Goal: Task Accomplishment & Management: Use online tool/utility

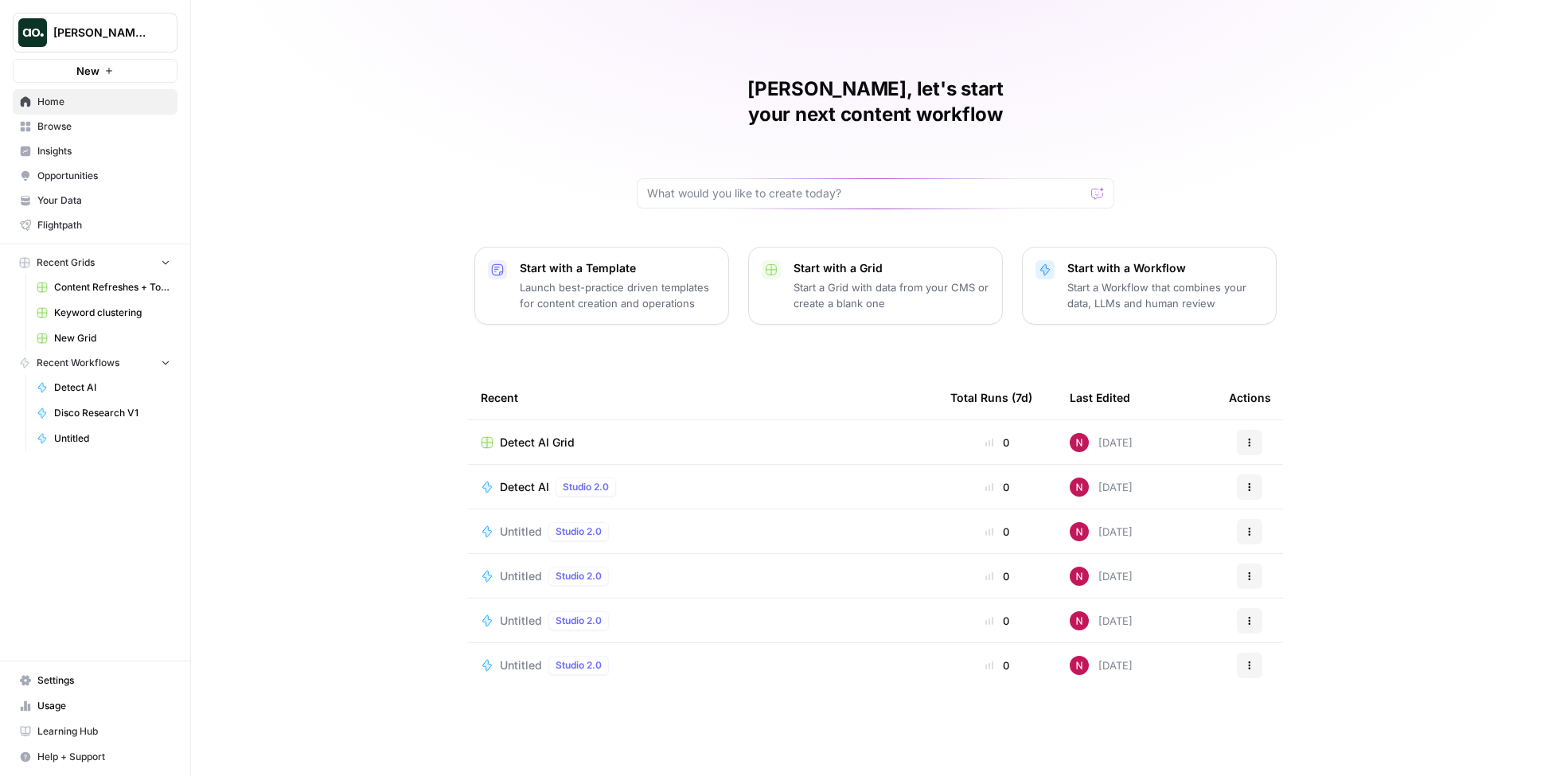
click at [1105, 279] on p "Start a Workflow that combines your data, LLMs and human review" at bounding box center [1166, 295] width 196 height 32
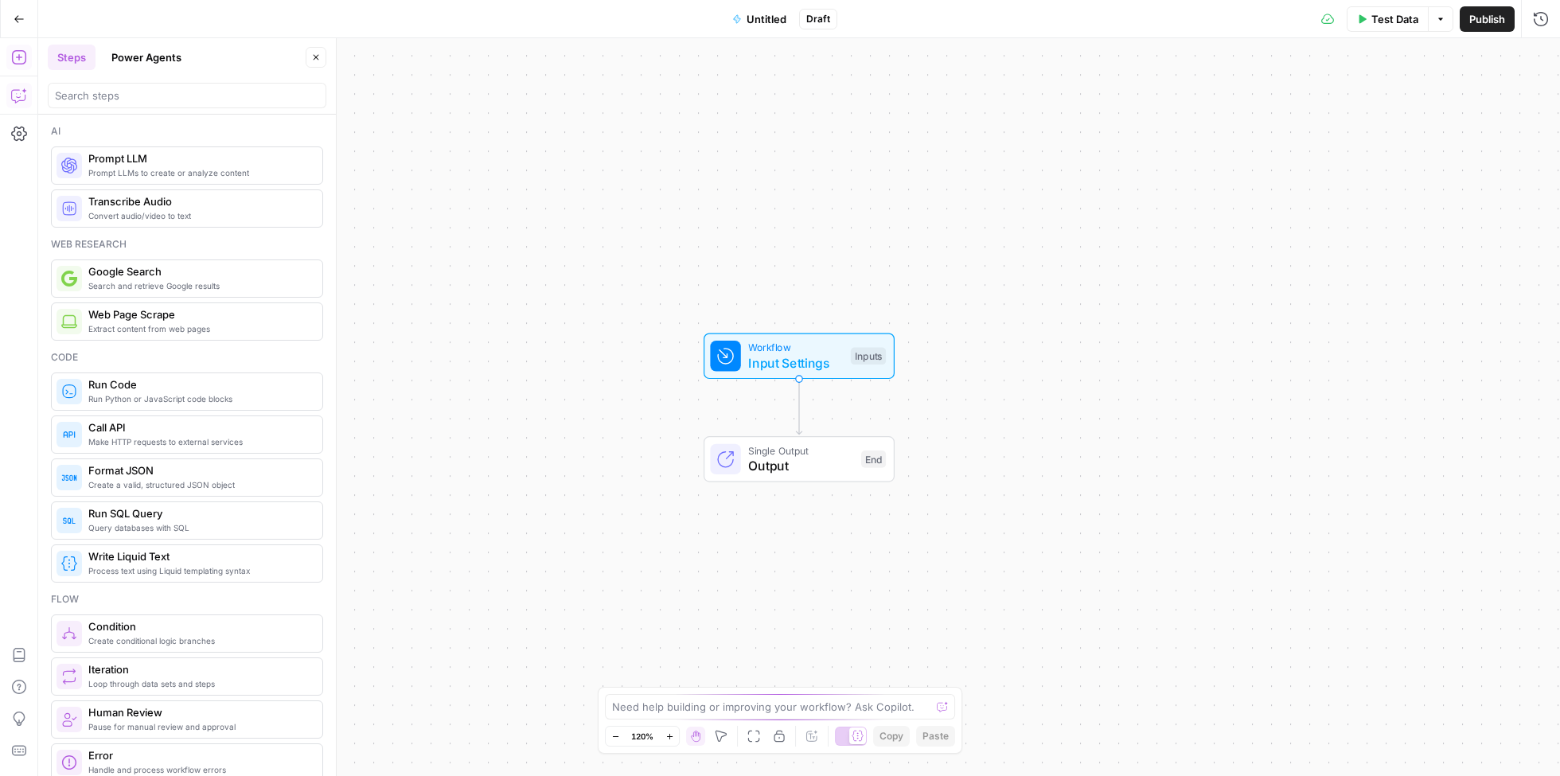
click at [22, 96] on icon "button" at bounding box center [19, 96] width 16 height 16
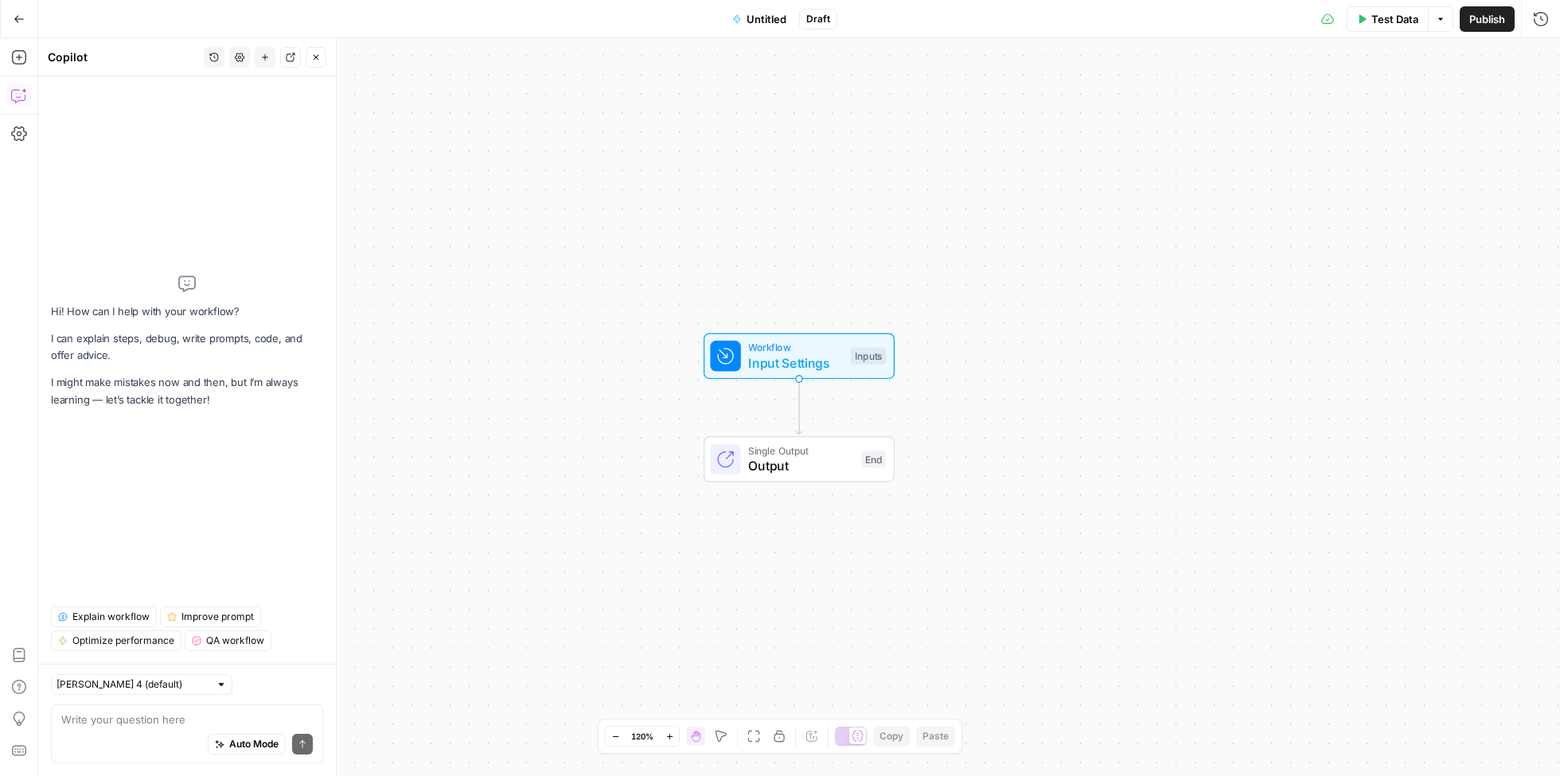
click at [173, 726] on textarea at bounding box center [187, 720] width 252 height 16
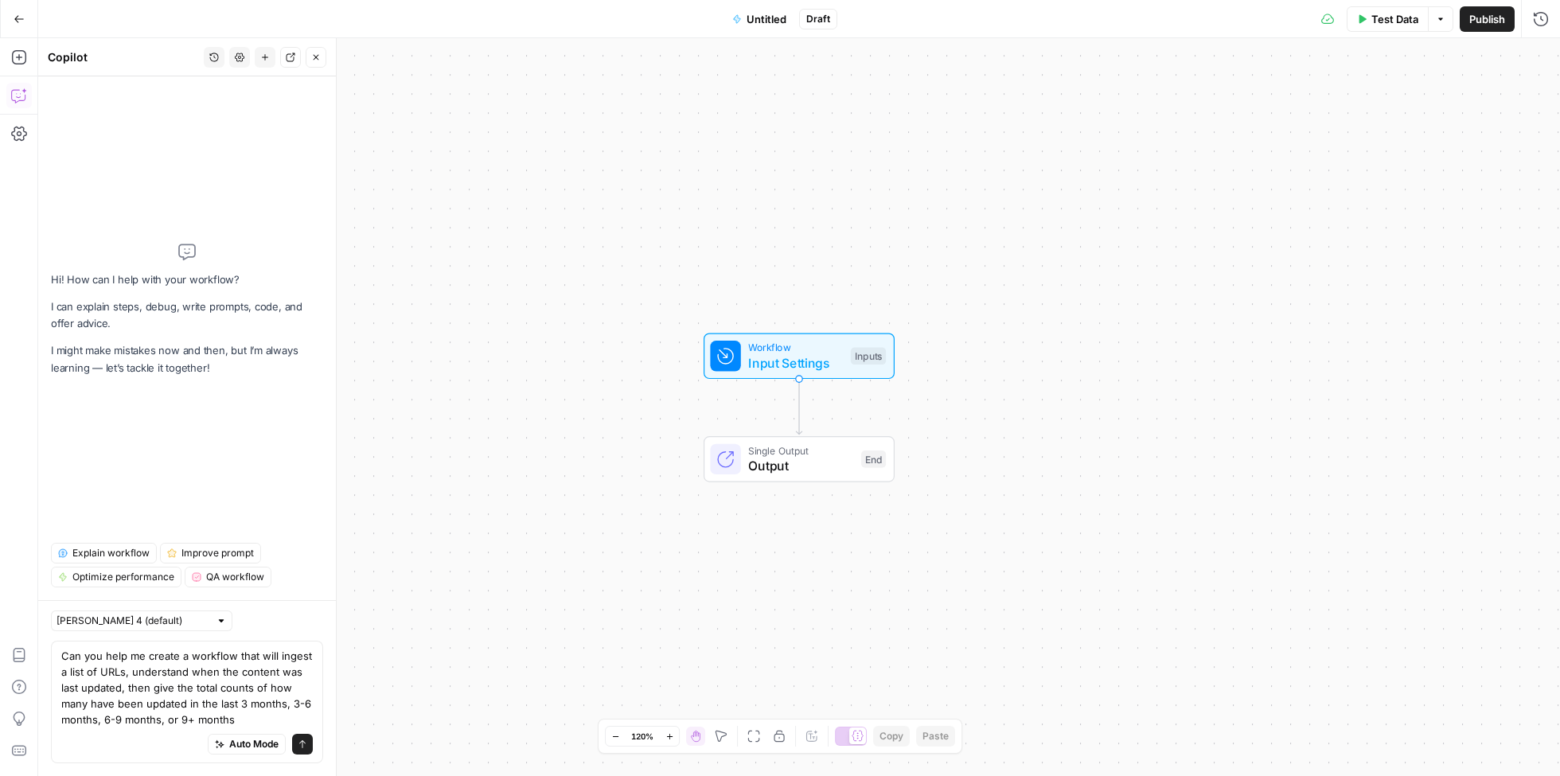
type textarea "Can you help me create a workflow that will ingest a list of URLs, understand w…"
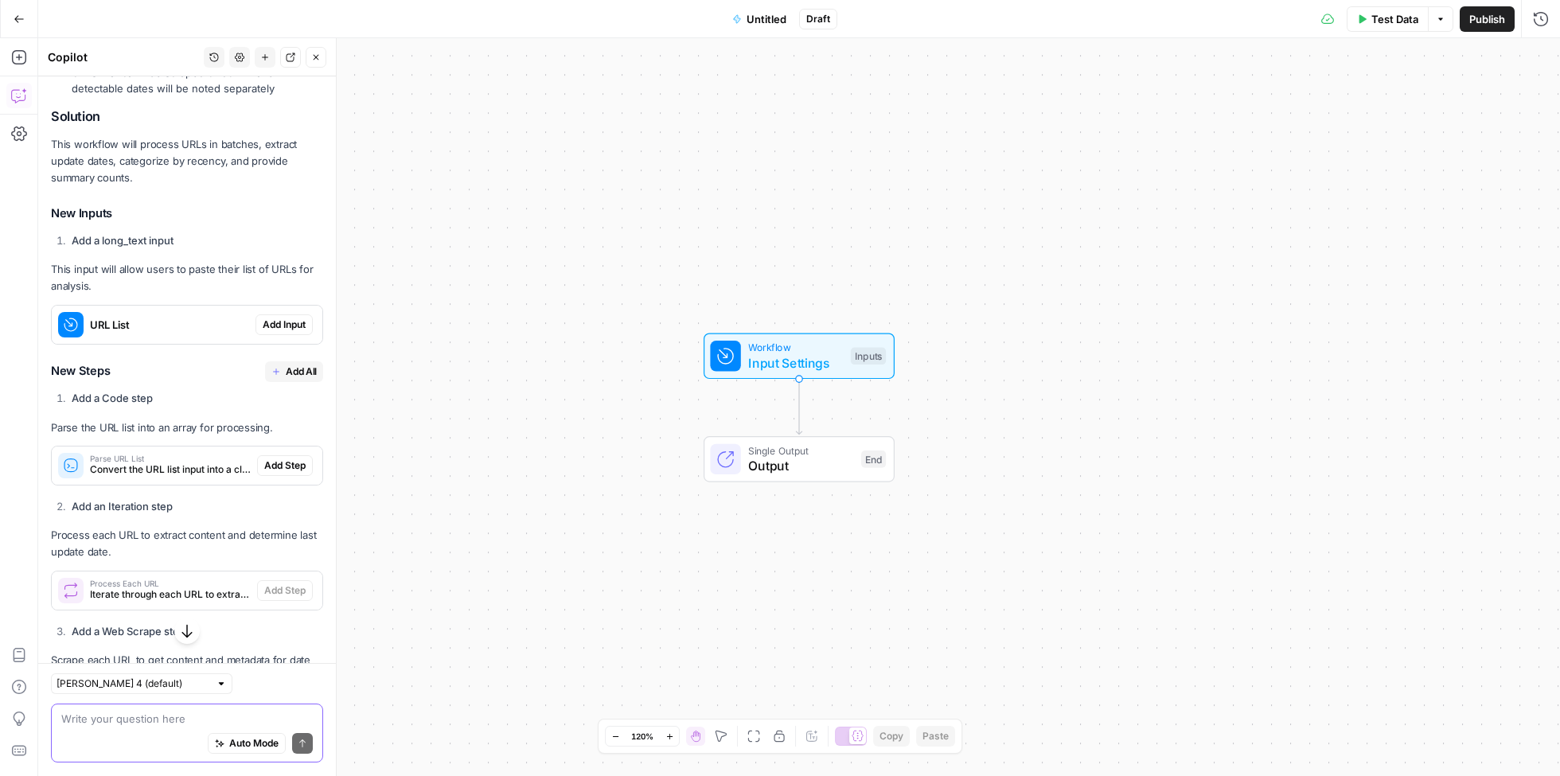
scroll to position [393, 0]
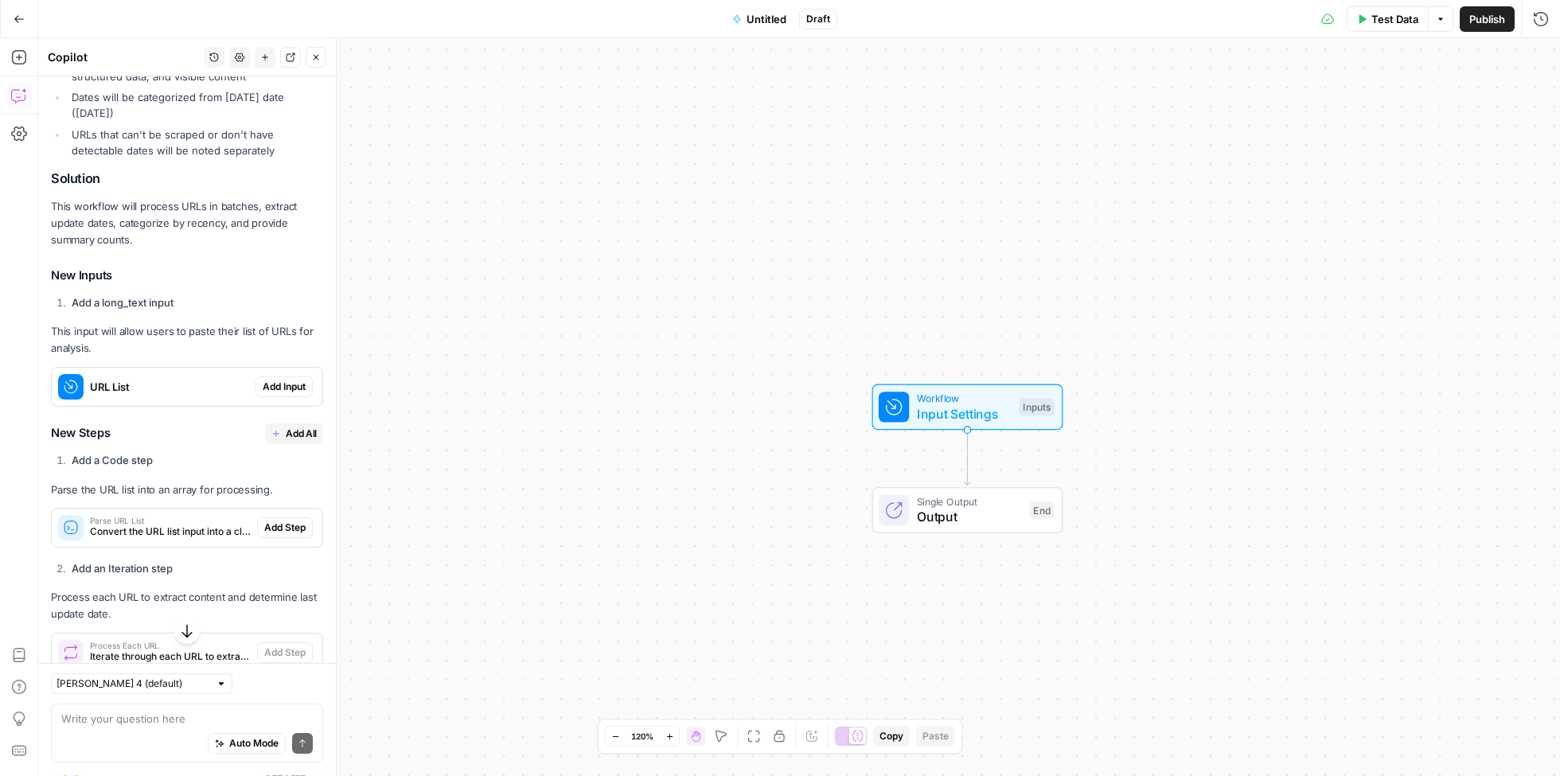
click at [279, 381] on span "Add Input" at bounding box center [284, 387] width 43 height 14
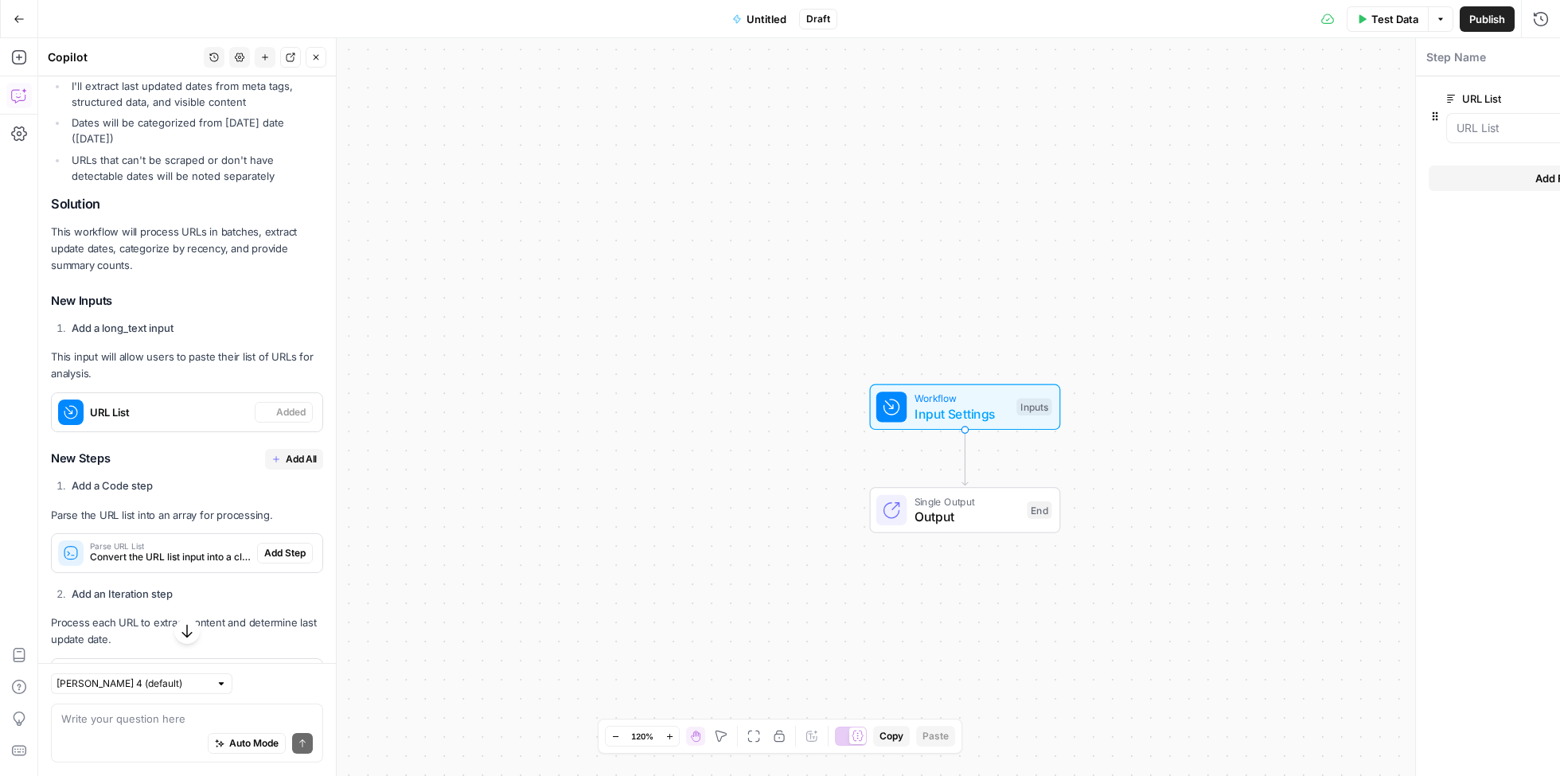
scroll to position [419, 0]
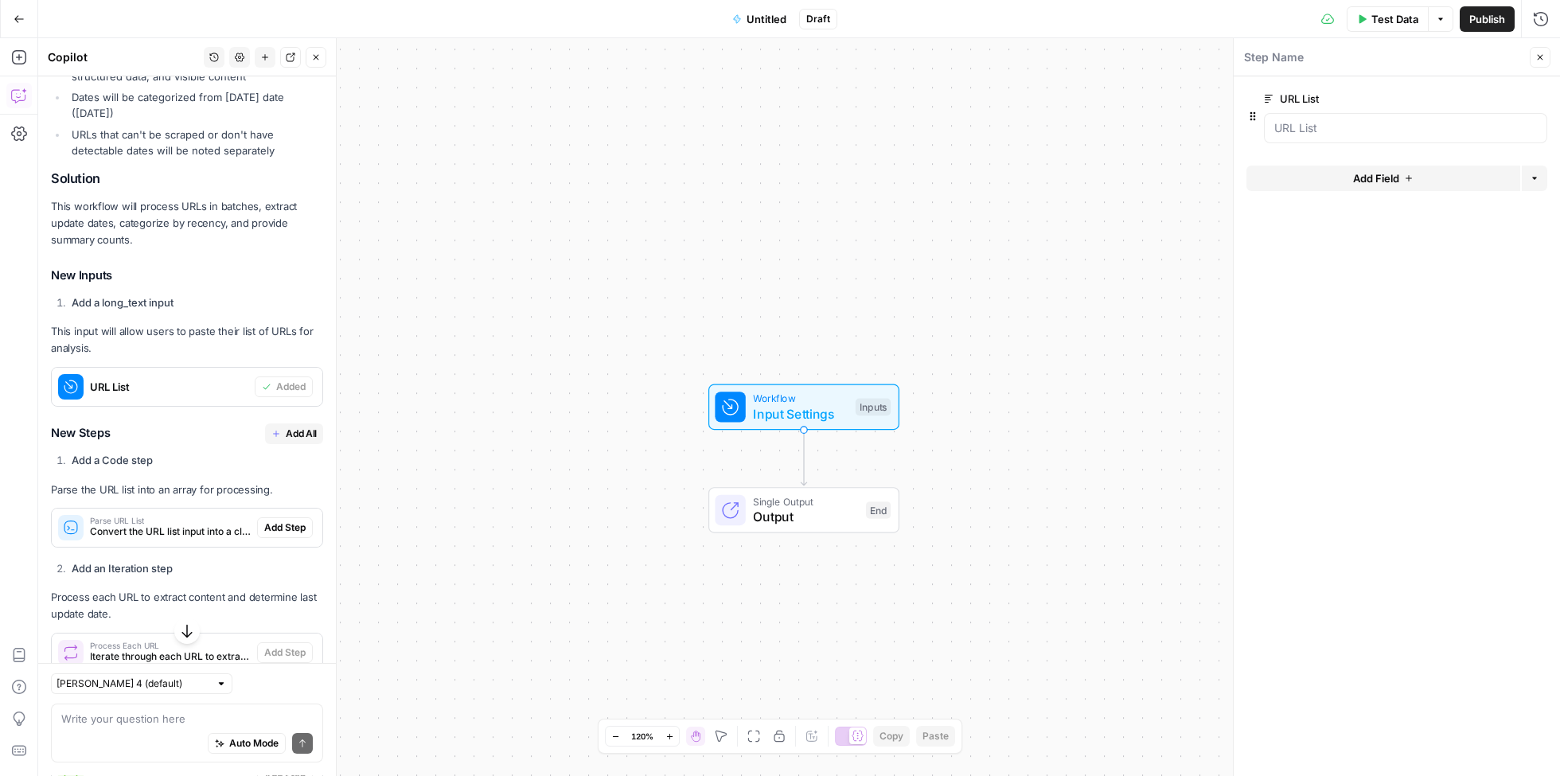
click at [298, 429] on span "Add All" at bounding box center [301, 434] width 31 height 14
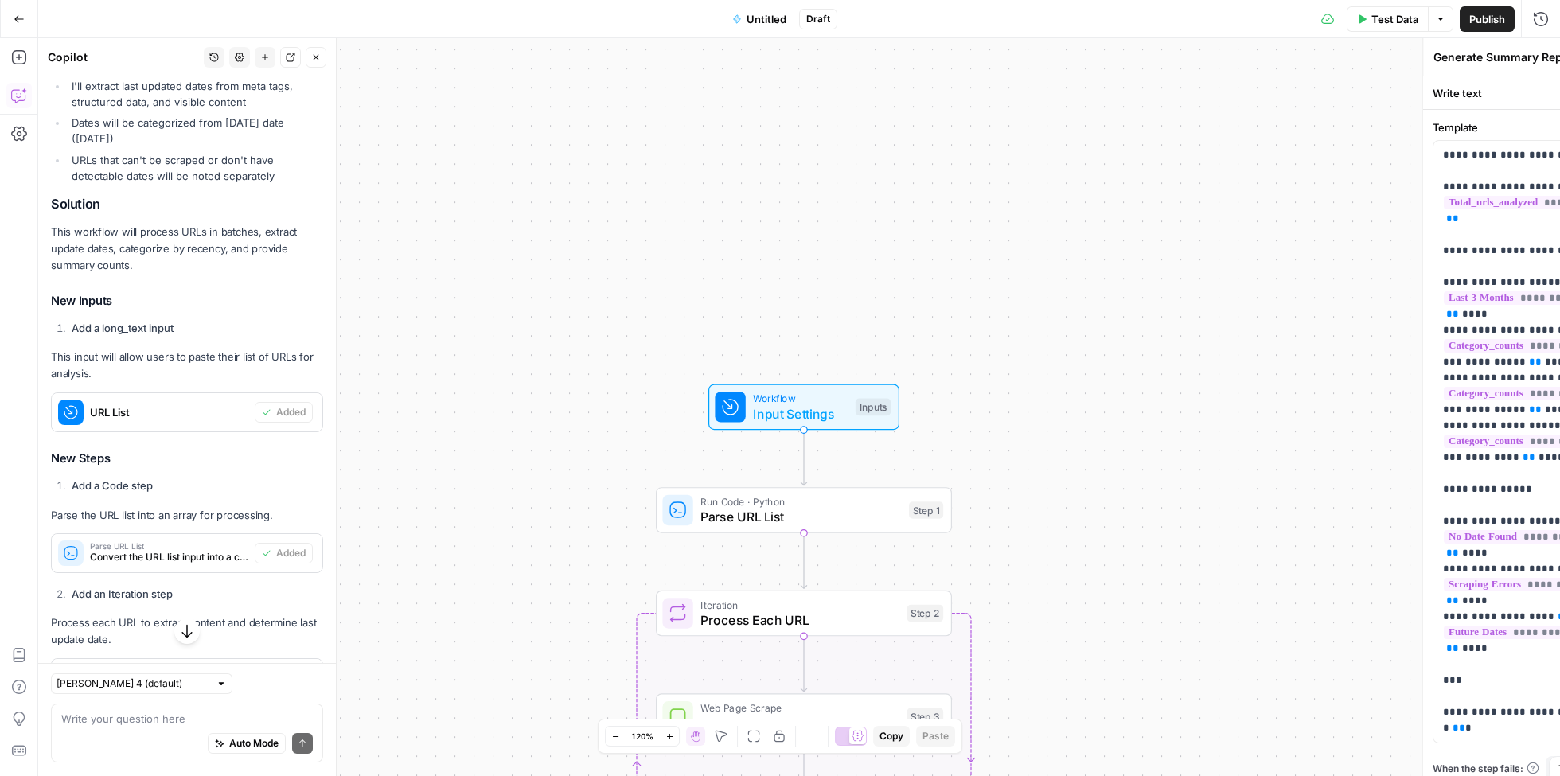
type textarea "Format Summary Report"
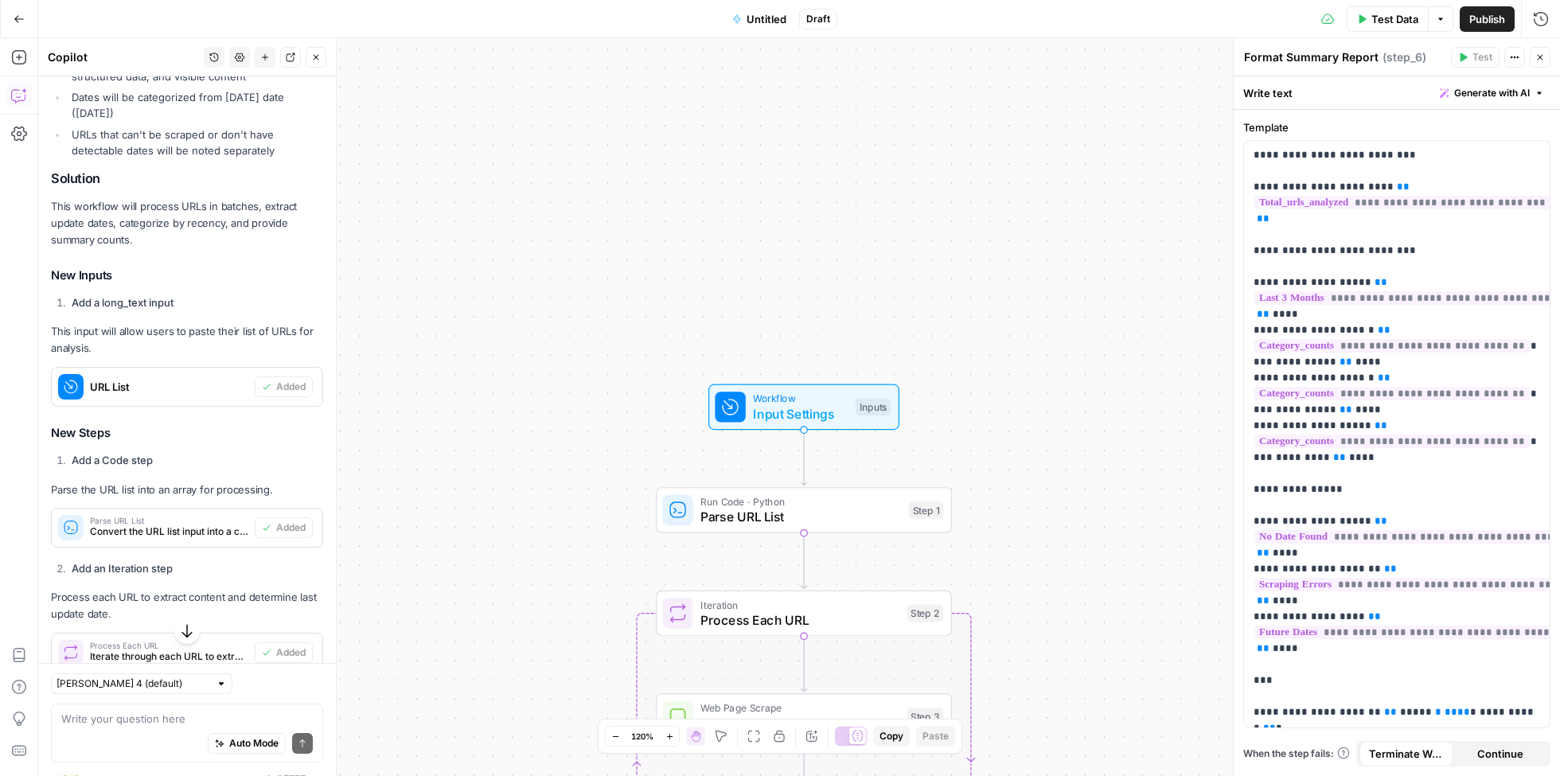
click at [199, 385] on span "URL List" at bounding box center [169, 387] width 158 height 16
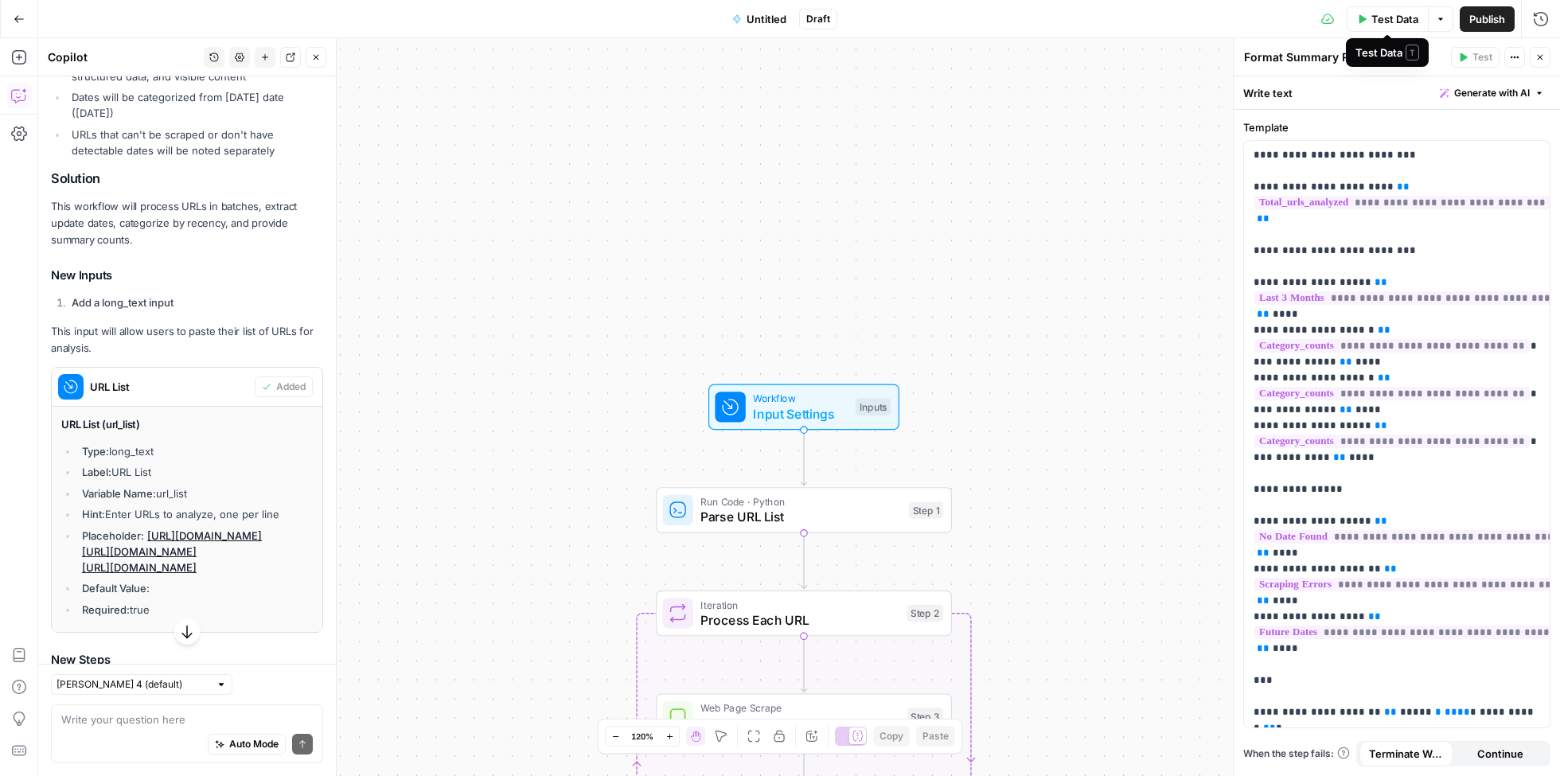
click at [1392, 20] on span "Test Data" at bounding box center [1395, 19] width 47 height 16
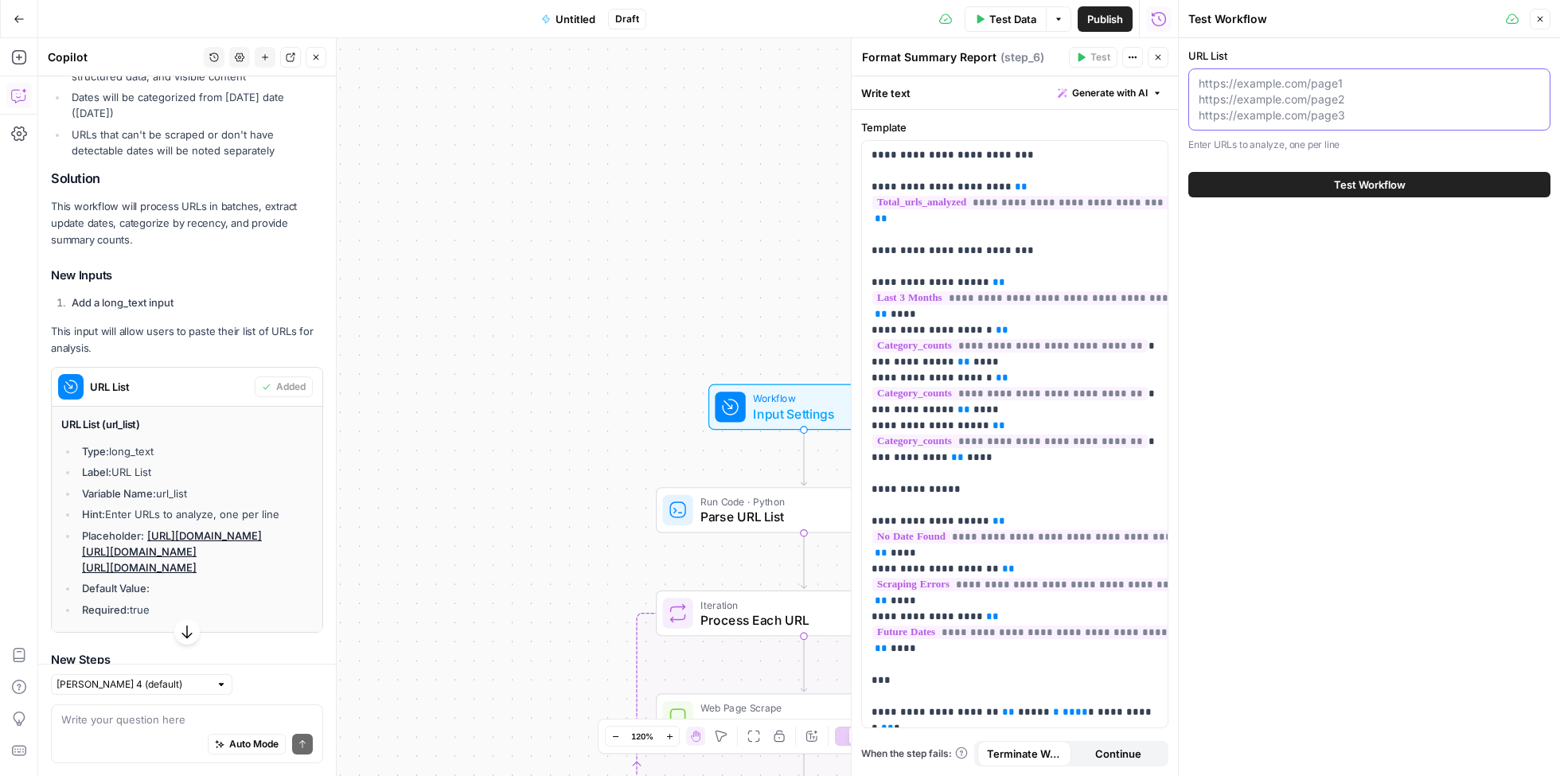
click at [1264, 102] on textarea "URL List" at bounding box center [1370, 100] width 342 height 48
paste textarea "[URL][DOMAIN_NAME] [URL][DOMAIN_NAME] [URL][DOMAIN_NAME] [URL][DOMAIN_NAME] [UR…"
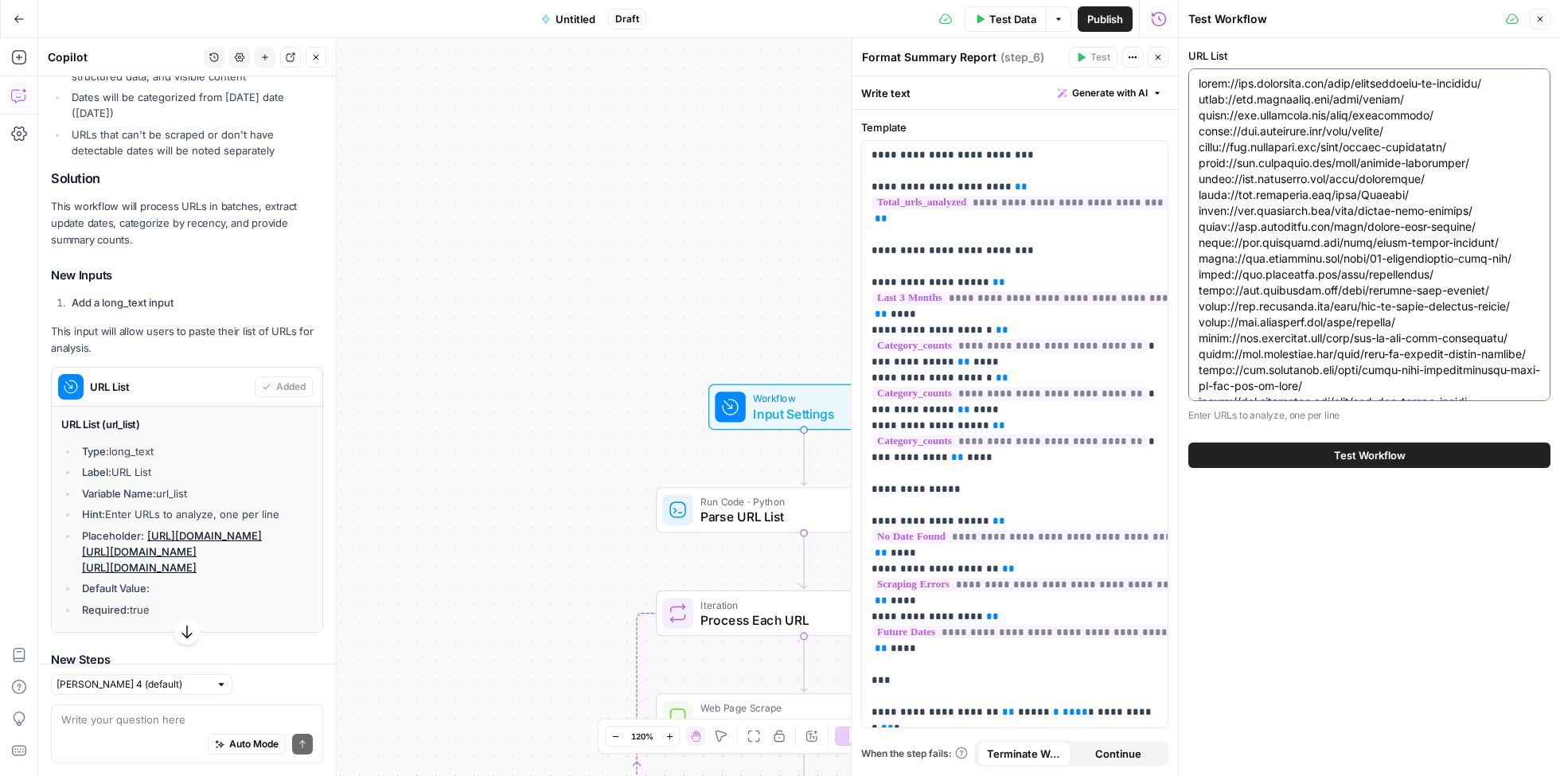
scroll to position [32045, 0]
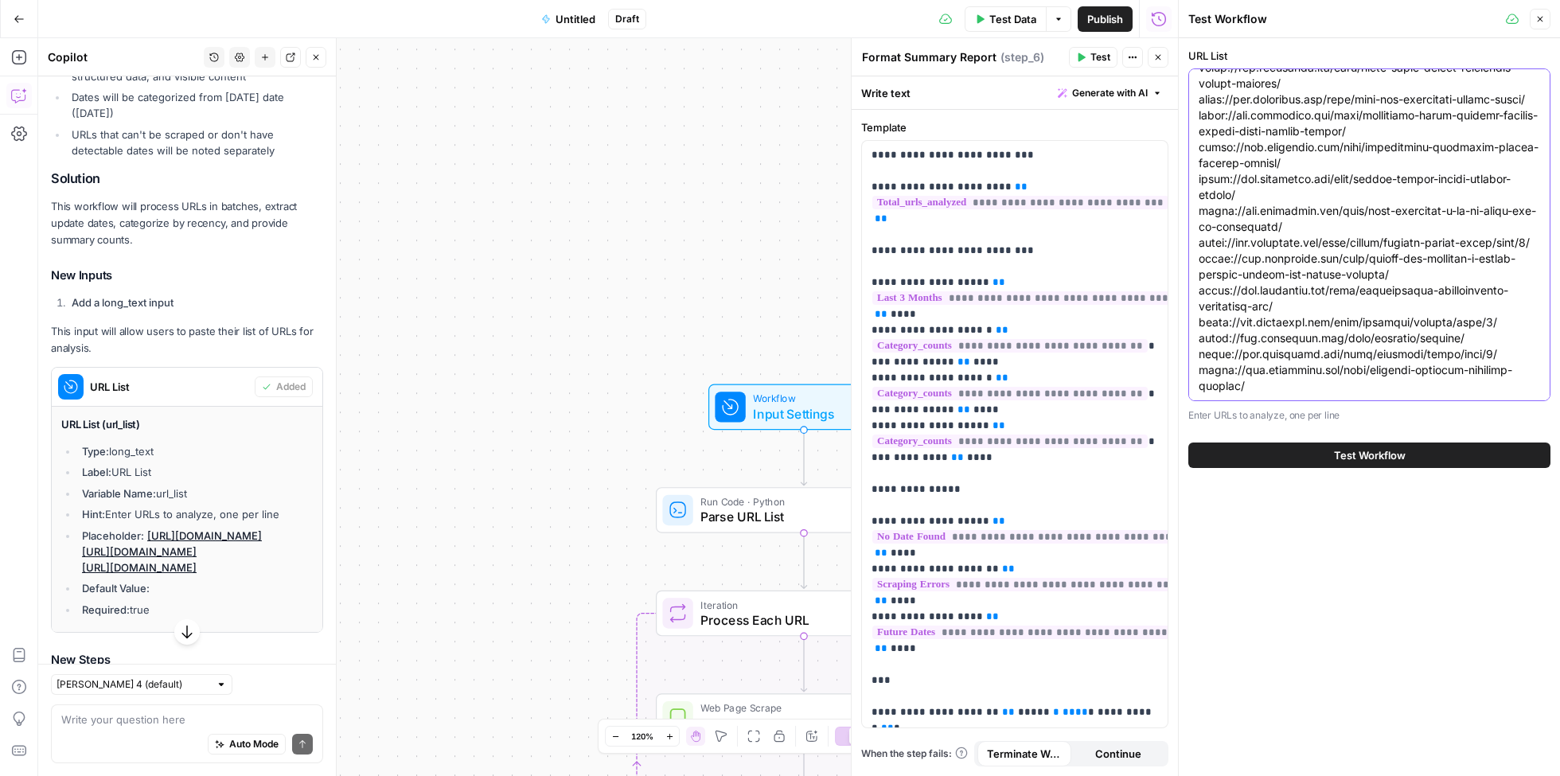
type textarea "[URL][DOMAIN_NAME] [URL][DOMAIN_NAME] [URL][DOMAIN_NAME] [URL][DOMAIN_NAME] [UR…"
click at [1357, 456] on span "Test Workflow" at bounding box center [1370, 455] width 72 height 16
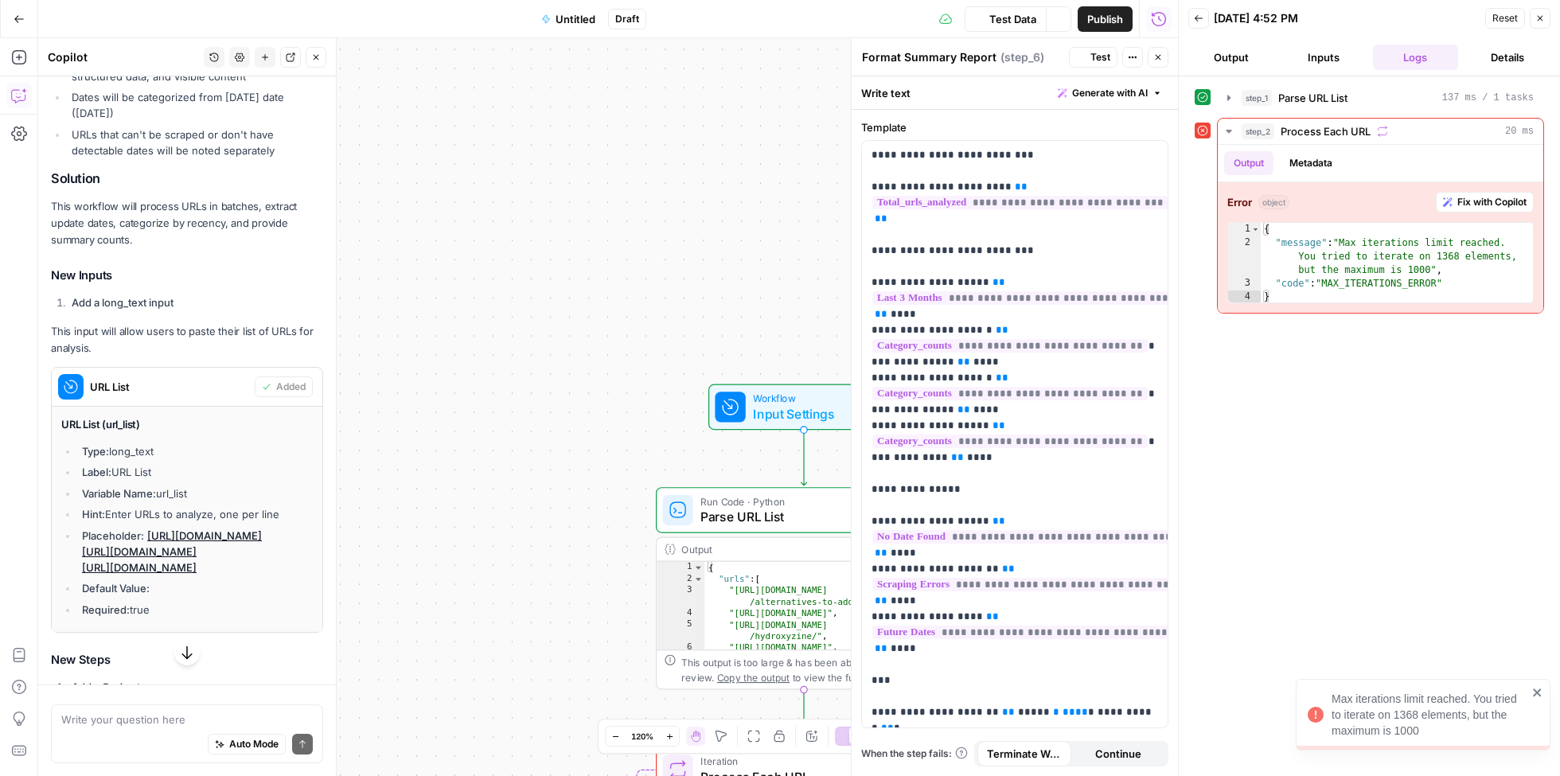
scroll to position [419, 0]
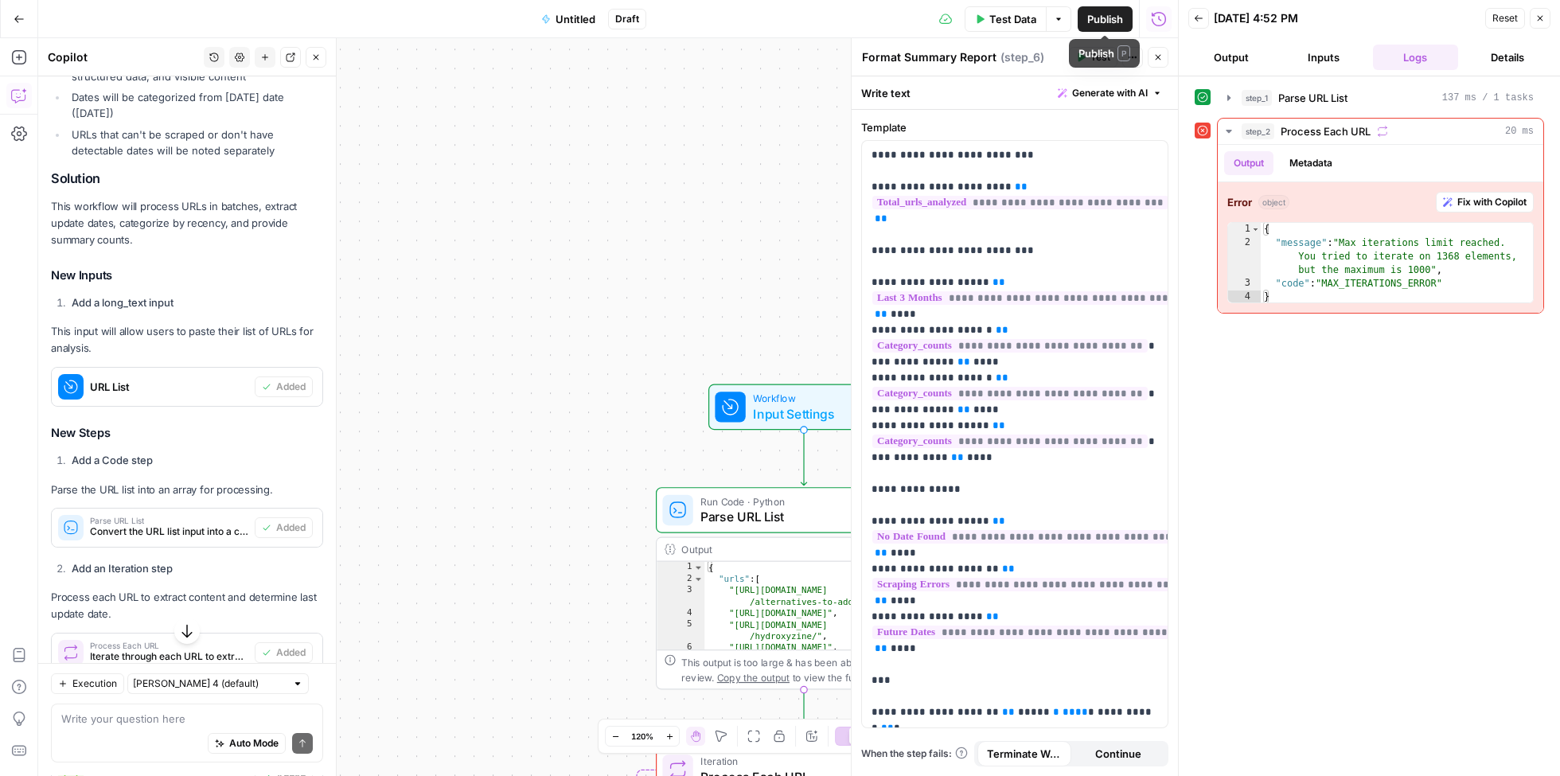
click at [1017, 17] on span "Test Data" at bounding box center [1013, 19] width 47 height 16
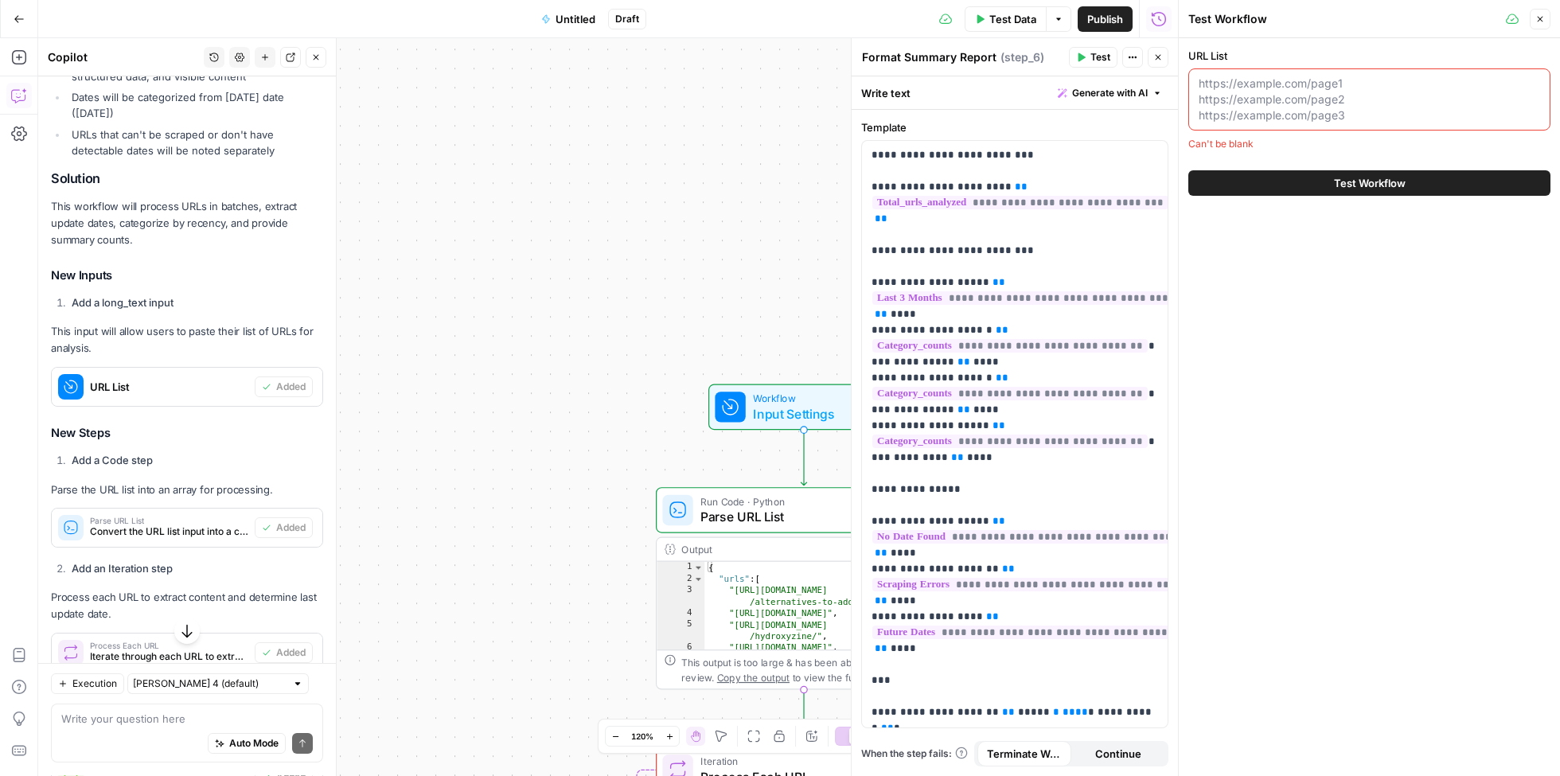
paste textarea "[URL][DOMAIN_NAME] [URL][DOMAIN_NAME] [URL][DOMAIN_NAME] [URL][DOMAIN_NAME] [UR…"
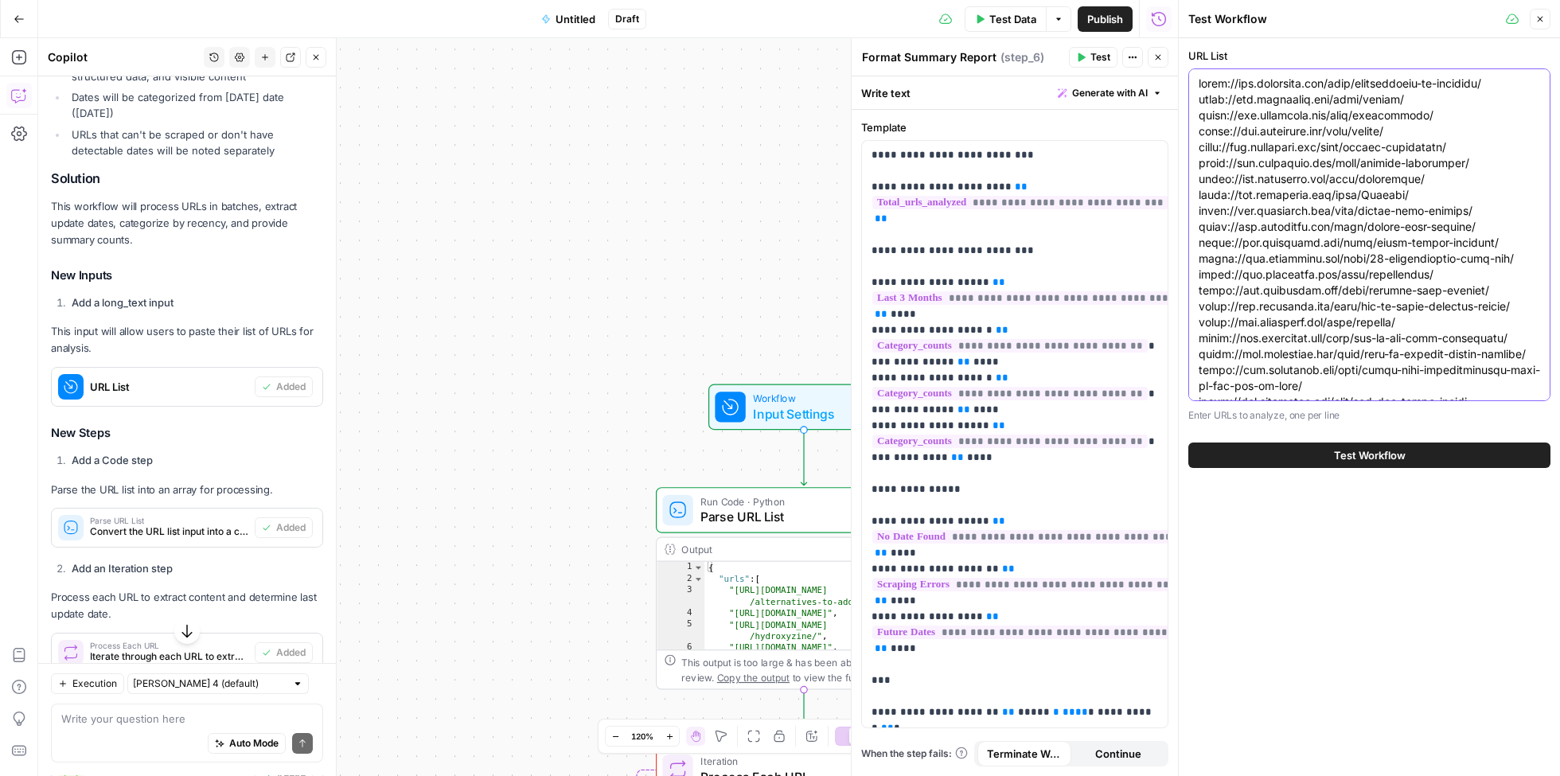
scroll to position [22507, 0]
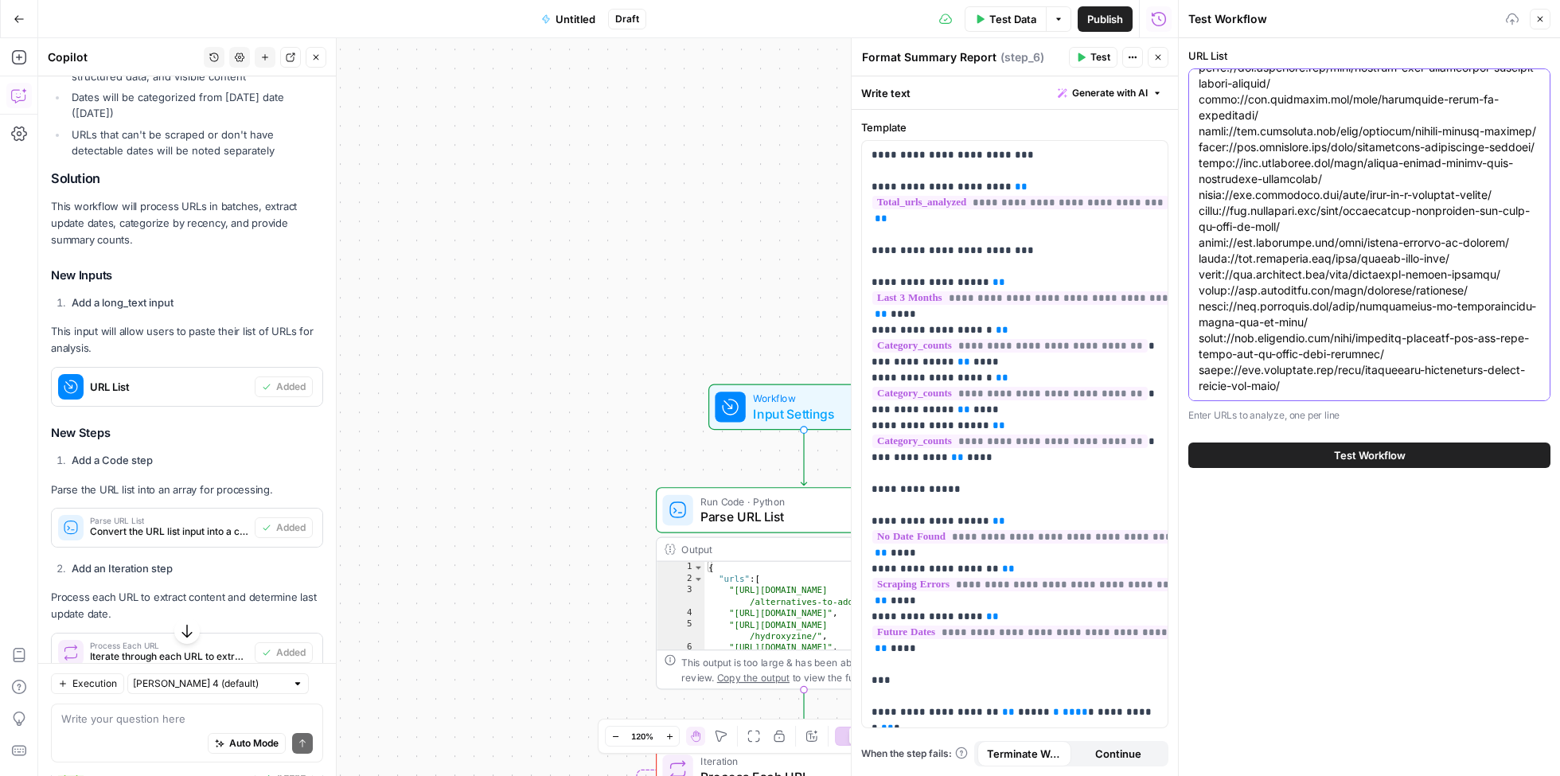
type textarea "[URL][DOMAIN_NAME] [URL][DOMAIN_NAME] [URL][DOMAIN_NAME] [URL][DOMAIN_NAME] [UR…"
click at [1340, 454] on span "Test Workflow" at bounding box center [1370, 455] width 72 height 16
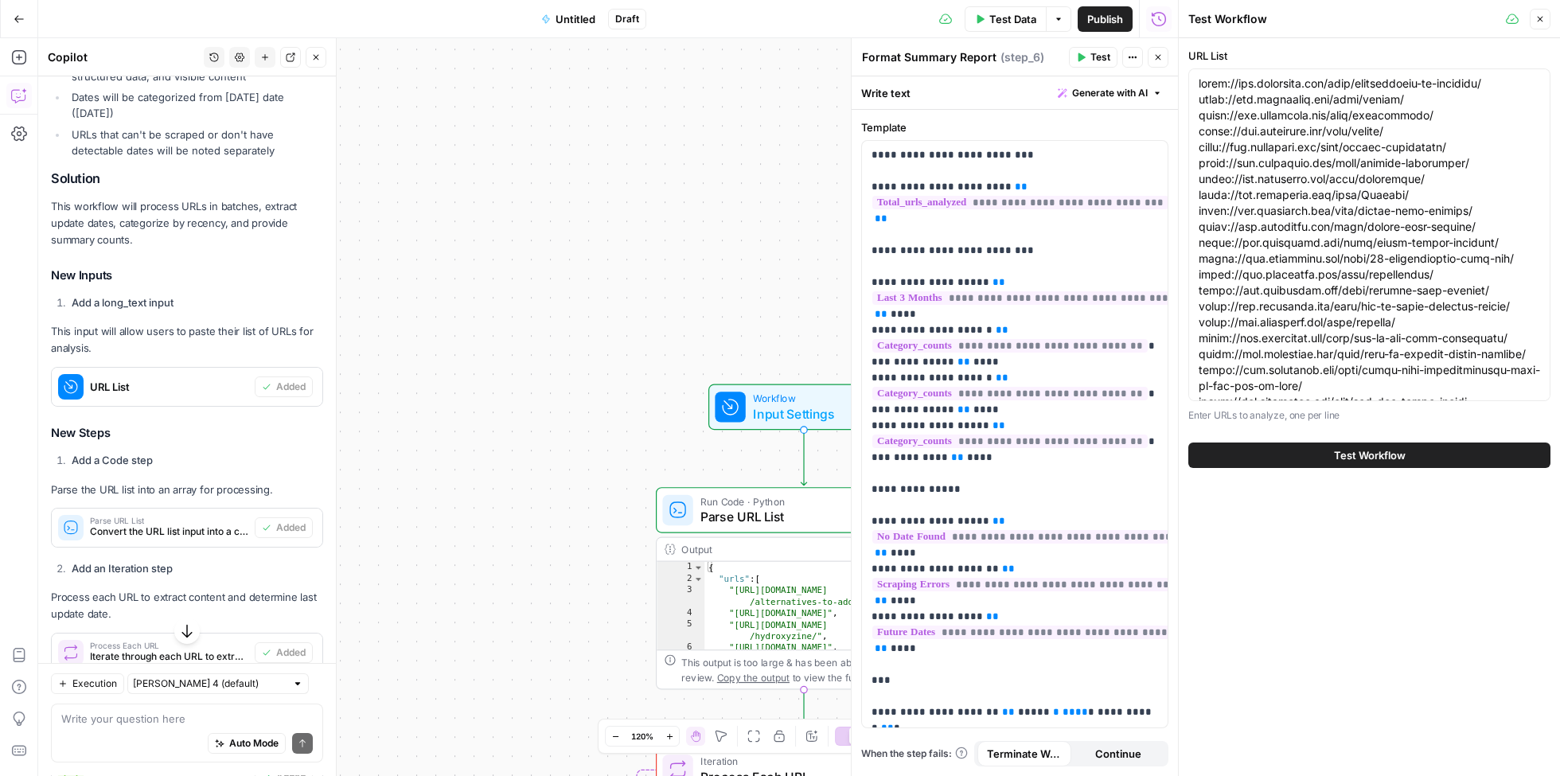
click at [1334, 458] on span "Test Workflow" at bounding box center [1370, 455] width 72 height 16
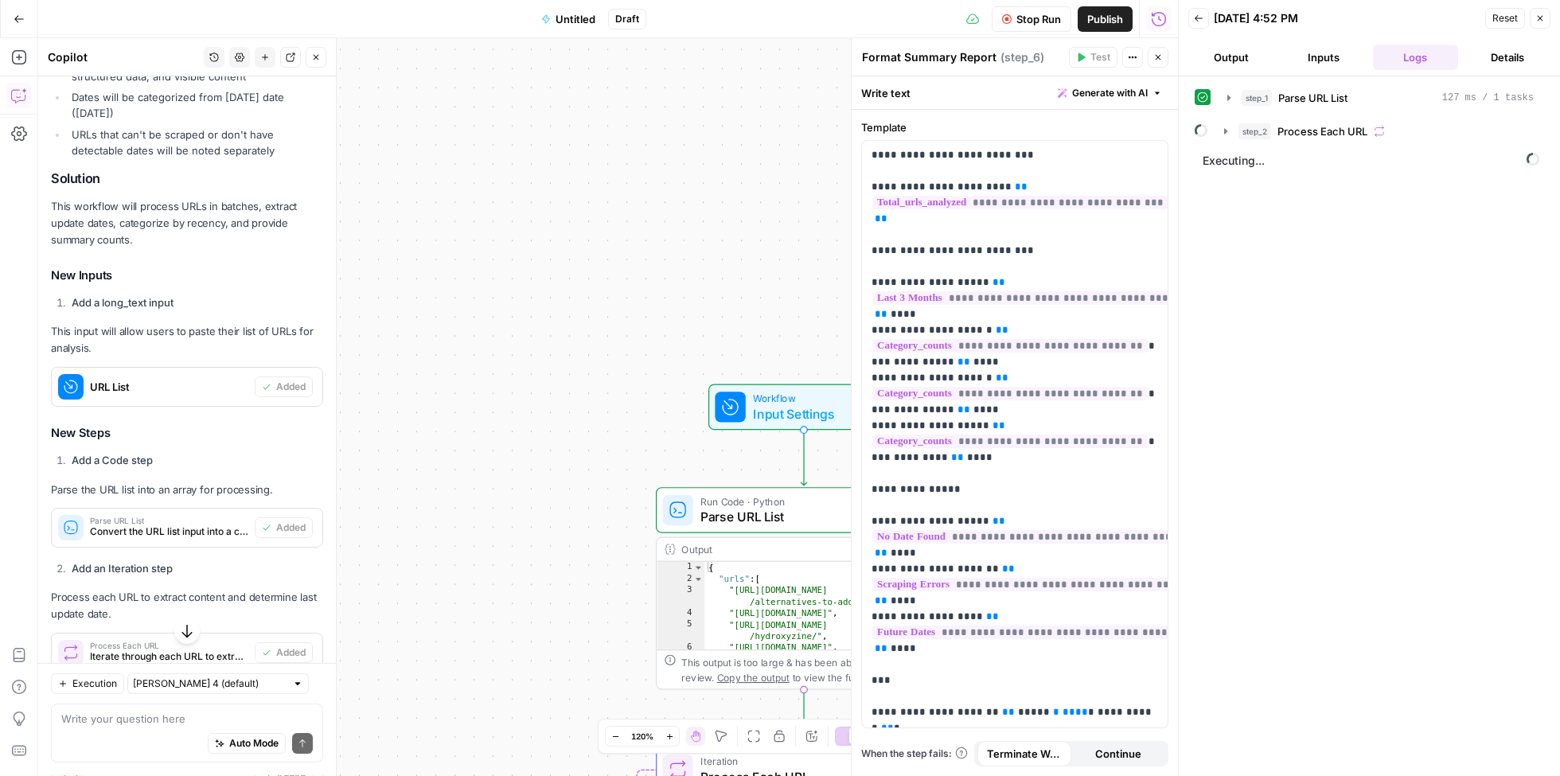
click at [1044, 21] on span "Stop Run" at bounding box center [1039, 19] width 45 height 16
click at [1019, 21] on span "Test Data" at bounding box center [1013, 19] width 47 height 16
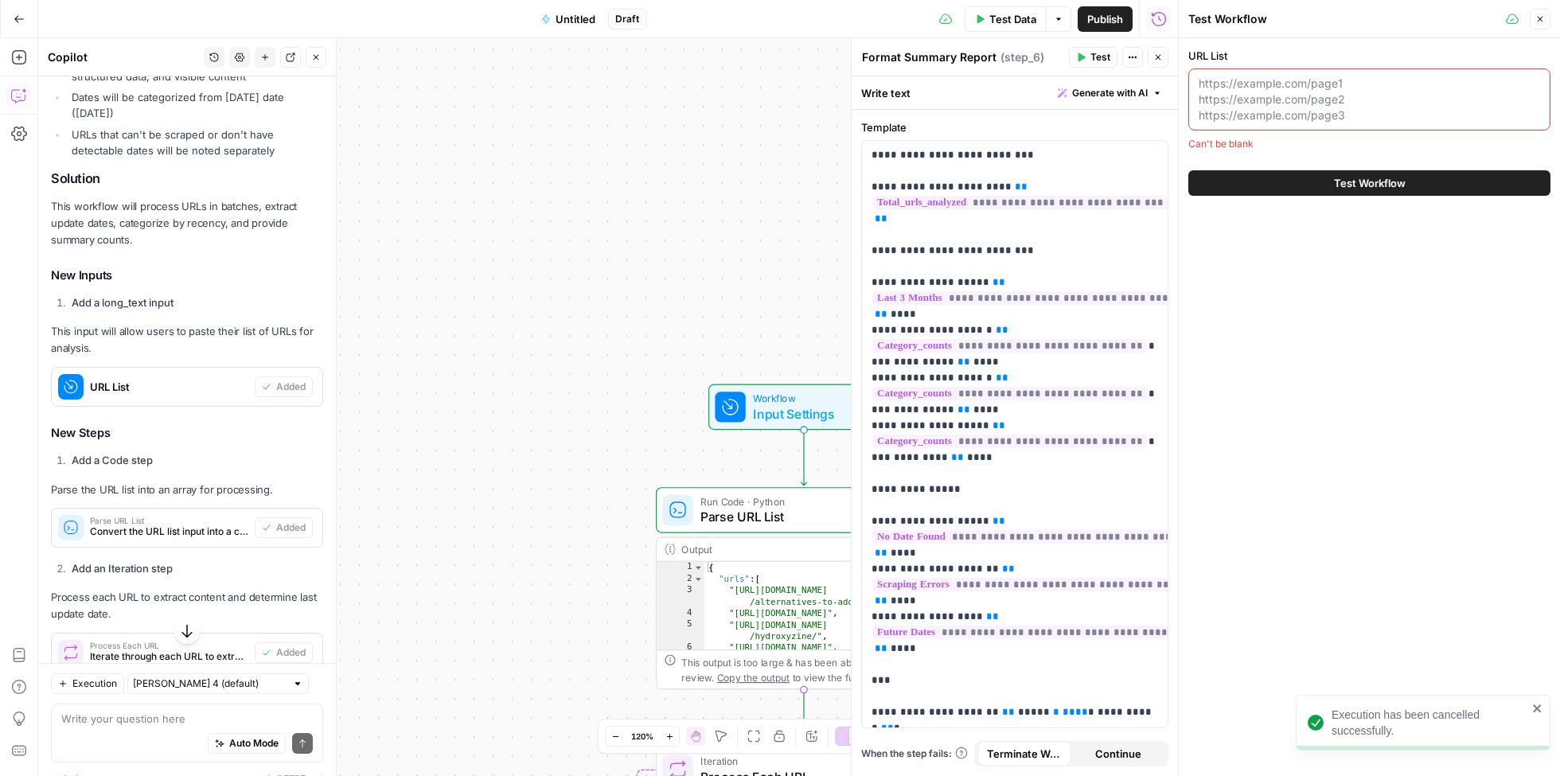
paste textarea "[URL][DOMAIN_NAME] [URL][DOMAIN_NAME] [URL][DOMAIN_NAME] [URL][DOMAIN_NAME] [UR…"
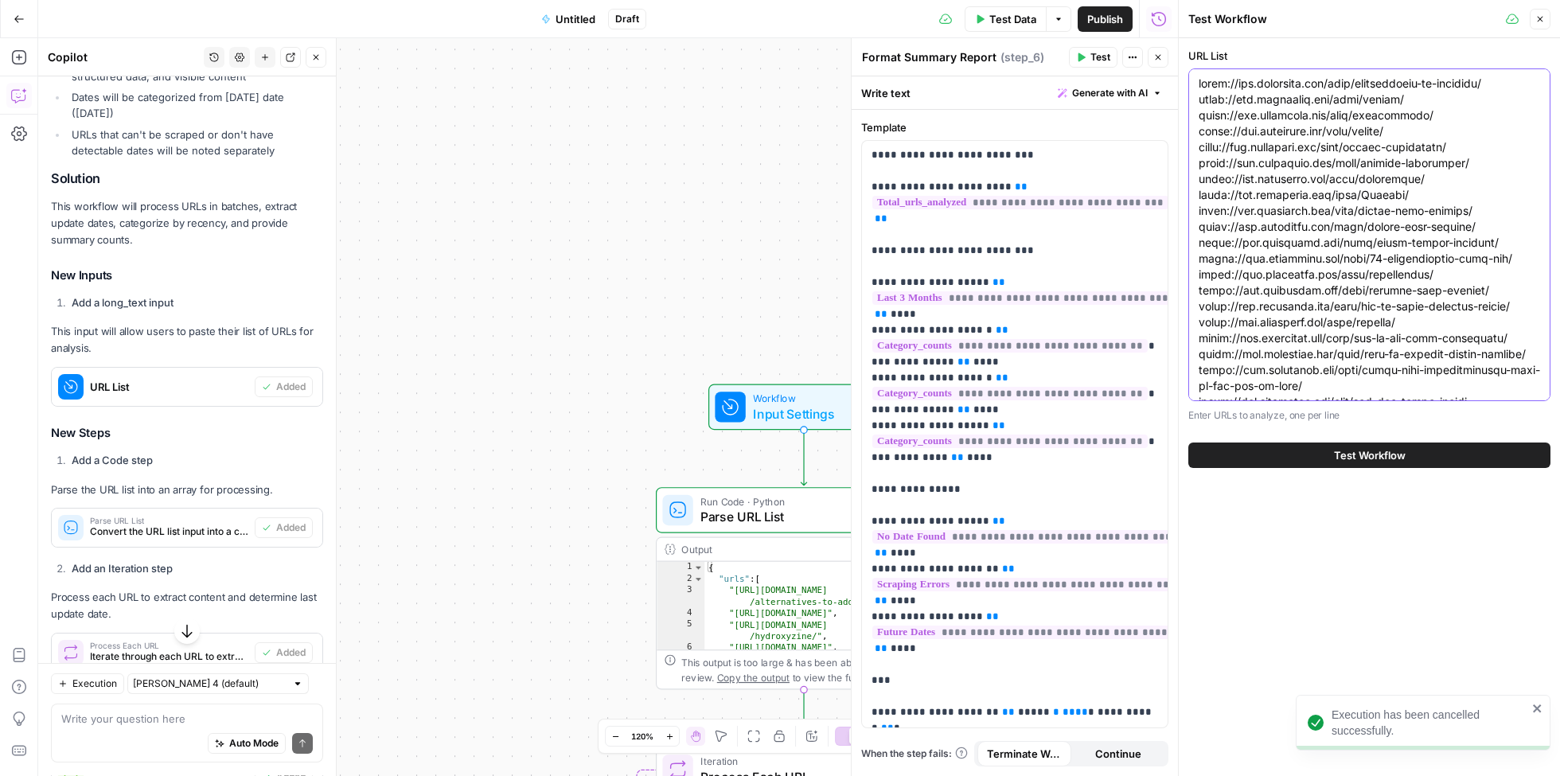
scroll to position [676, 0]
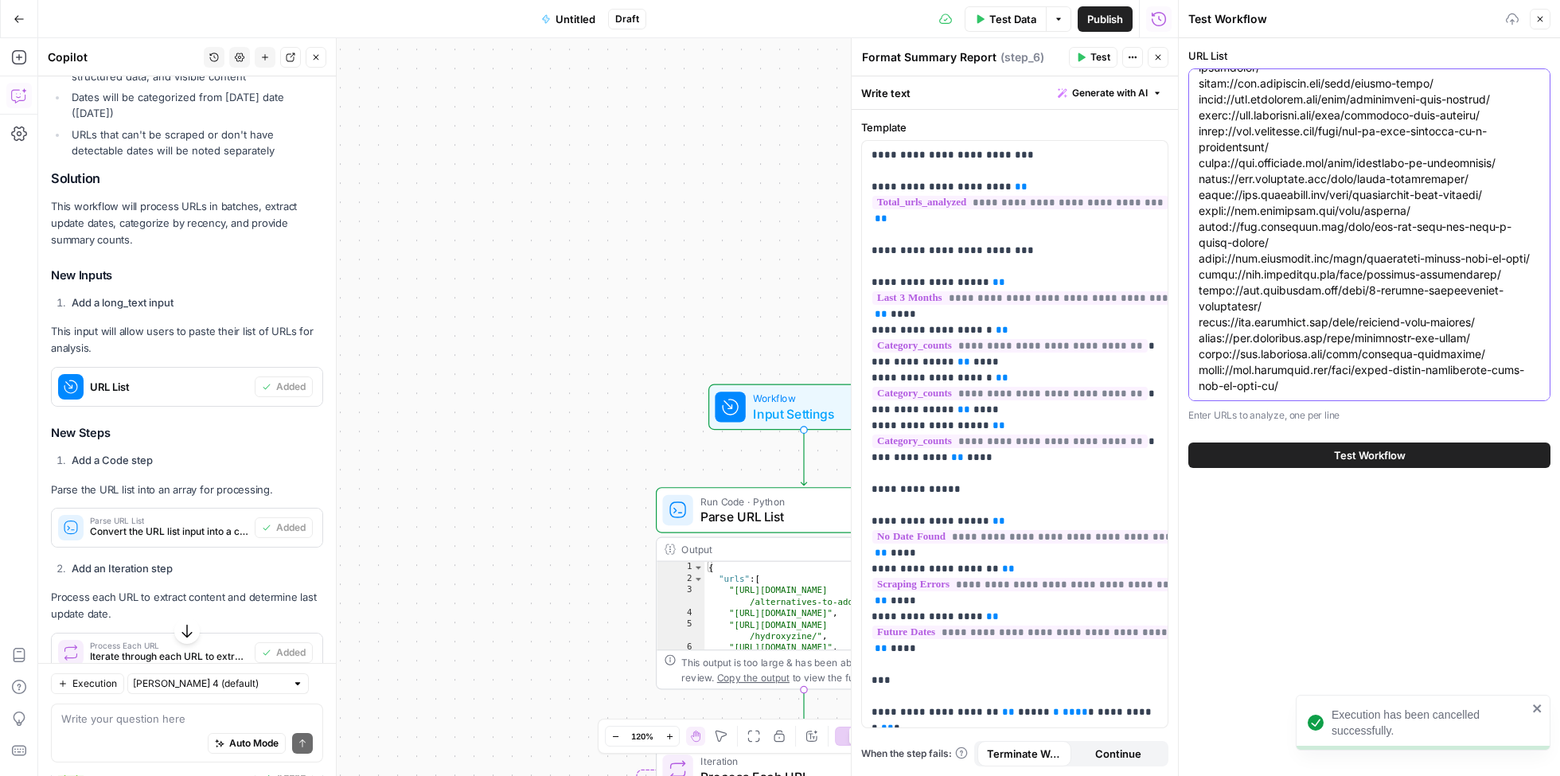
type textarea "[URL][DOMAIN_NAME] [URL][DOMAIN_NAME] [URL][DOMAIN_NAME] [URL][DOMAIN_NAME] [UR…"
click at [1355, 445] on button "Test Workflow" at bounding box center [1370, 455] width 362 height 25
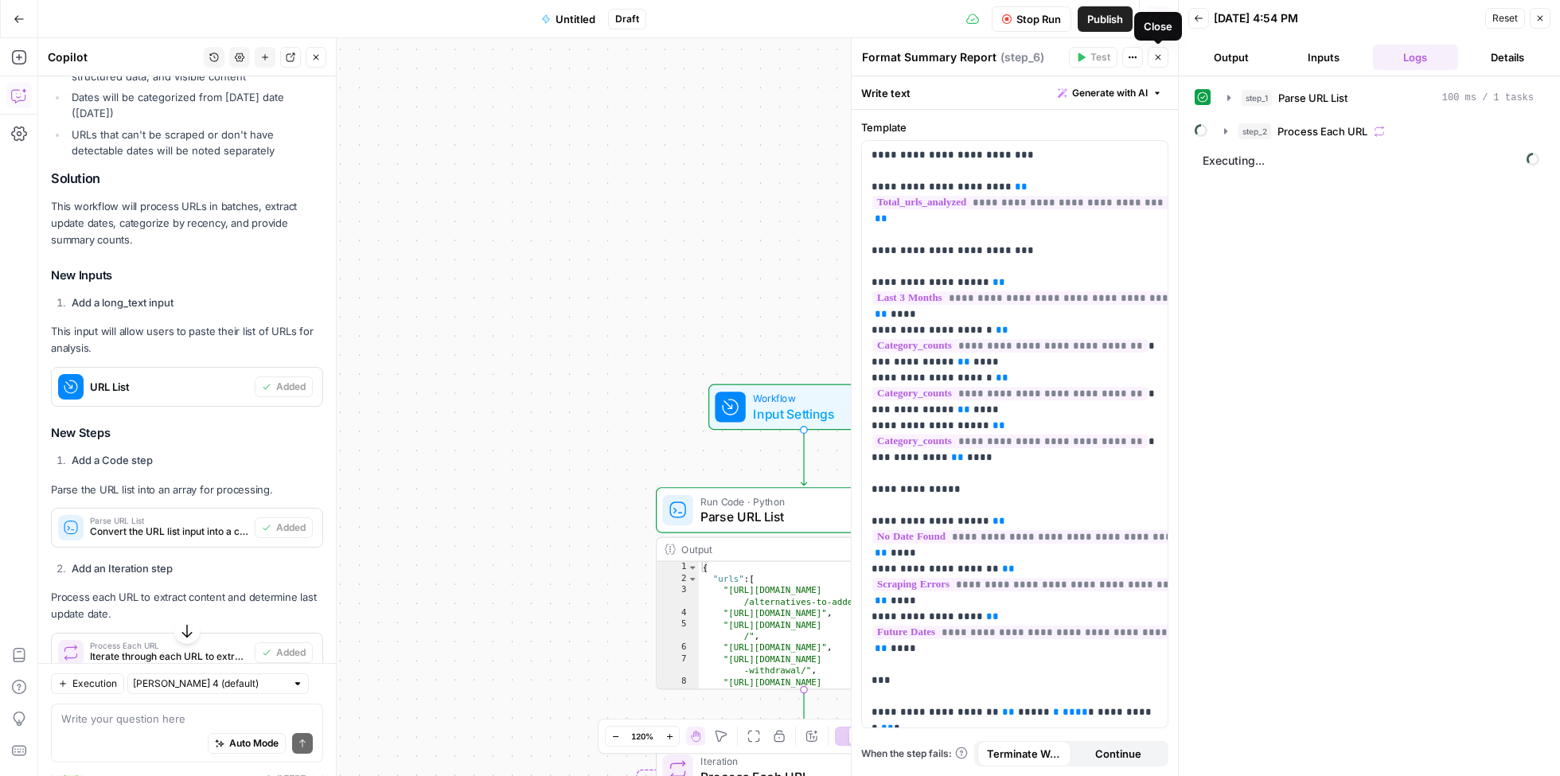
click at [1158, 56] on icon "button" at bounding box center [1159, 58] width 10 height 10
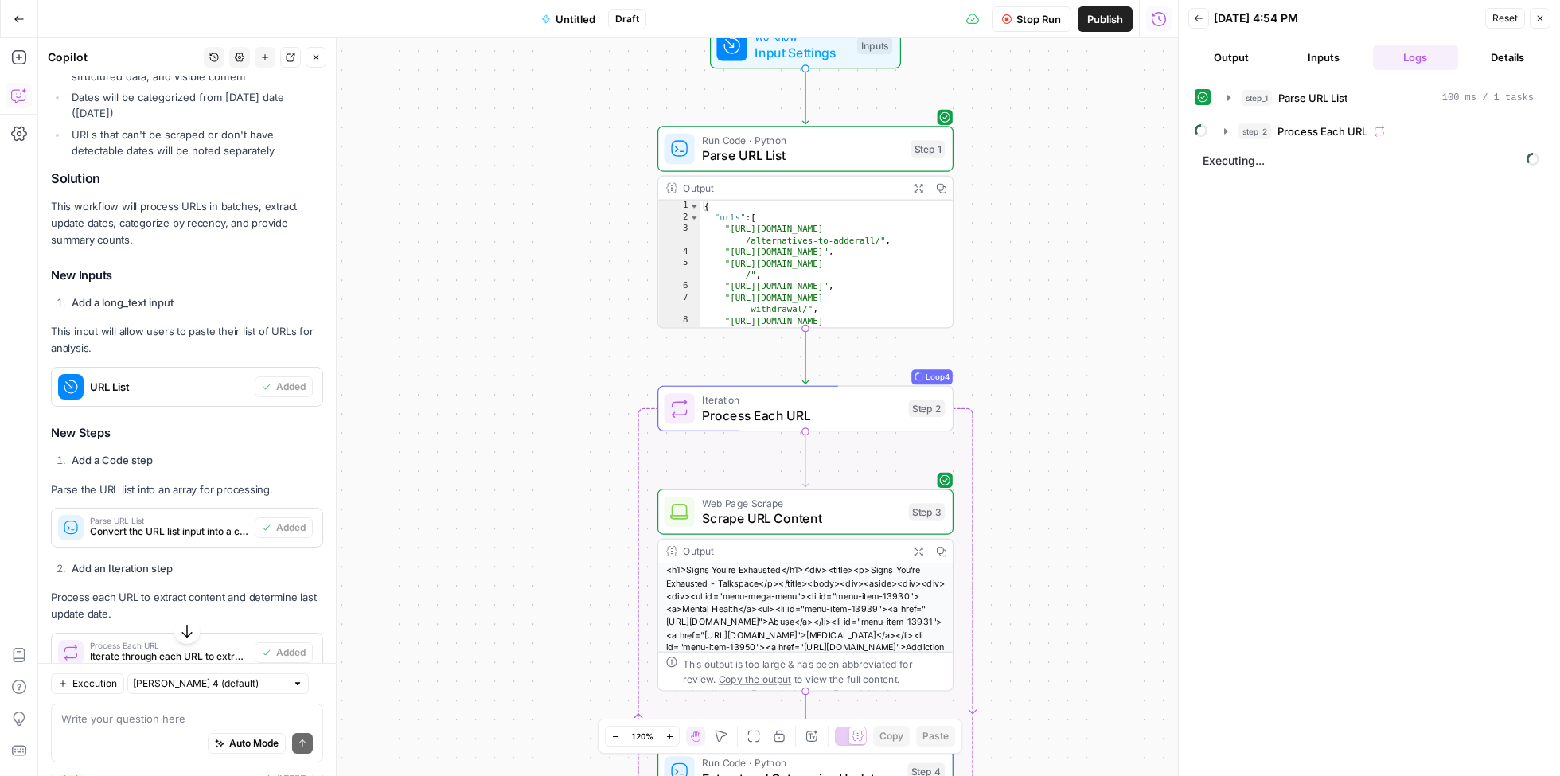
drag, startPoint x: 1008, startPoint y: 518, endPoint x: 1006, endPoint y: 146, distance: 371.8
click at [1006, 146] on div "Workflow Input Settings Inputs Run Code · Python Parse URL List Step 1 Output E…" at bounding box center [608, 407] width 1140 height 738
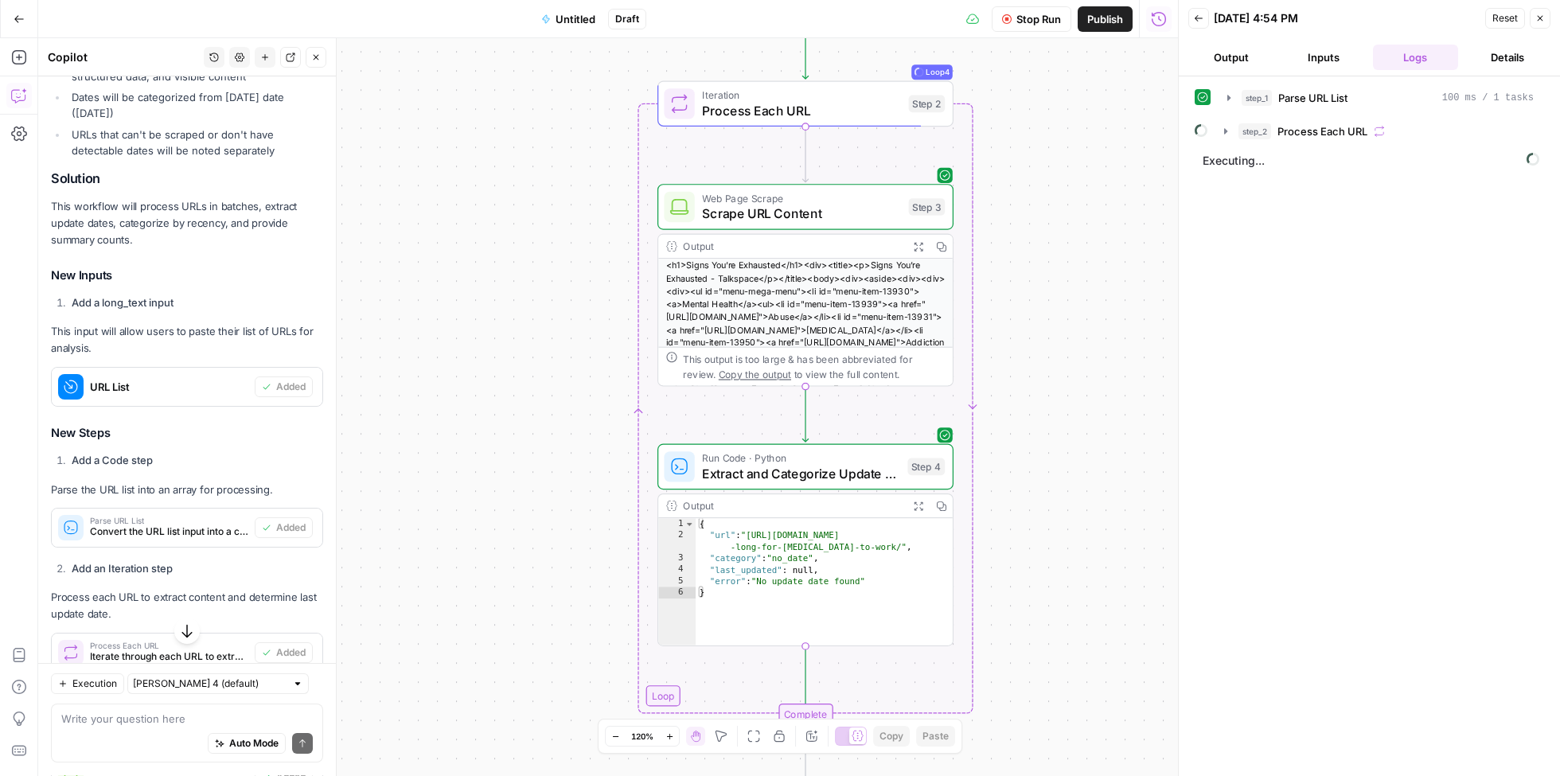
drag, startPoint x: 999, startPoint y: 499, endPoint x: 1002, endPoint y: 184, distance: 315.3
click at [1002, 183] on div "Workflow Input Settings Inputs Run Code · Python Parse URL List Step 1 Output E…" at bounding box center [608, 407] width 1140 height 738
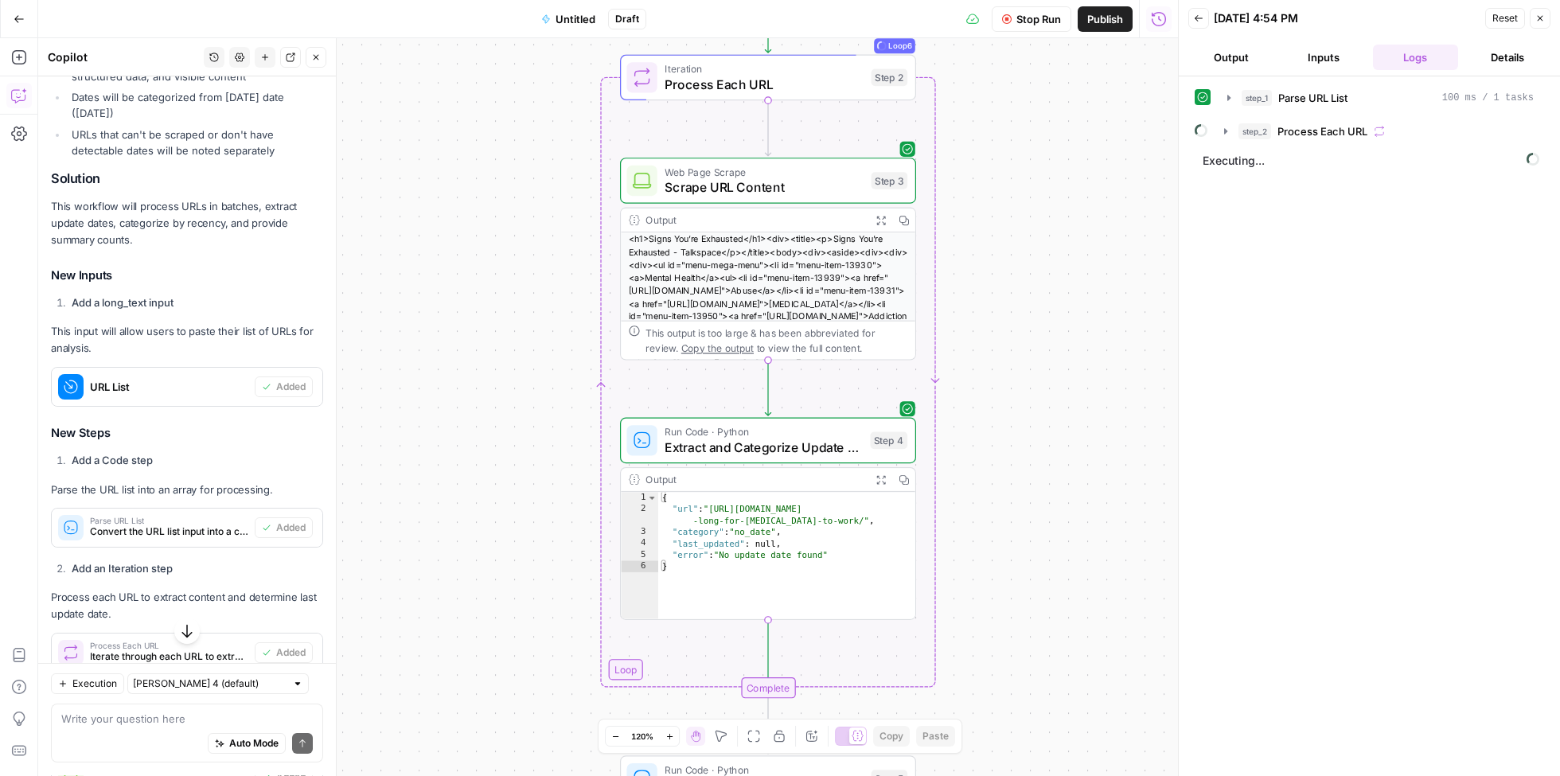
drag, startPoint x: 1014, startPoint y: 437, endPoint x: 976, endPoint y: 436, distance: 37.5
click at [976, 436] on div "Workflow Input Settings Inputs Run Code · Python Parse URL List Step 1 Output E…" at bounding box center [608, 407] width 1140 height 738
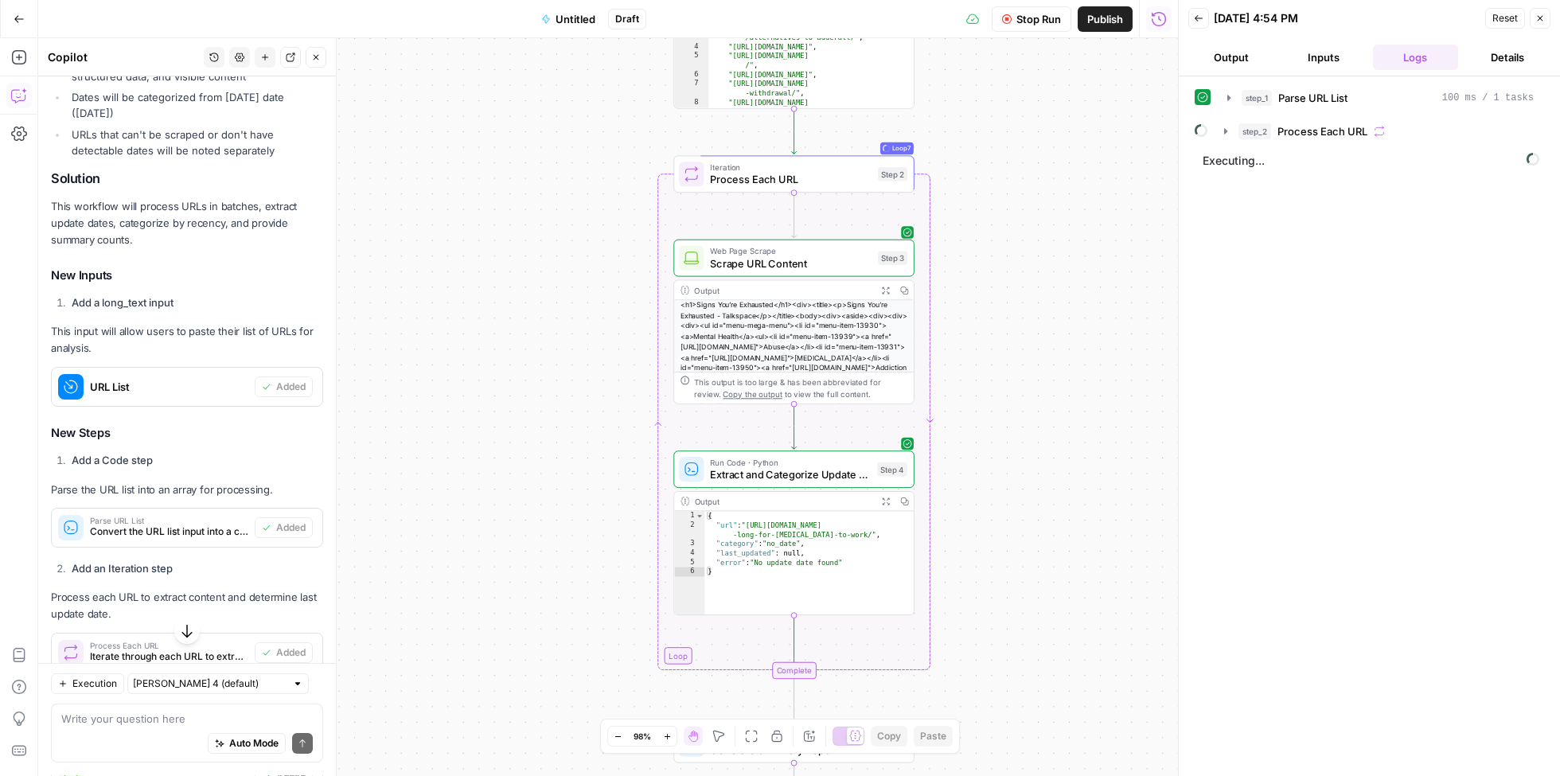
drag, startPoint x: 994, startPoint y: 311, endPoint x: 980, endPoint y: 353, distance: 44.6
click at [980, 353] on div "Workflow Input Settings Inputs Run Code · Python Parse URL List Step 1 Output E…" at bounding box center [608, 407] width 1140 height 738
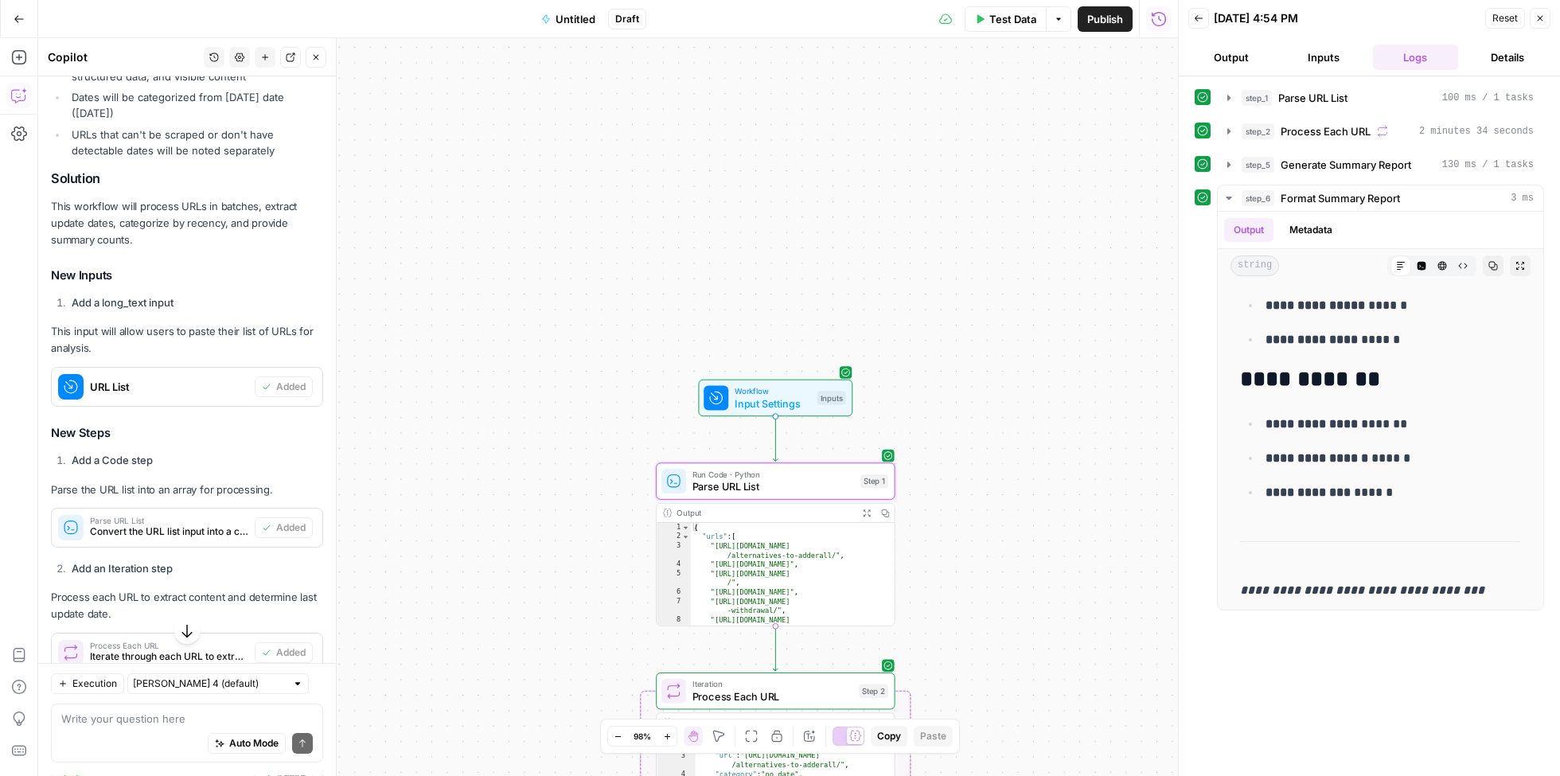
scroll to position [1054, 0]
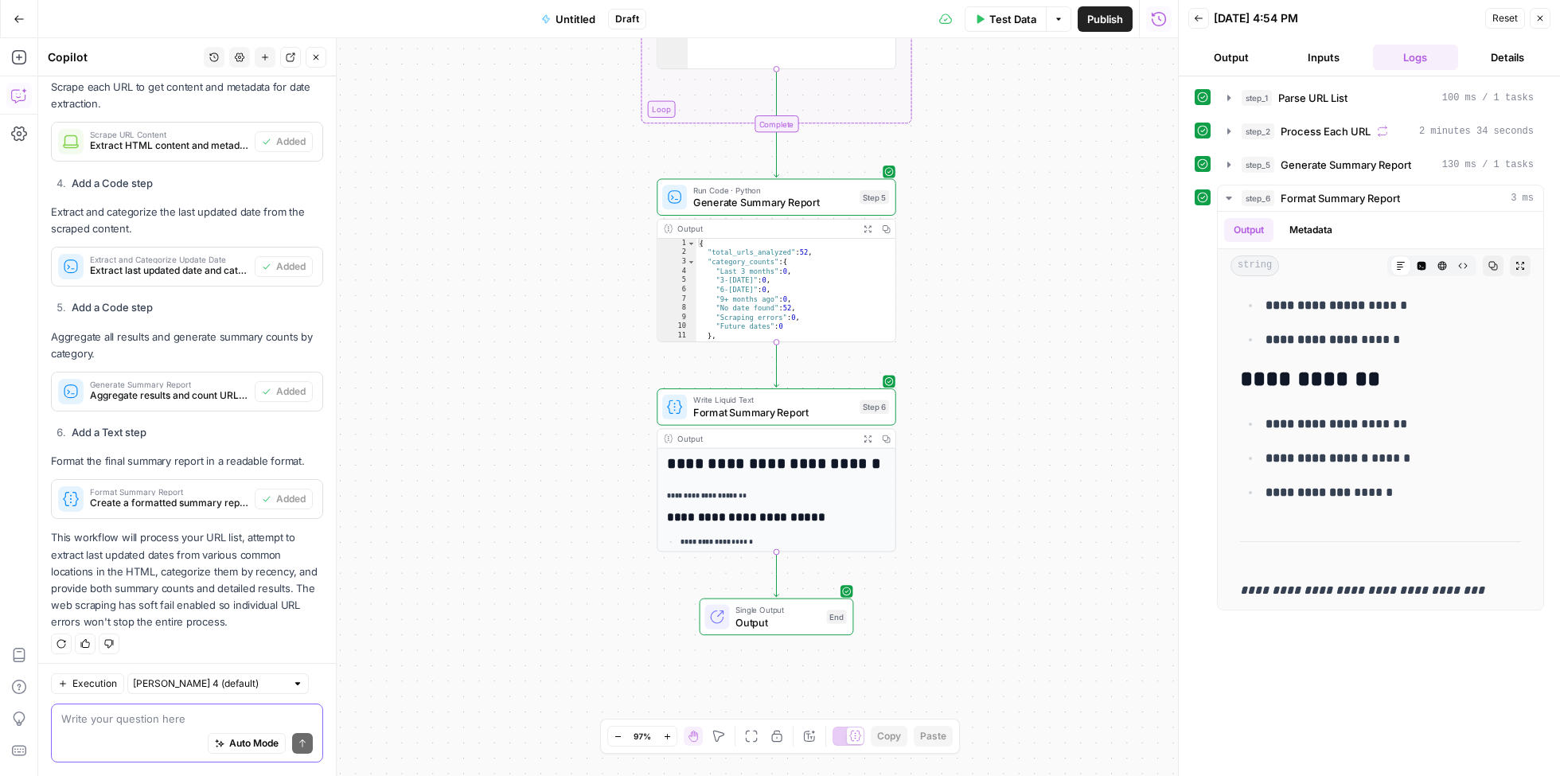
click at [193, 718] on textarea at bounding box center [187, 720] width 252 height 16
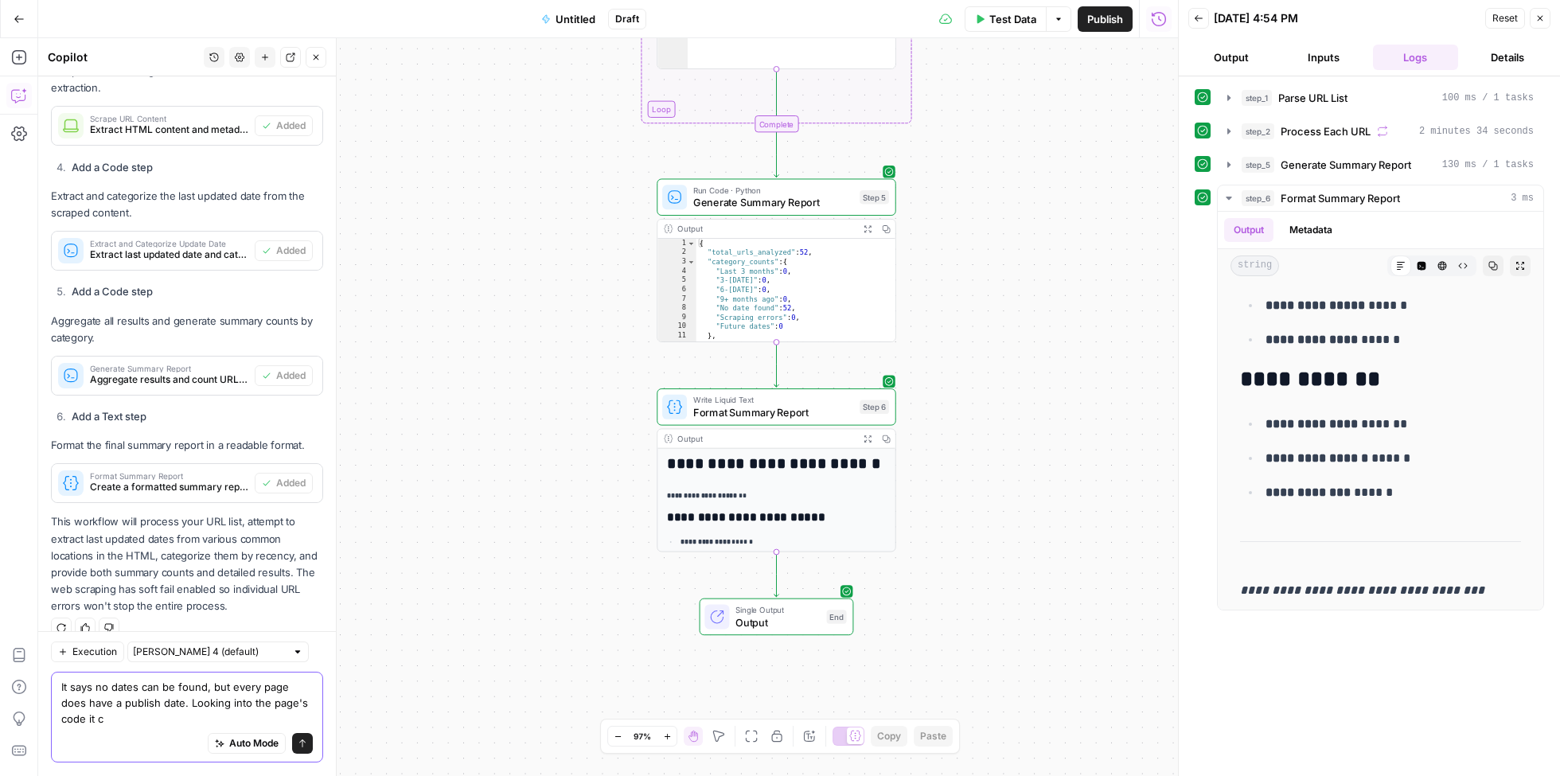
scroll to position [1086, 0]
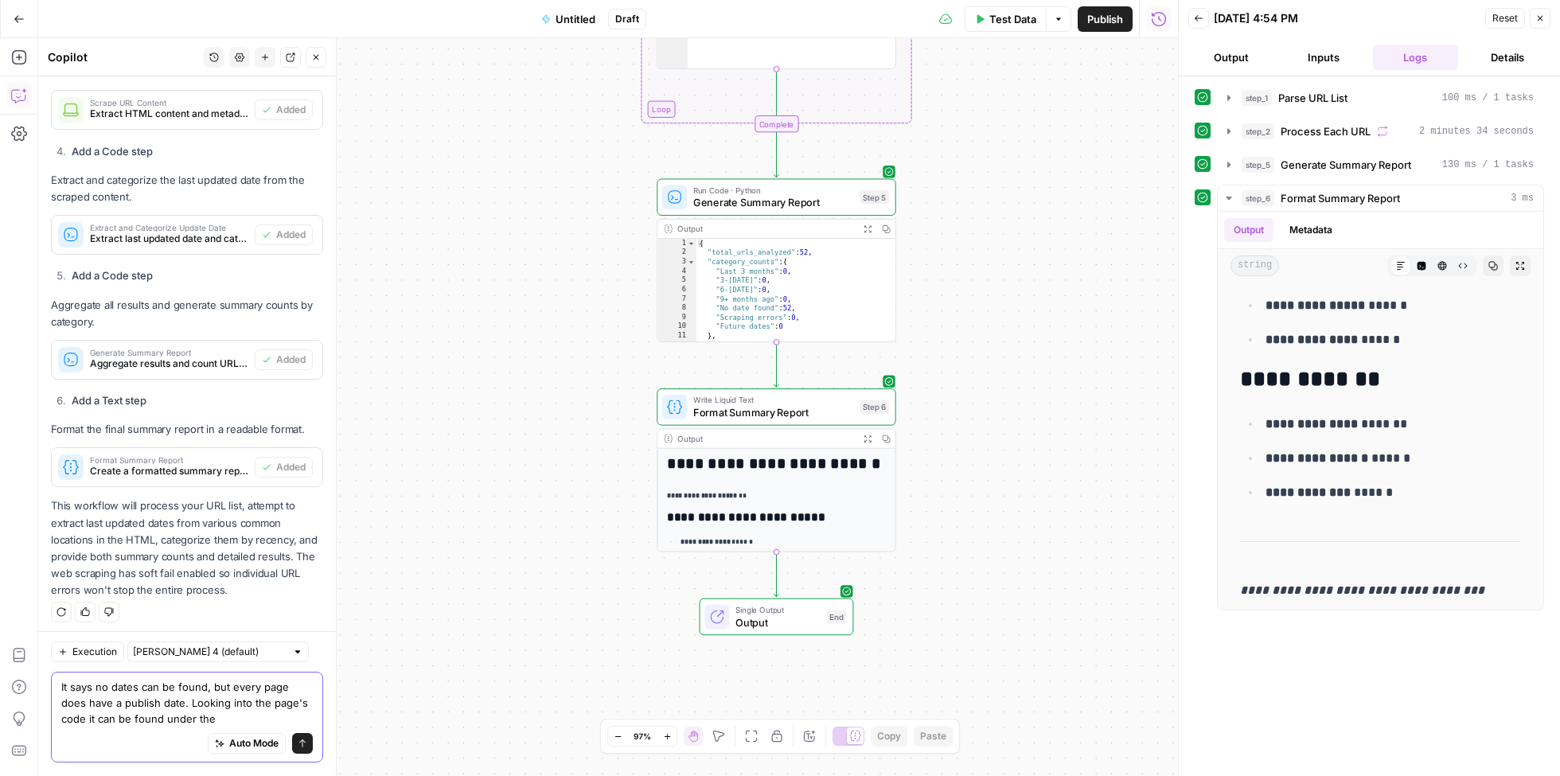
paste textarea "meta-date"
type textarea "It says no dates can be found, but every page does have a publish date. Looking…"
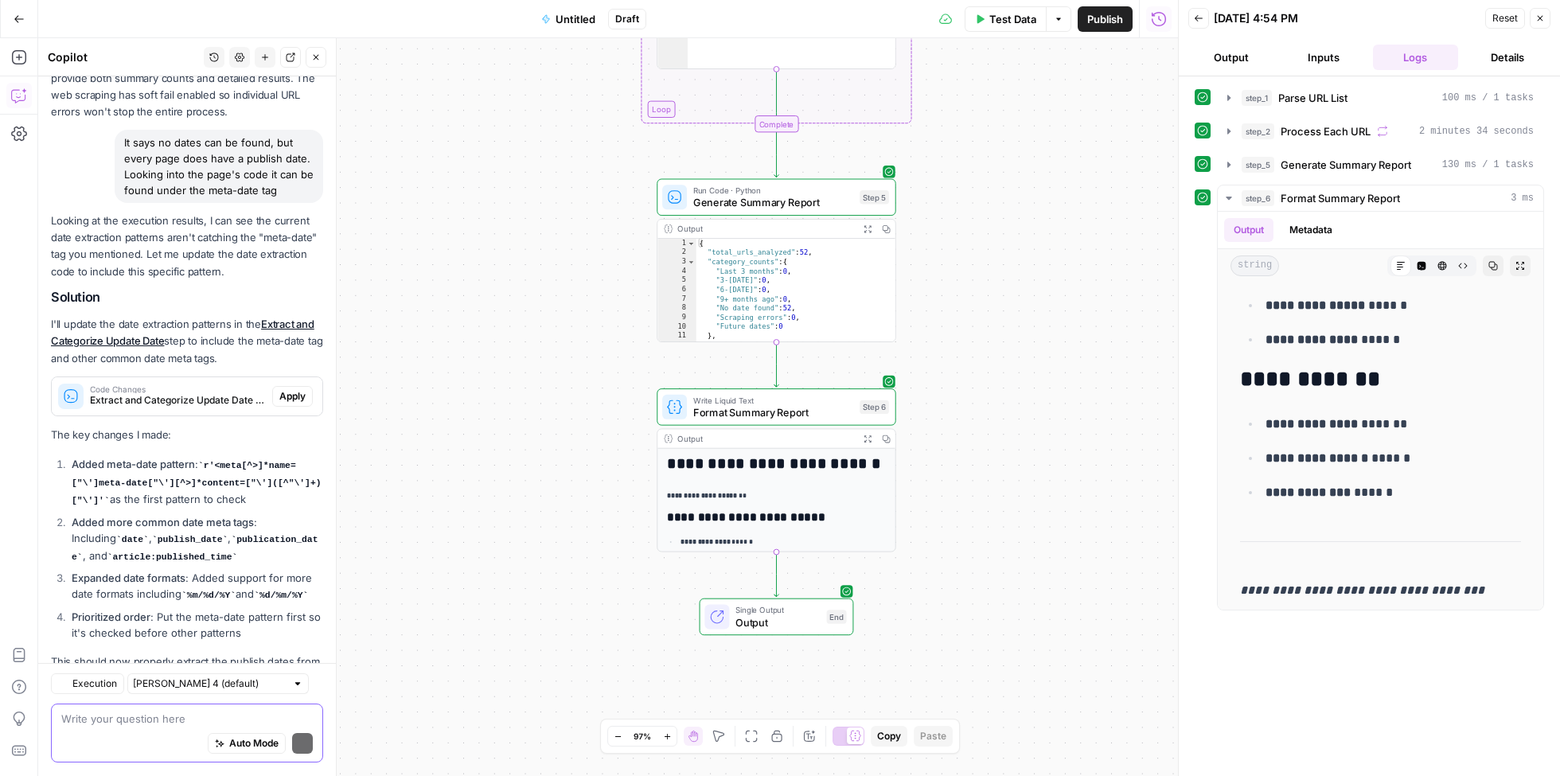
scroll to position [1647, 0]
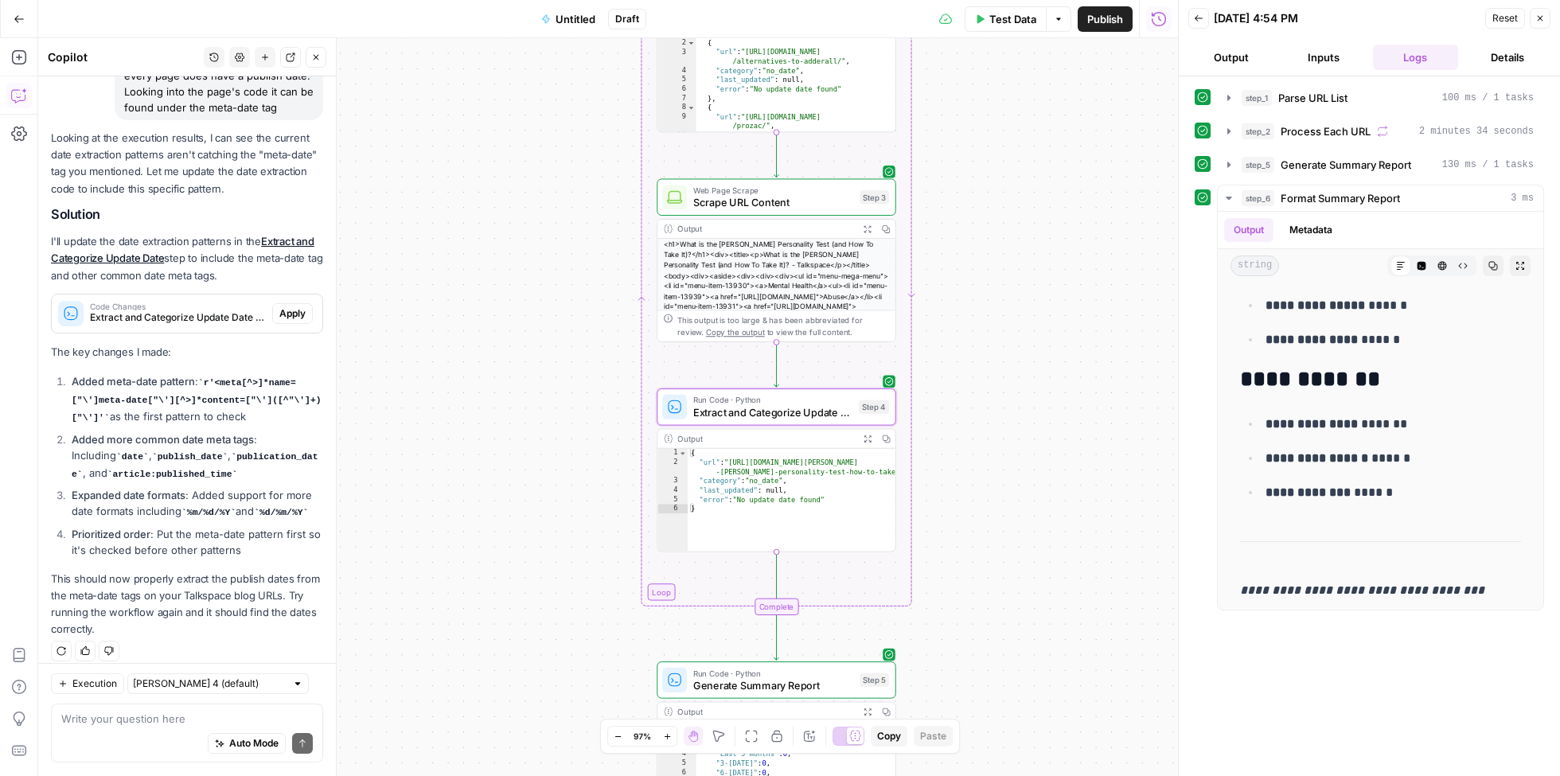
click at [291, 307] on span "Apply" at bounding box center [292, 314] width 26 height 14
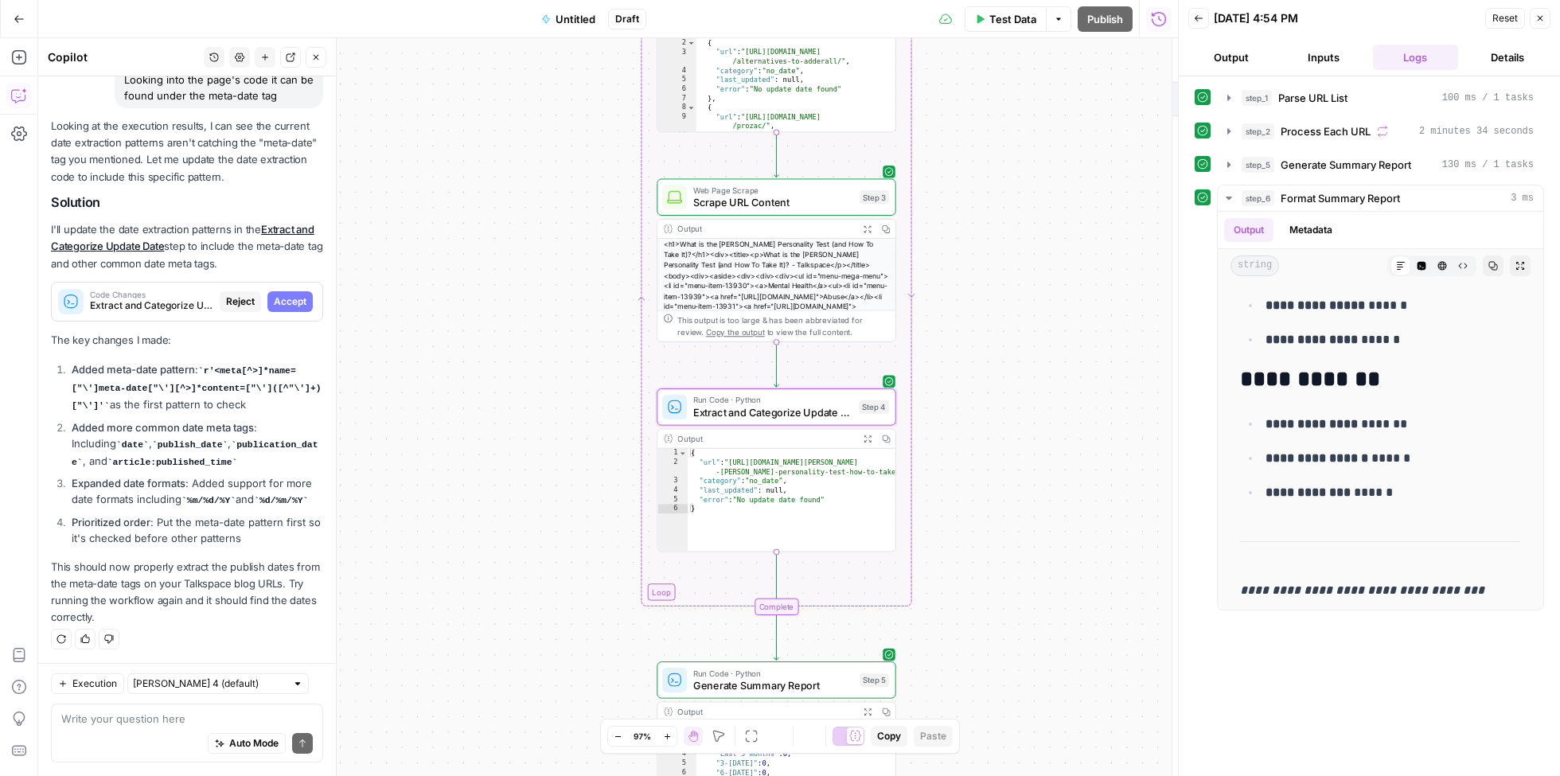
scroll to position [1622, 0]
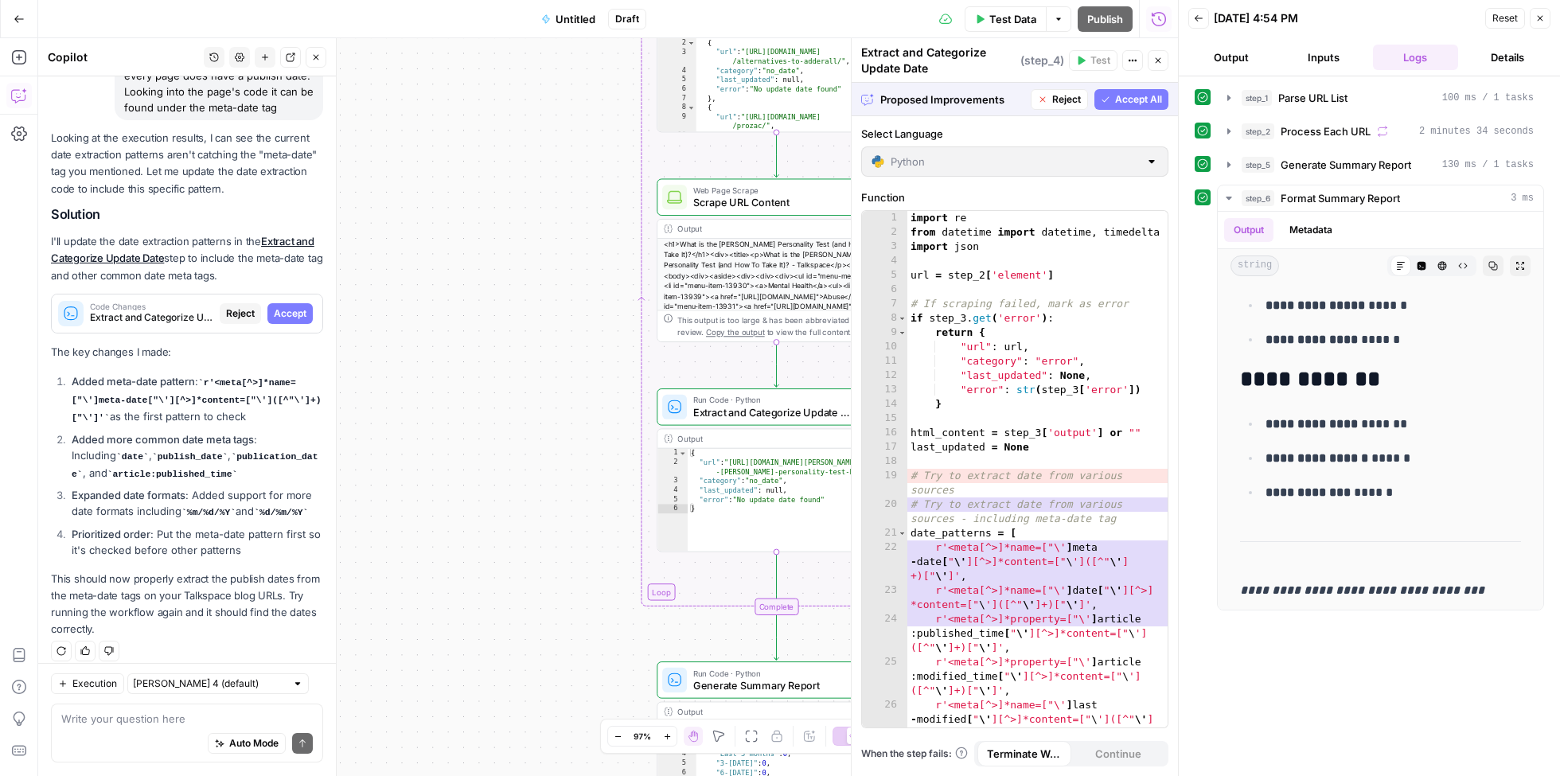
click at [1103, 86] on div "Proposed Improvements Reject Accept All" at bounding box center [1015, 99] width 326 height 33
click at [1115, 100] on span "Accept All" at bounding box center [1138, 99] width 47 height 14
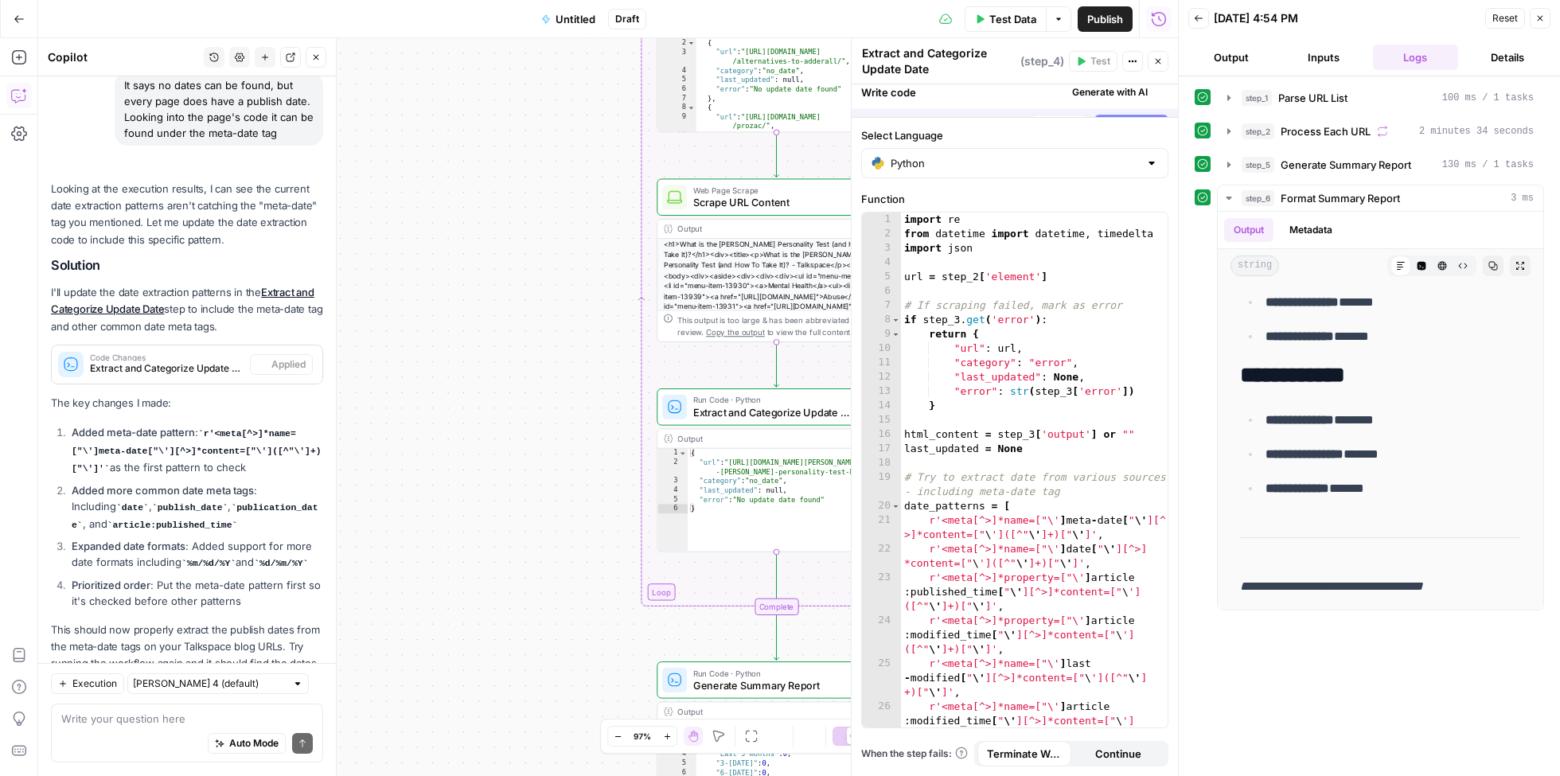
scroll to position [0, 0]
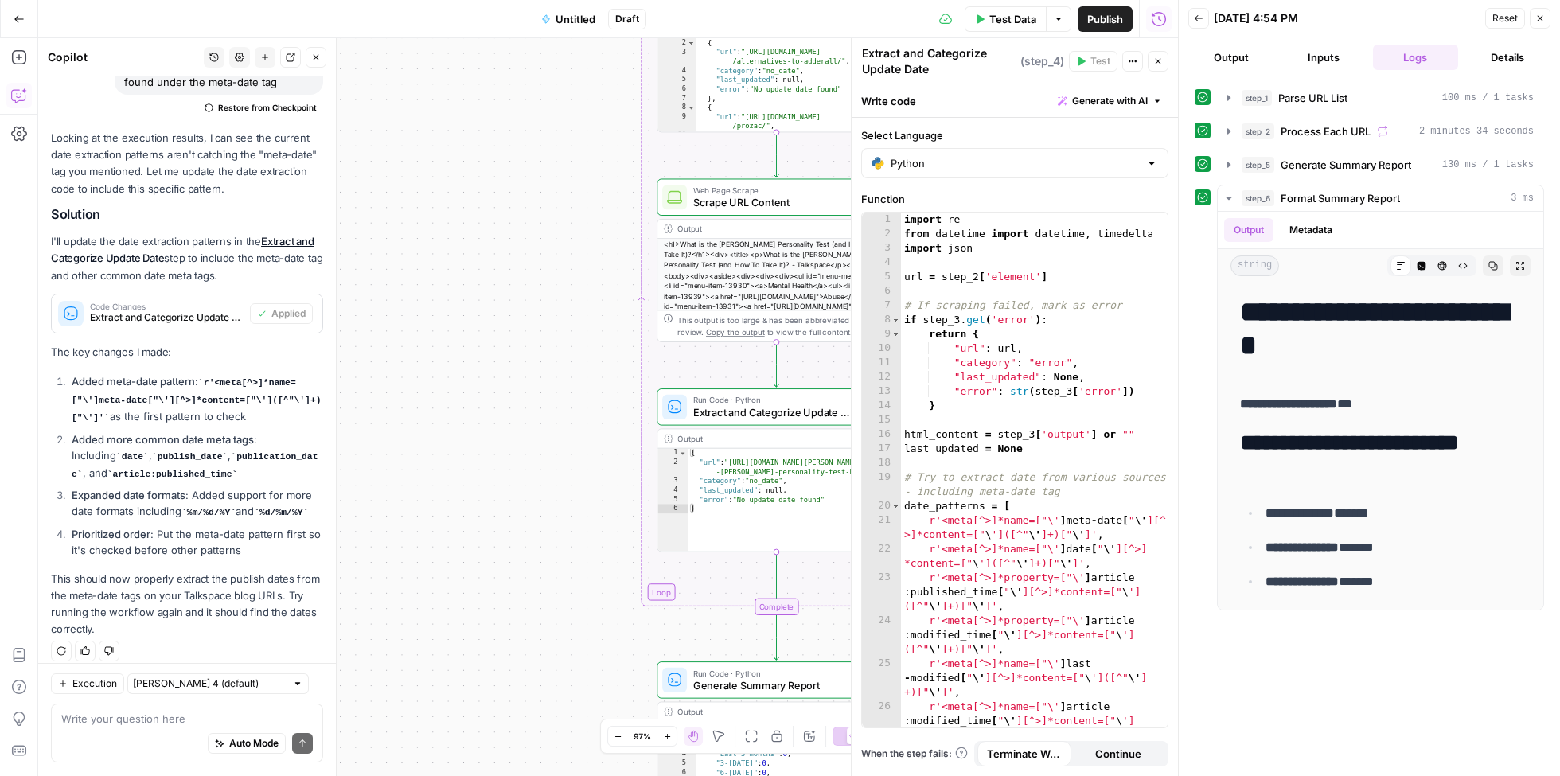
click at [1543, 20] on icon "button" at bounding box center [1541, 19] width 10 height 10
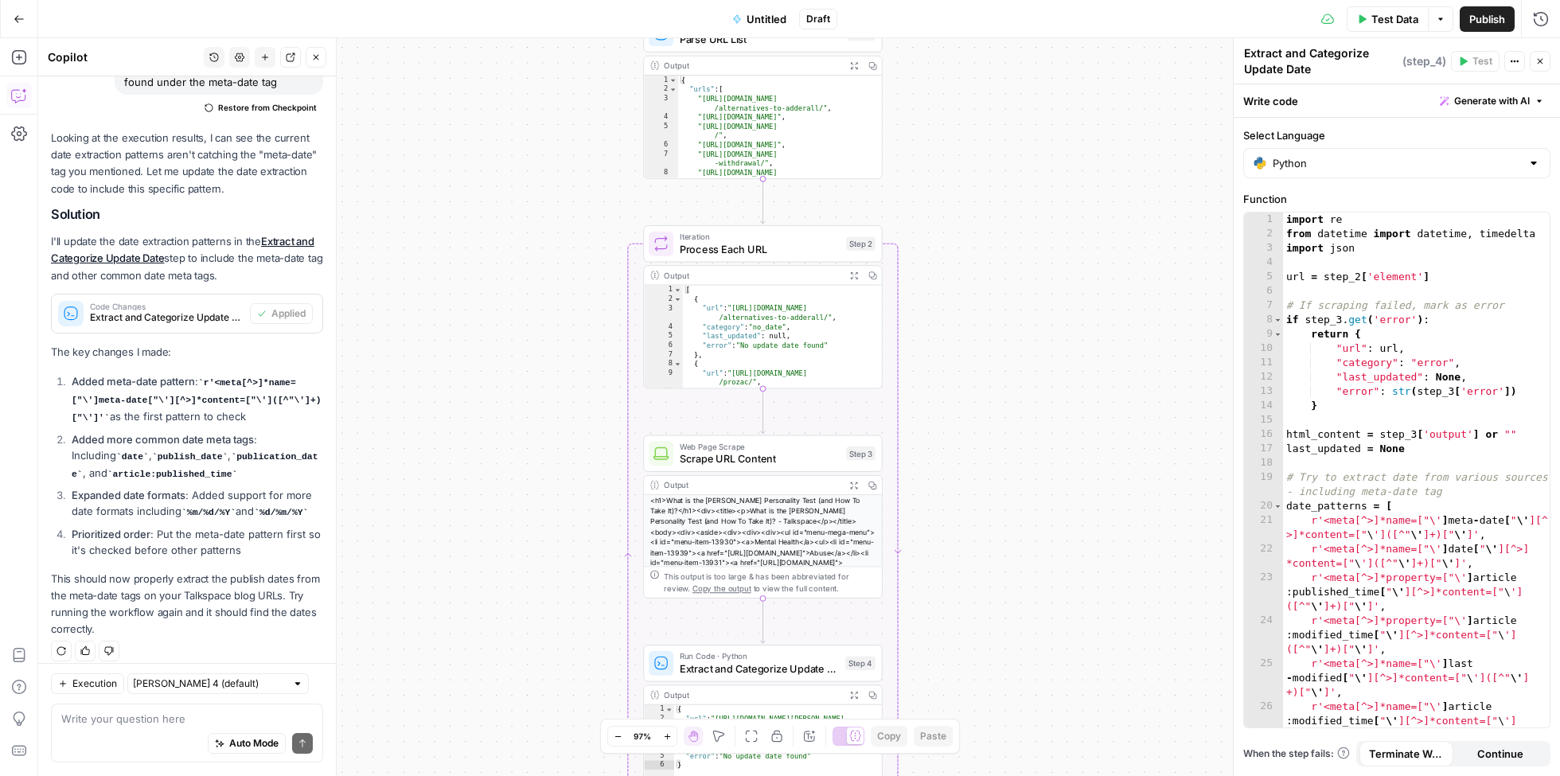
drag, startPoint x: 948, startPoint y: 158, endPoint x: 935, endPoint y: 415, distance: 256.7
click at [935, 415] on div "Workflow Input Settings Inputs Run Code · Python Parse URL List Step 1 Output E…" at bounding box center [799, 407] width 1522 height 738
click at [1369, 23] on button "Test Data" at bounding box center [1388, 18] width 82 height 25
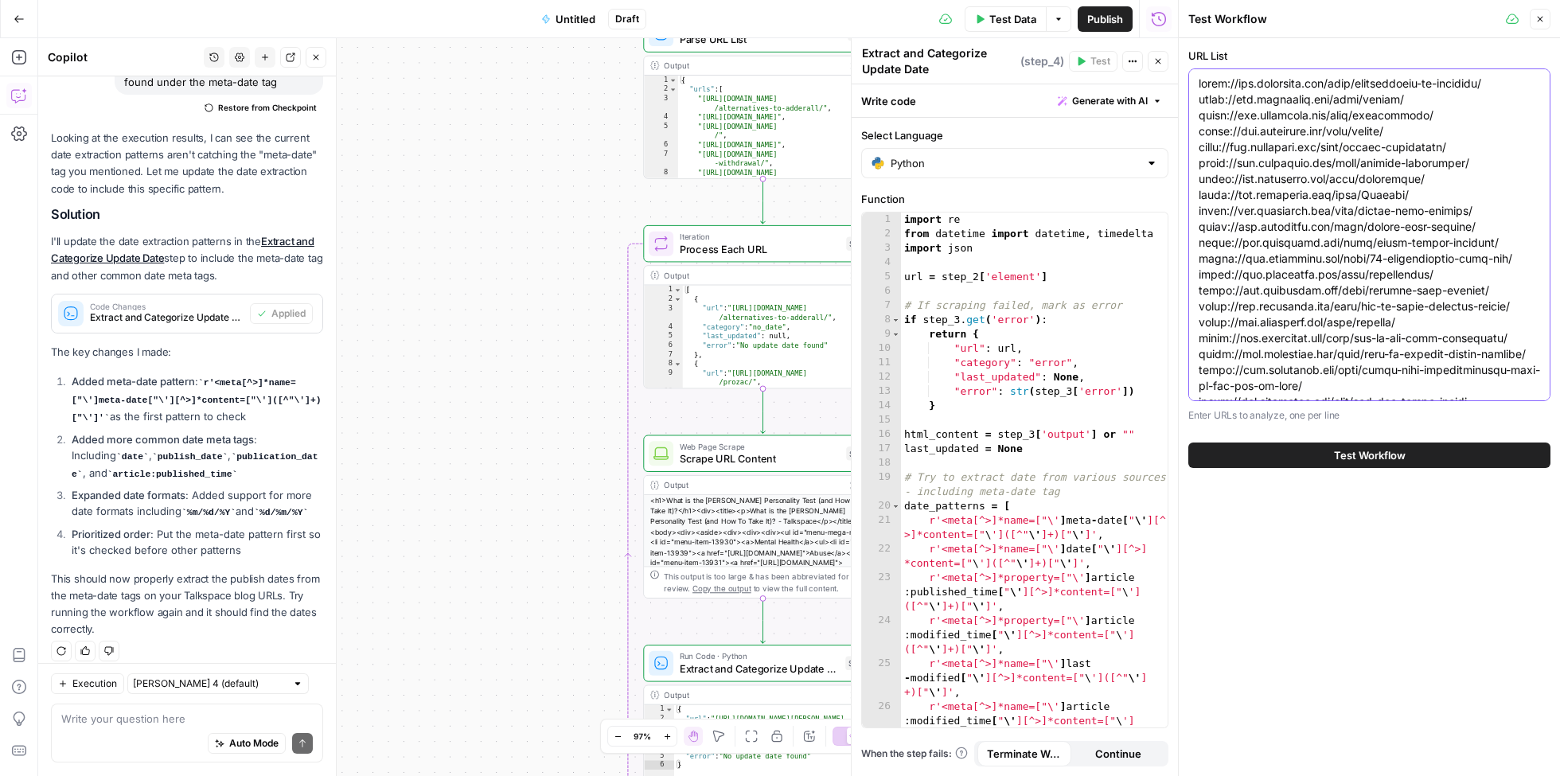
click at [1277, 185] on textarea "URL List" at bounding box center [1370, 561] width 342 height 971
paste textarea
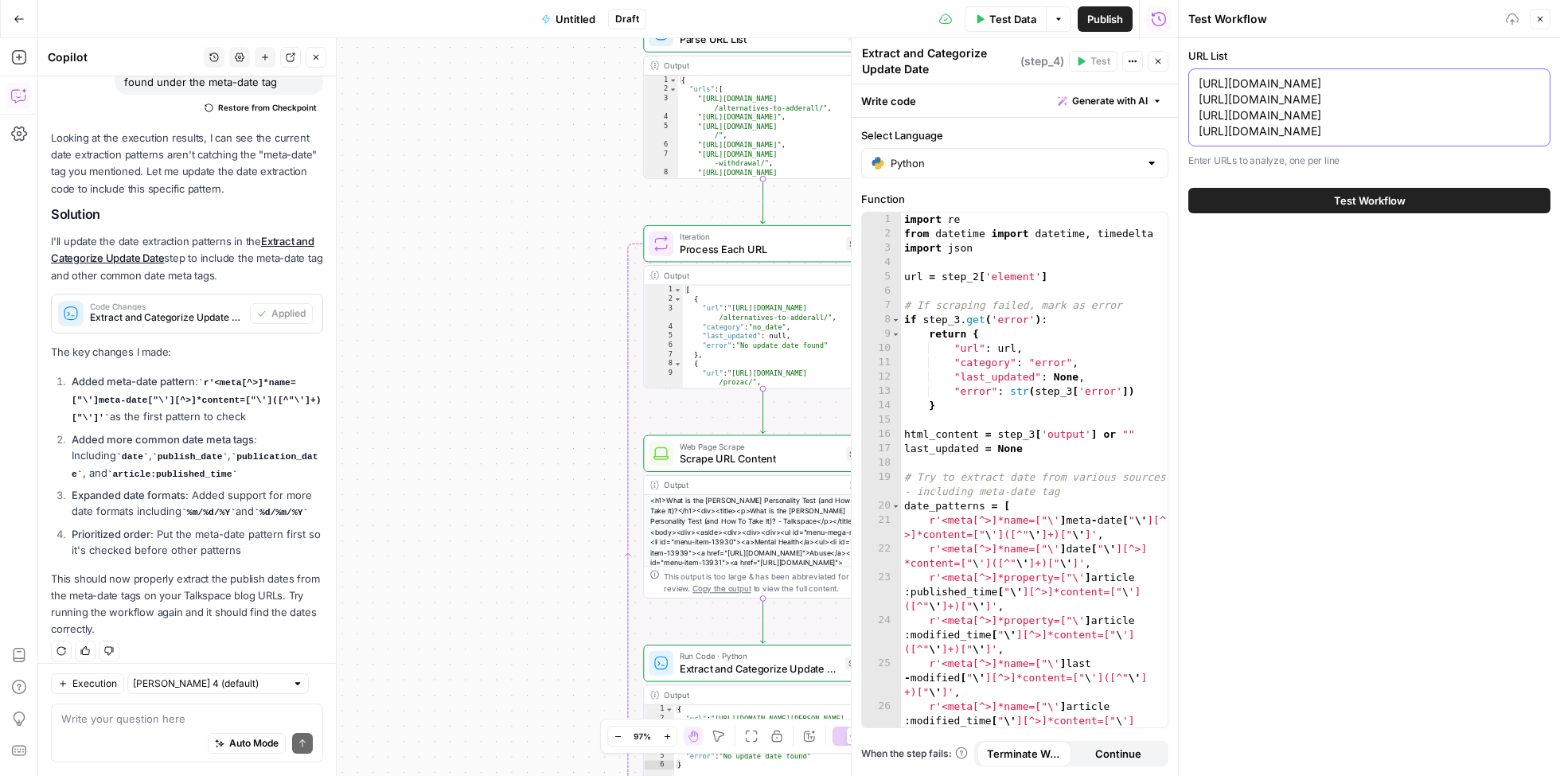
type textarea "[URL][DOMAIN_NAME] [URL][DOMAIN_NAME] [URL][DOMAIN_NAME] [URL][DOMAIN_NAME]"
click at [1341, 193] on span "Test Workflow" at bounding box center [1370, 201] width 72 height 16
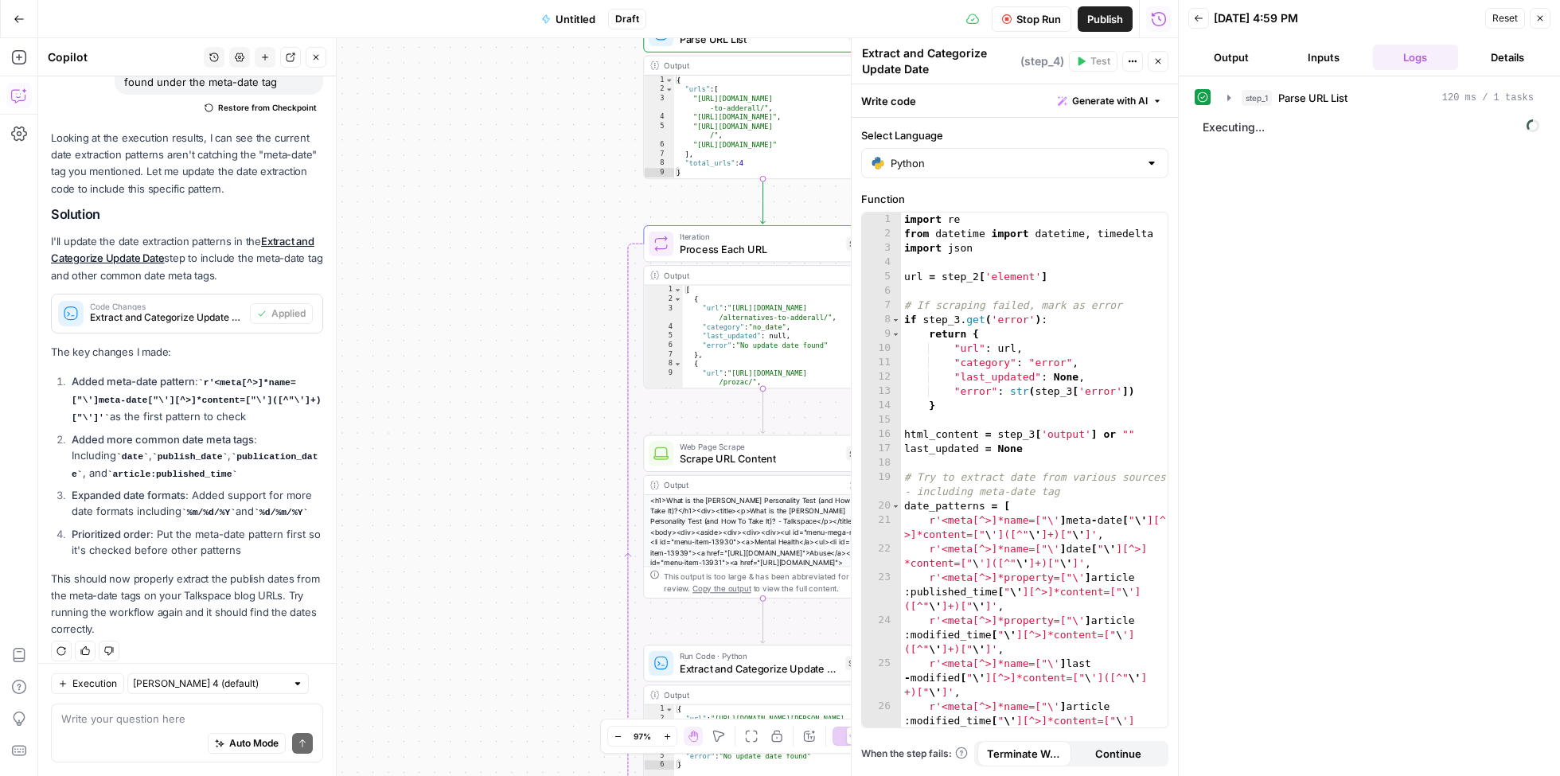
click at [1546, 17] on button "Close" at bounding box center [1540, 18] width 21 height 21
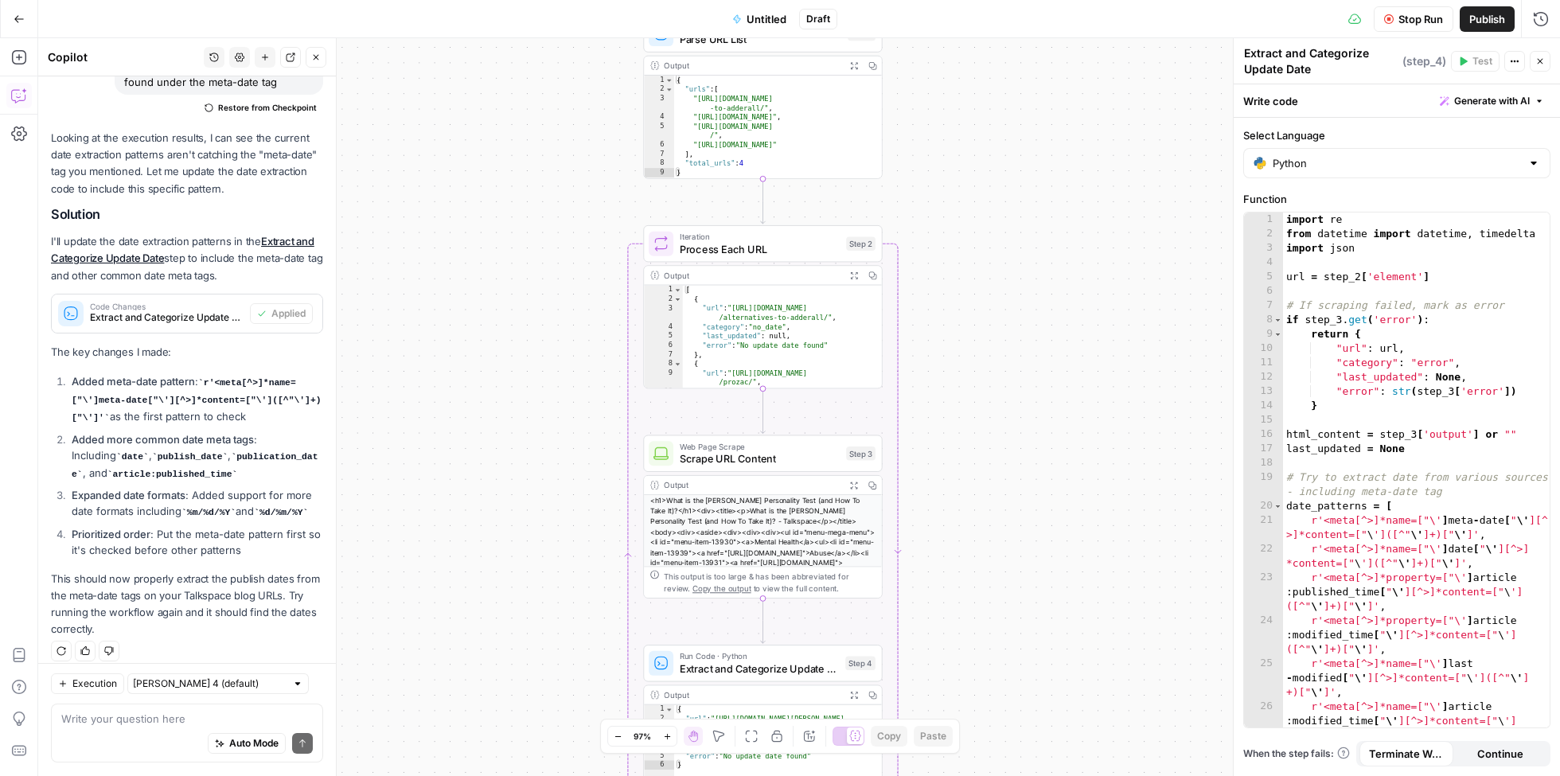
click at [1416, 25] on span "Stop Run" at bounding box center [1421, 19] width 45 height 16
click at [1385, 23] on span "Test Data" at bounding box center [1395, 19] width 47 height 16
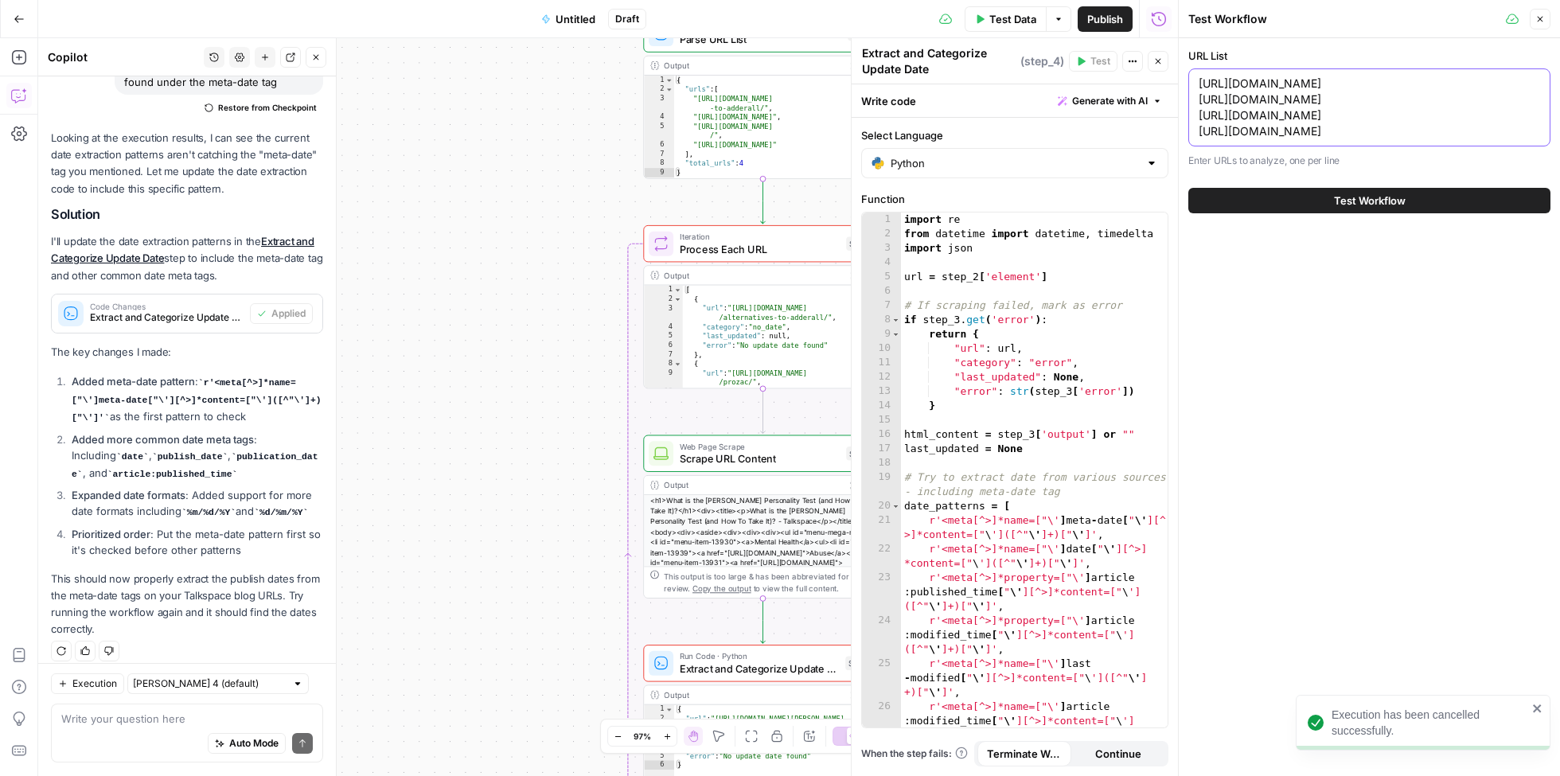
click at [1310, 95] on textarea "[URL][DOMAIN_NAME] [URL][DOMAIN_NAME] [URL][DOMAIN_NAME] [URL][DOMAIN_NAME]" at bounding box center [1370, 108] width 342 height 64
click at [1348, 211] on button "Test Workflow" at bounding box center [1370, 200] width 362 height 25
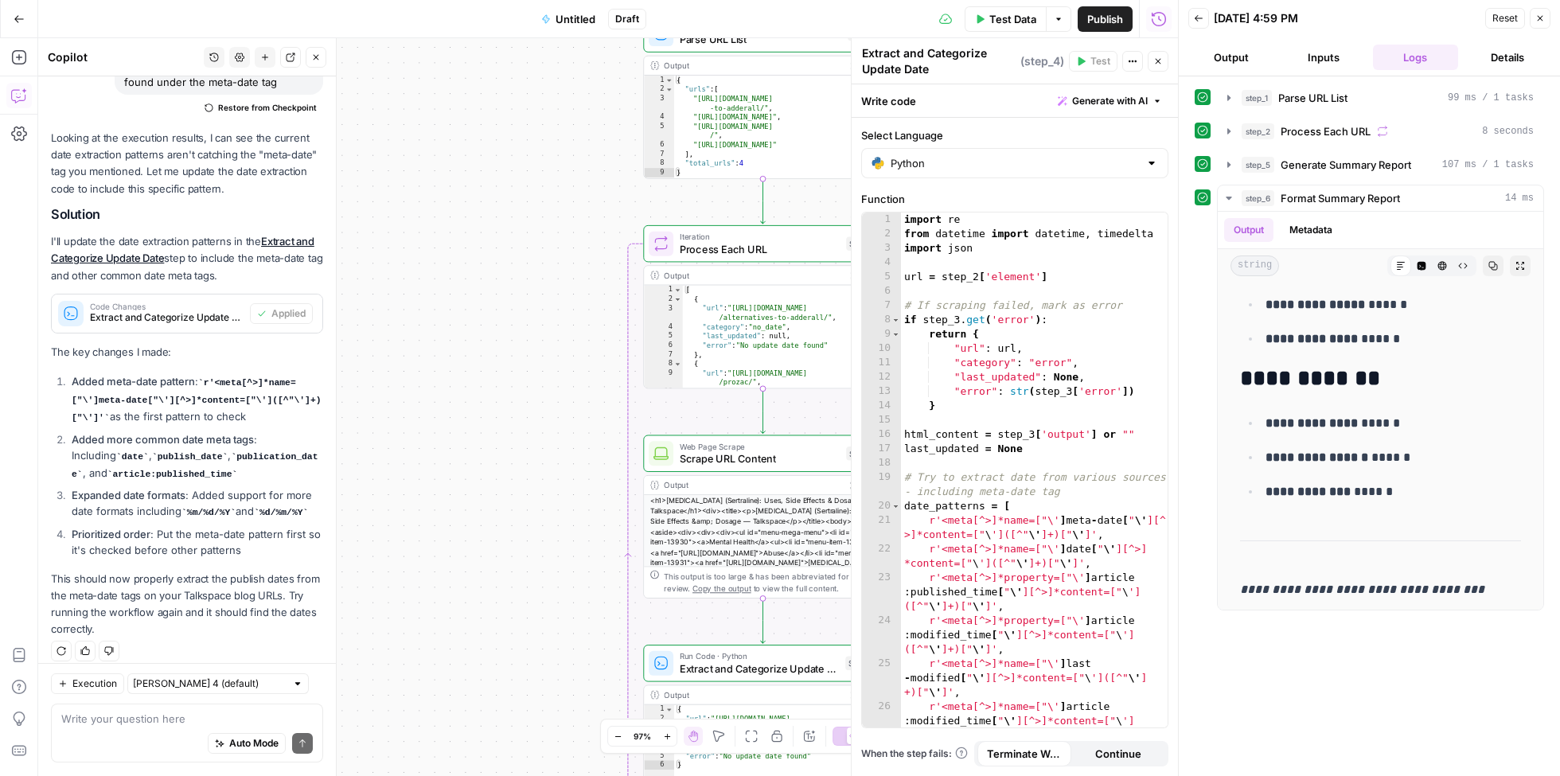
click at [132, 729] on div "Auto Mode Send" at bounding box center [187, 745] width 252 height 35
type textarea "It still isn't finding the dates"
click at [235, 686] on input "text" at bounding box center [209, 685] width 153 height 16
type input "[PERSON_NAME] 4 (default)"
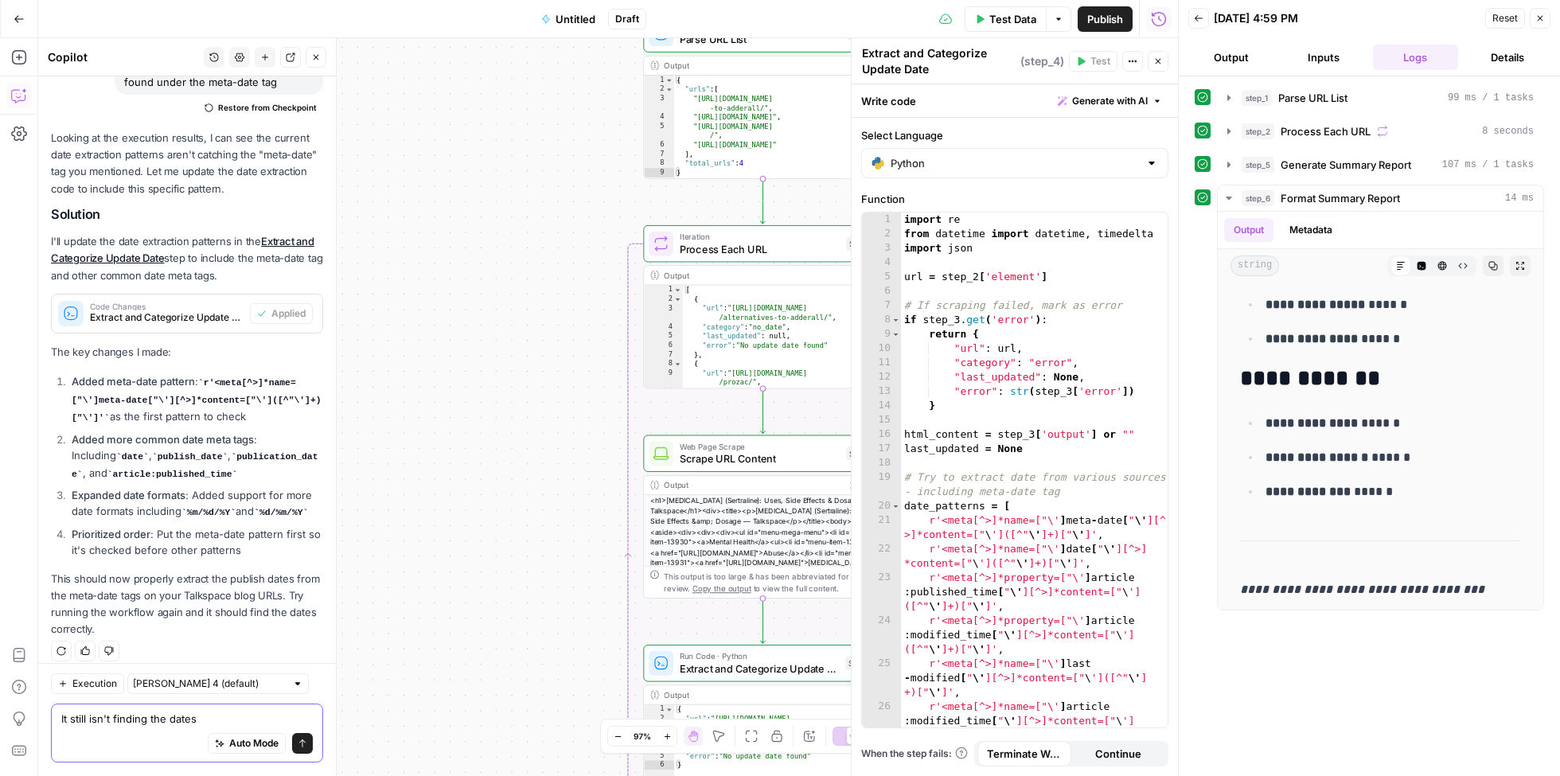
click at [88, 714] on textarea "It still isn't finding the dates" at bounding box center [187, 720] width 252 height 16
click at [207, 720] on textarea "It still isn't finding the dates" at bounding box center [187, 720] width 252 height 16
type textarea "It still isn't finding the dates"
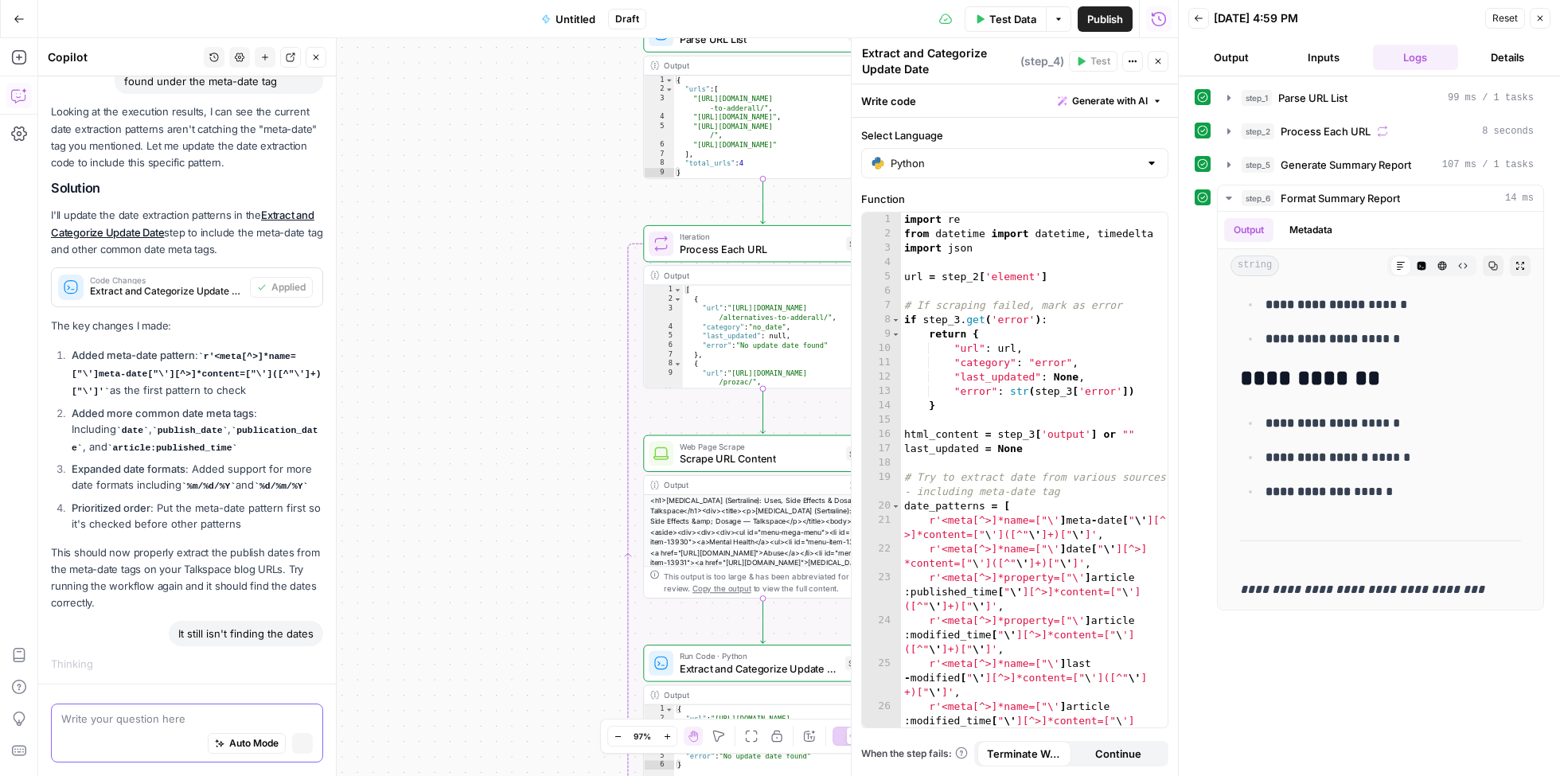
scroll to position [1625, 0]
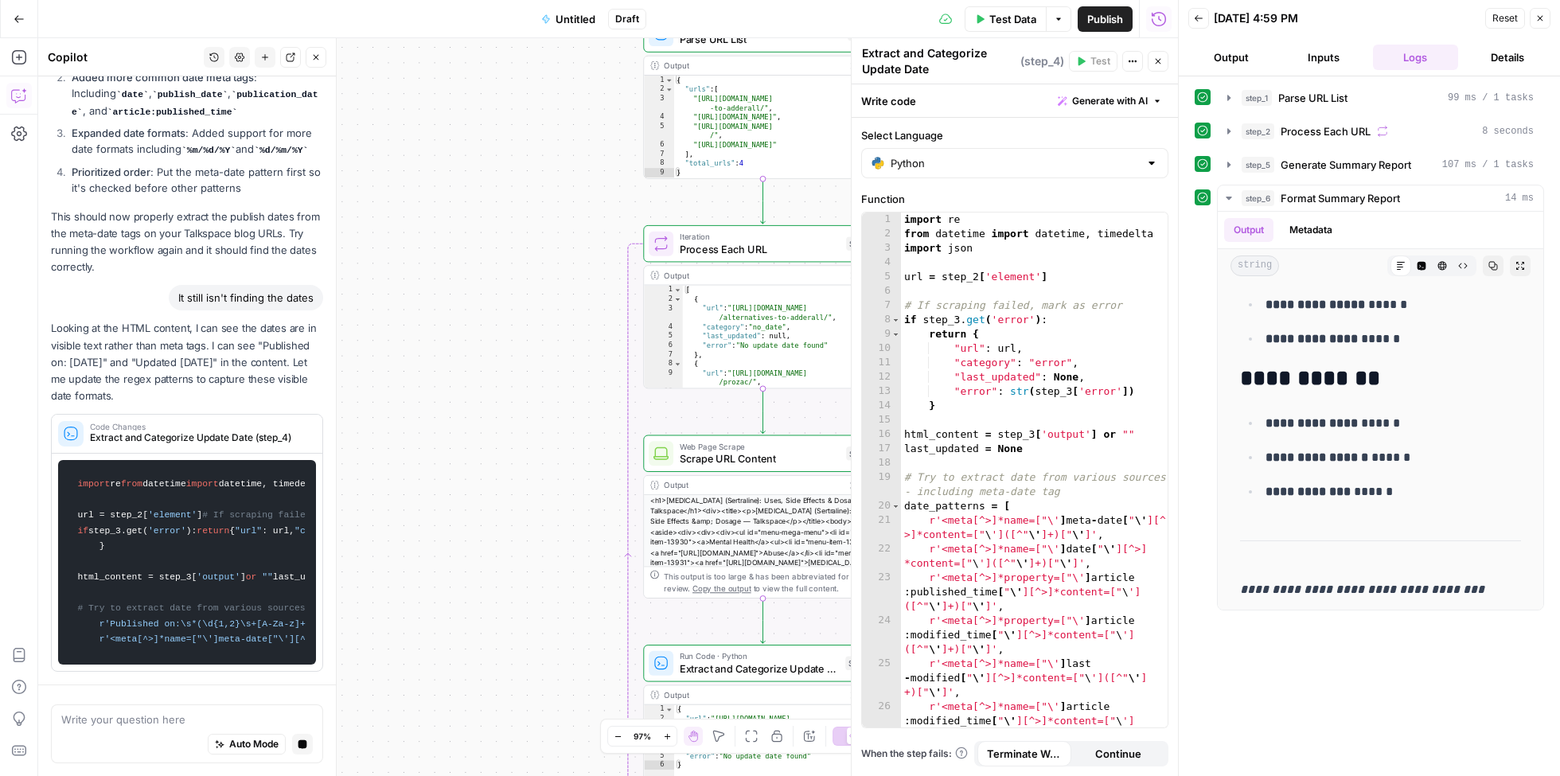
click at [1537, 17] on icon "button" at bounding box center [1541, 19] width 10 height 10
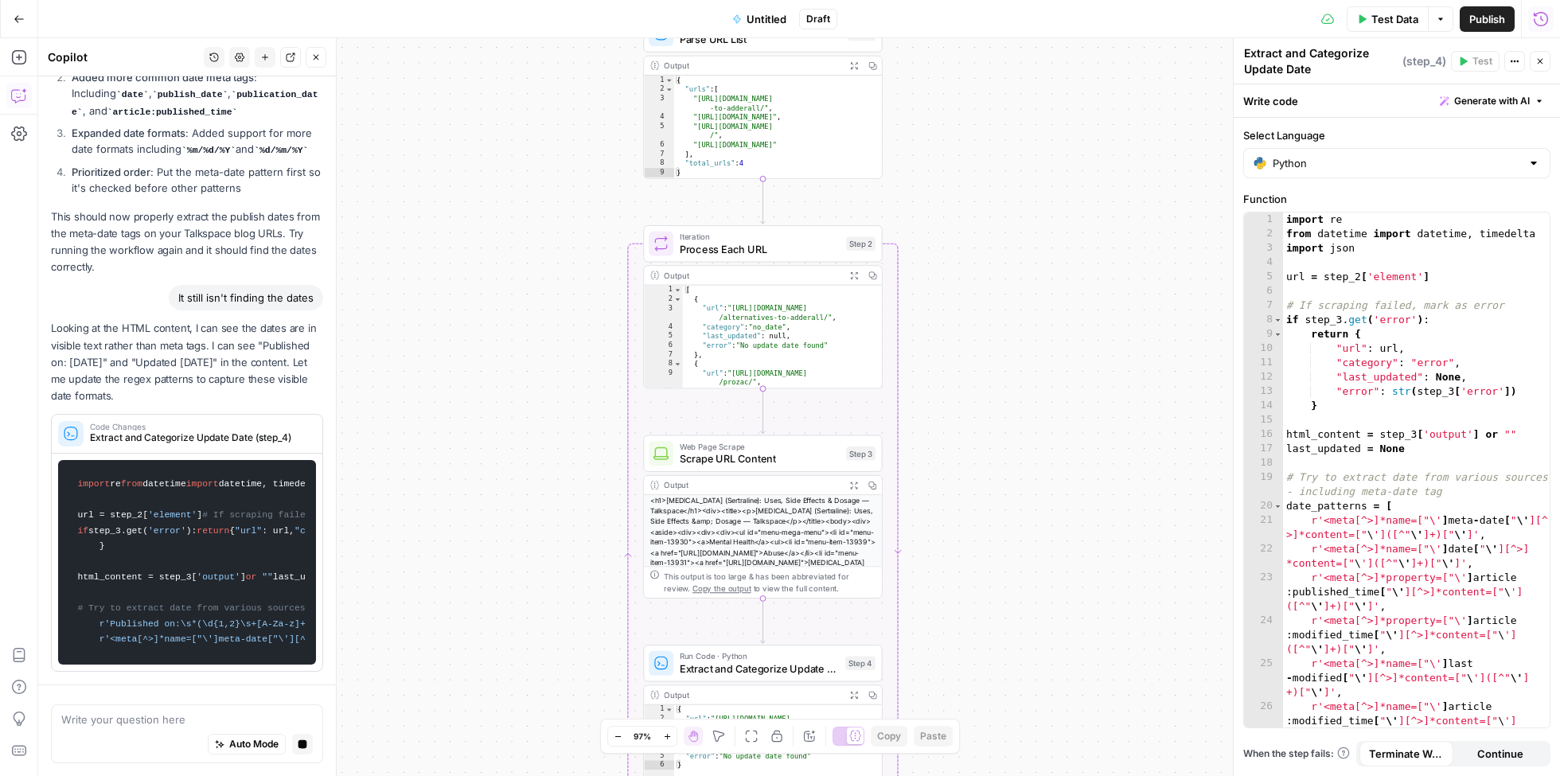
scroll to position [0, 0]
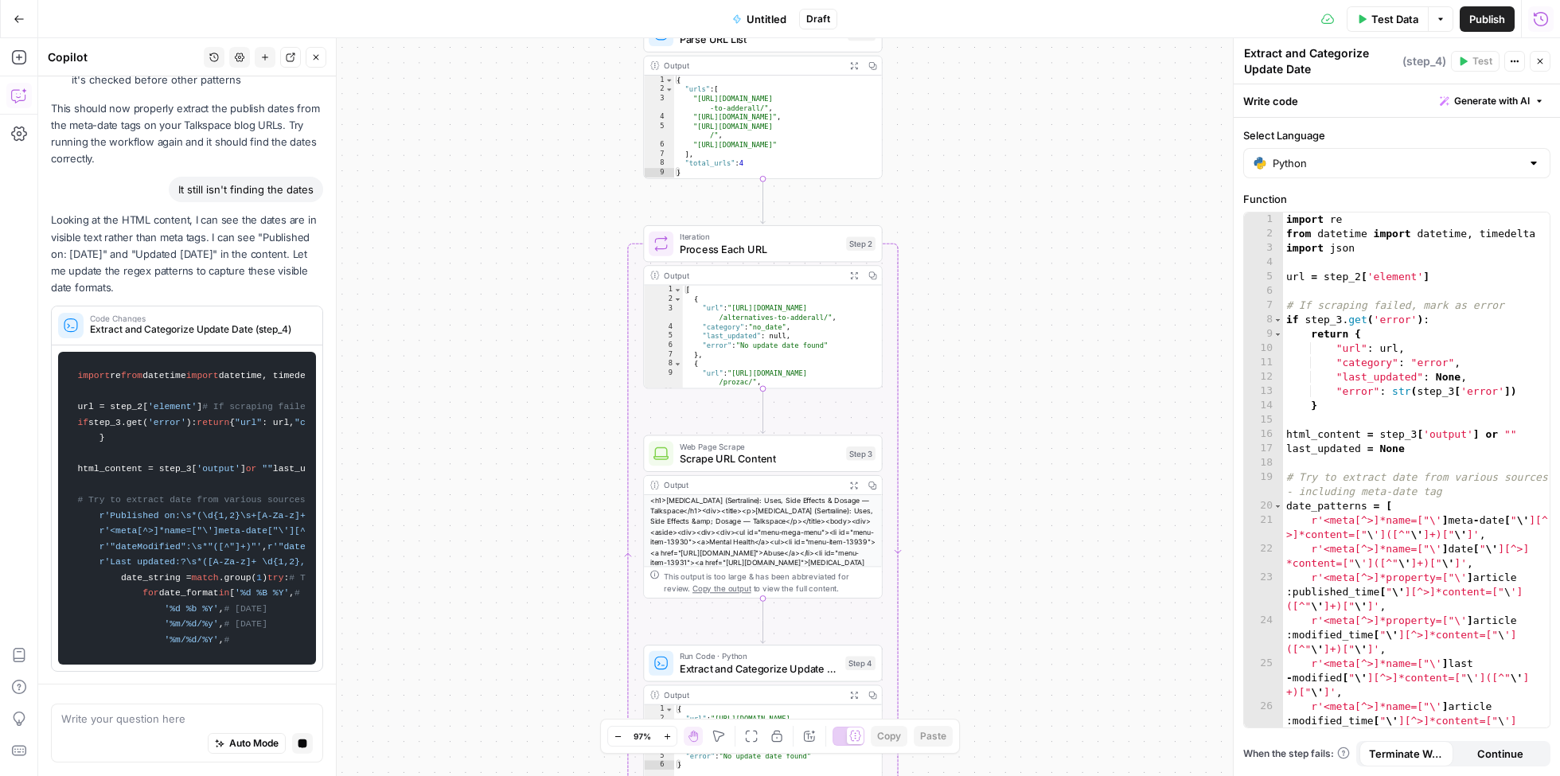
click at [798, 524] on div "<h1>[MEDICAL_DATA] (Sertraline): Uses, Side Effects & Dosage — Talkspace</h1><d…" at bounding box center [762, 568] width 237 height 146
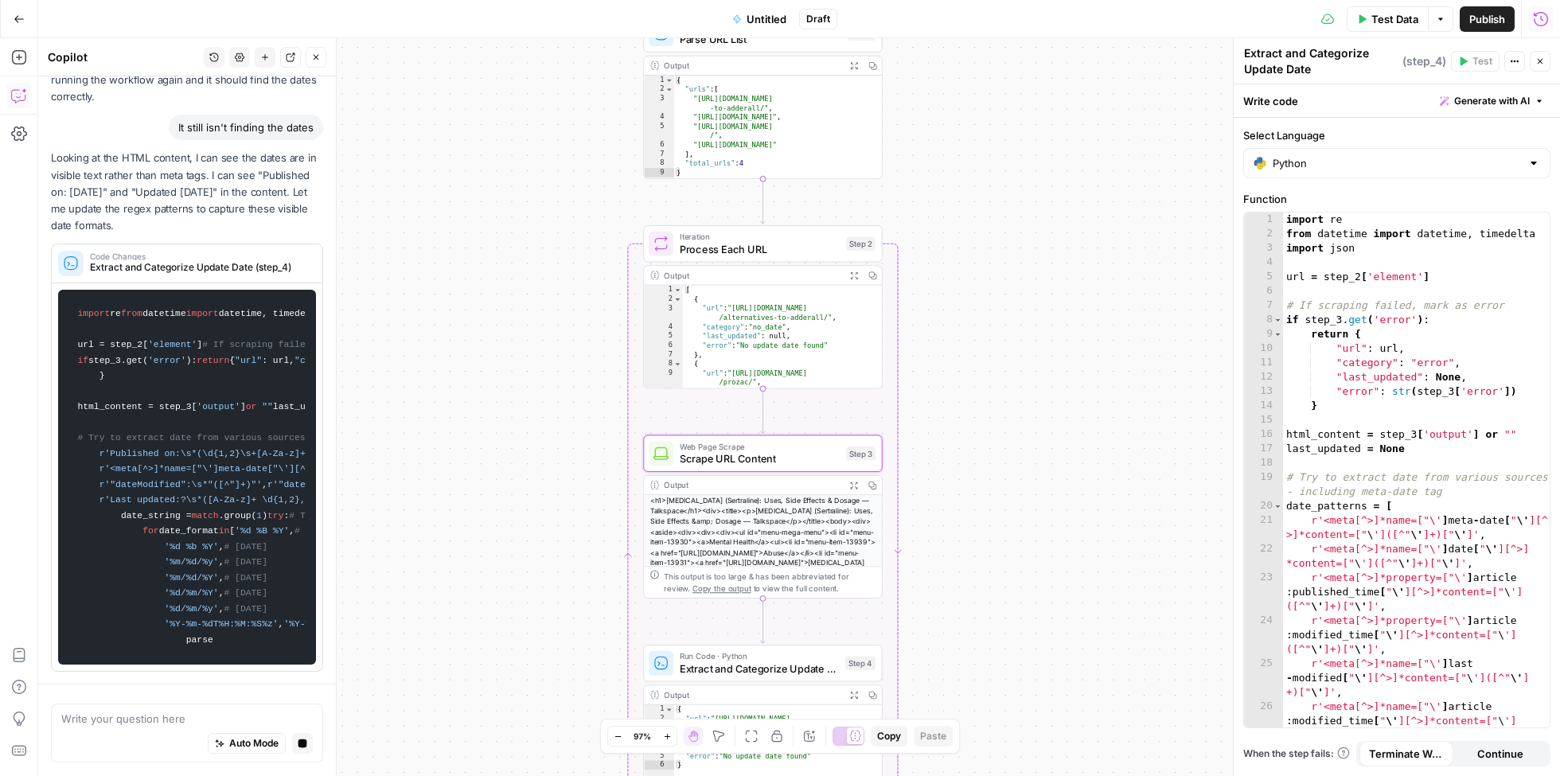
click at [781, 531] on div "<h1>[MEDICAL_DATA] (Sertraline): Uses, Side Effects & Dosage — Talkspace</h1><d…" at bounding box center [762, 568] width 237 height 146
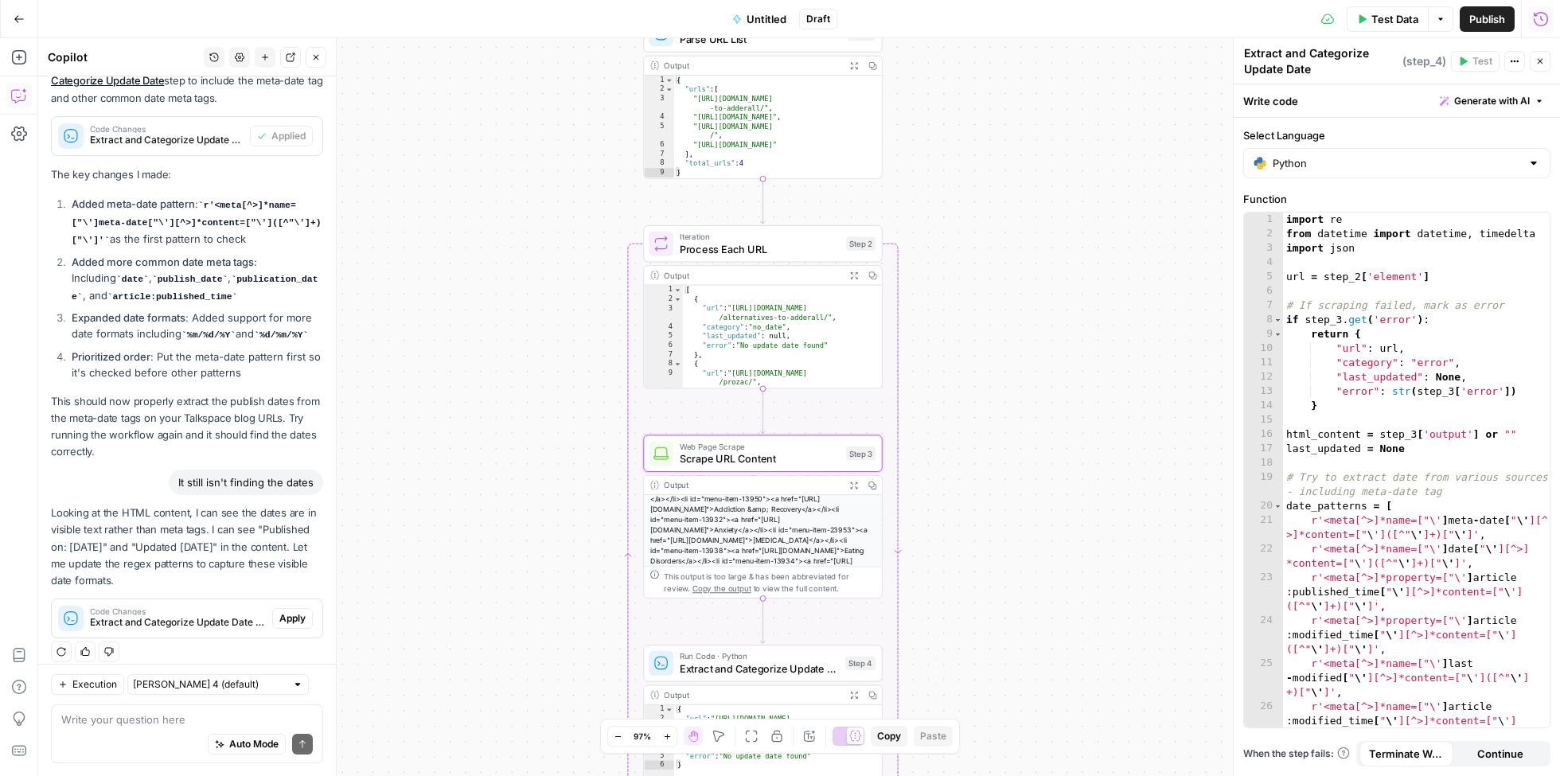
scroll to position [130, 0]
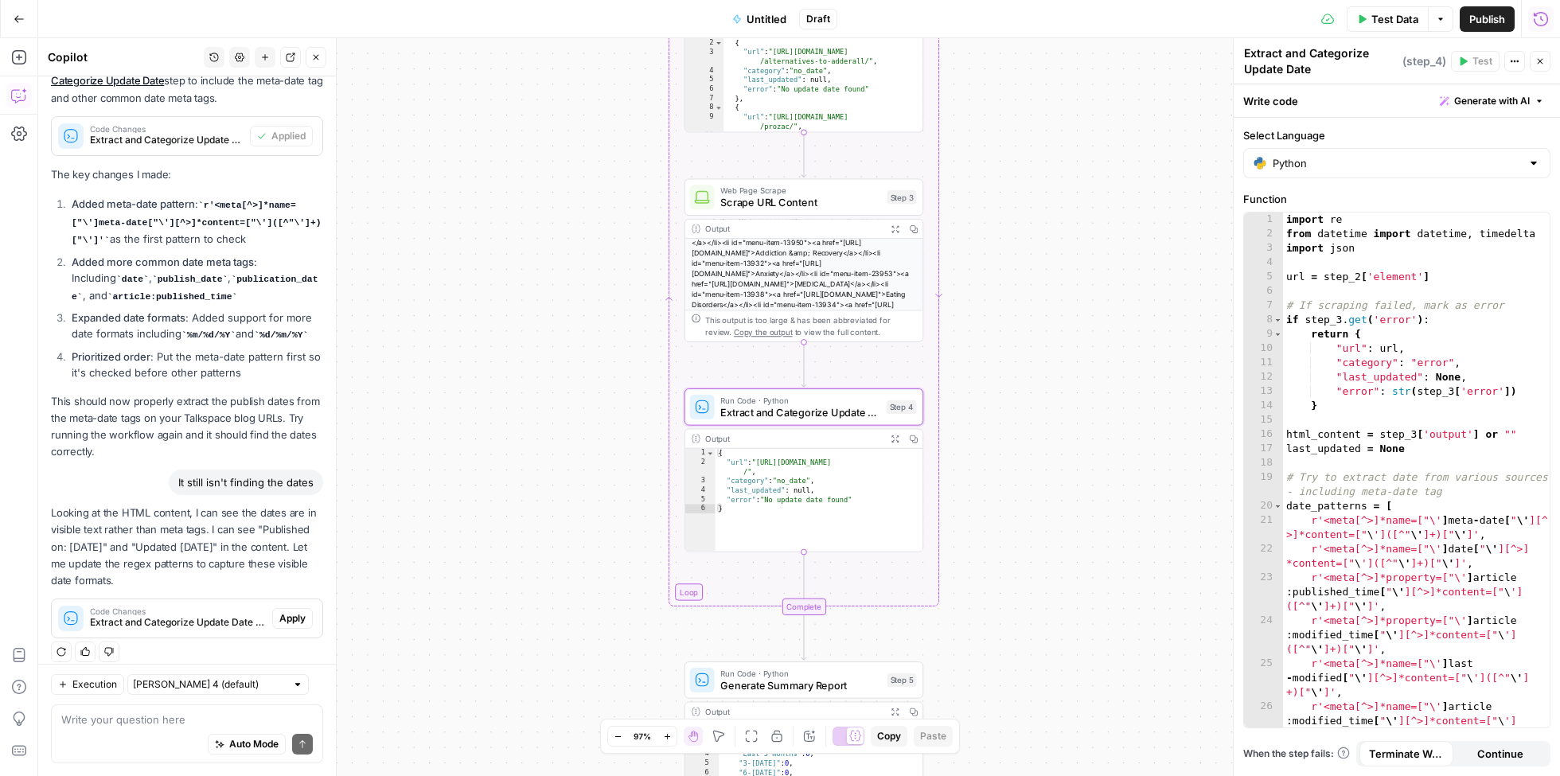
click at [295, 615] on button "Apply" at bounding box center [292, 618] width 41 height 21
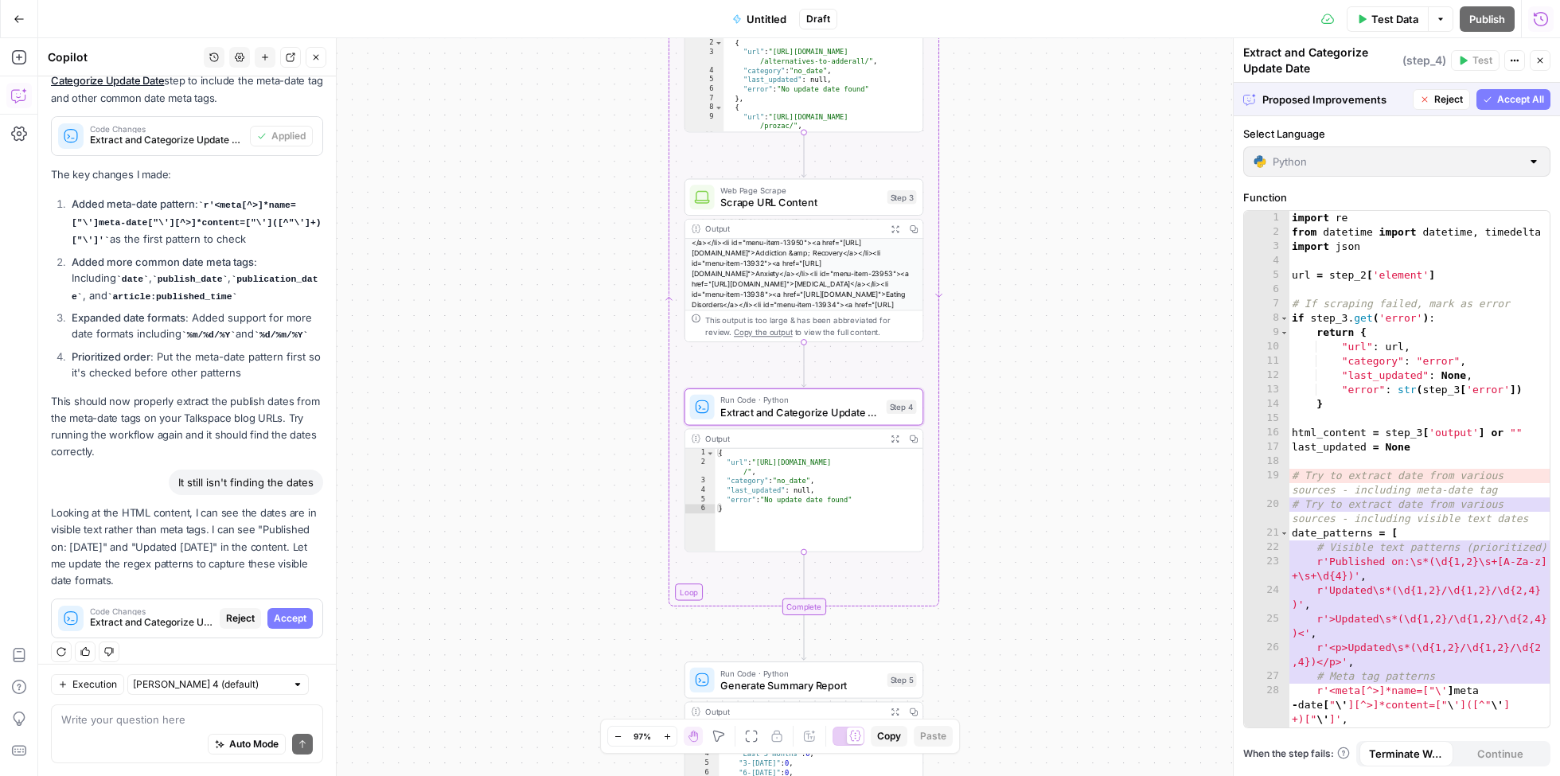
click at [293, 611] on span "Accept" at bounding box center [290, 618] width 33 height 14
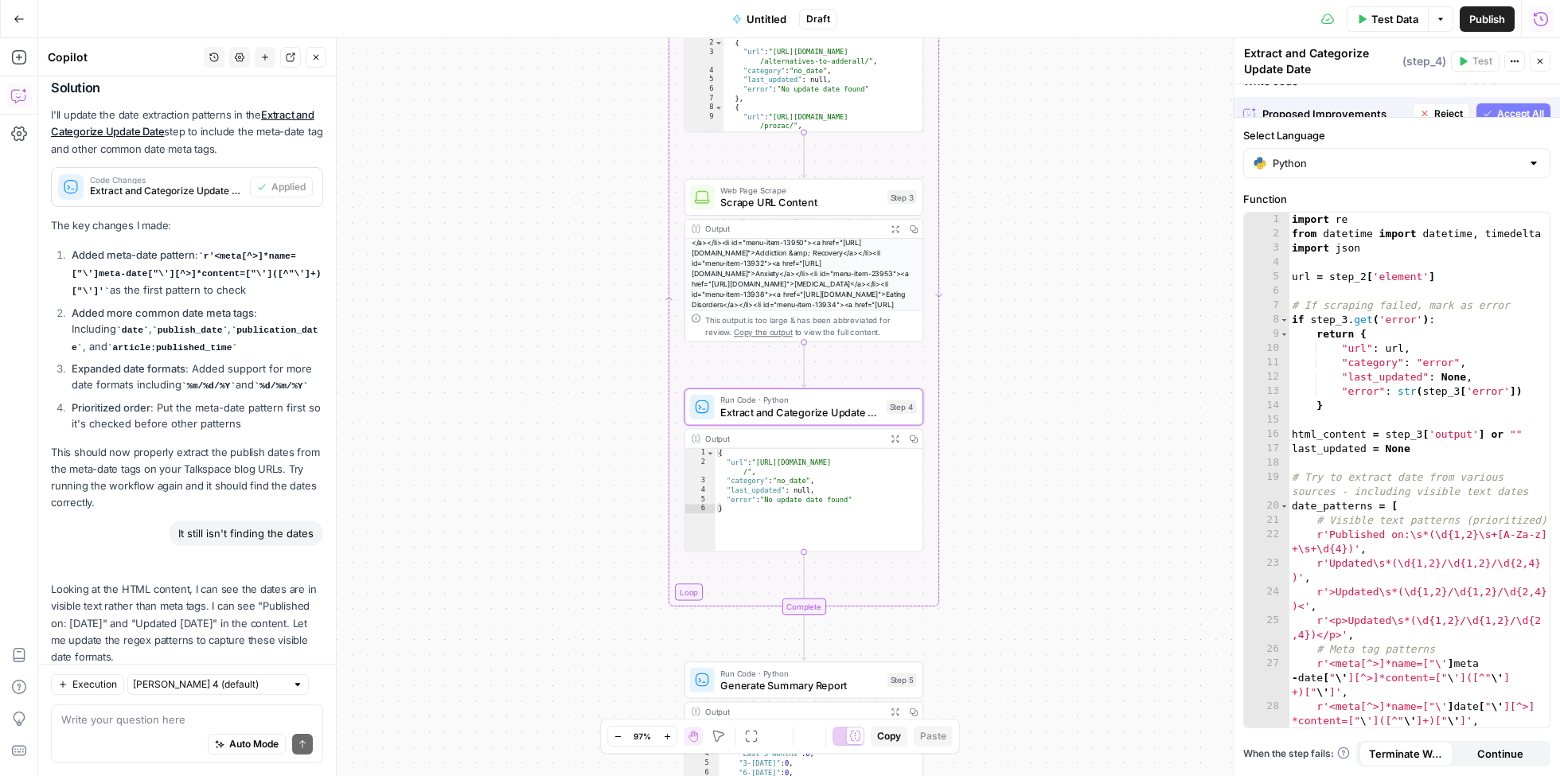
scroll to position [1876, 0]
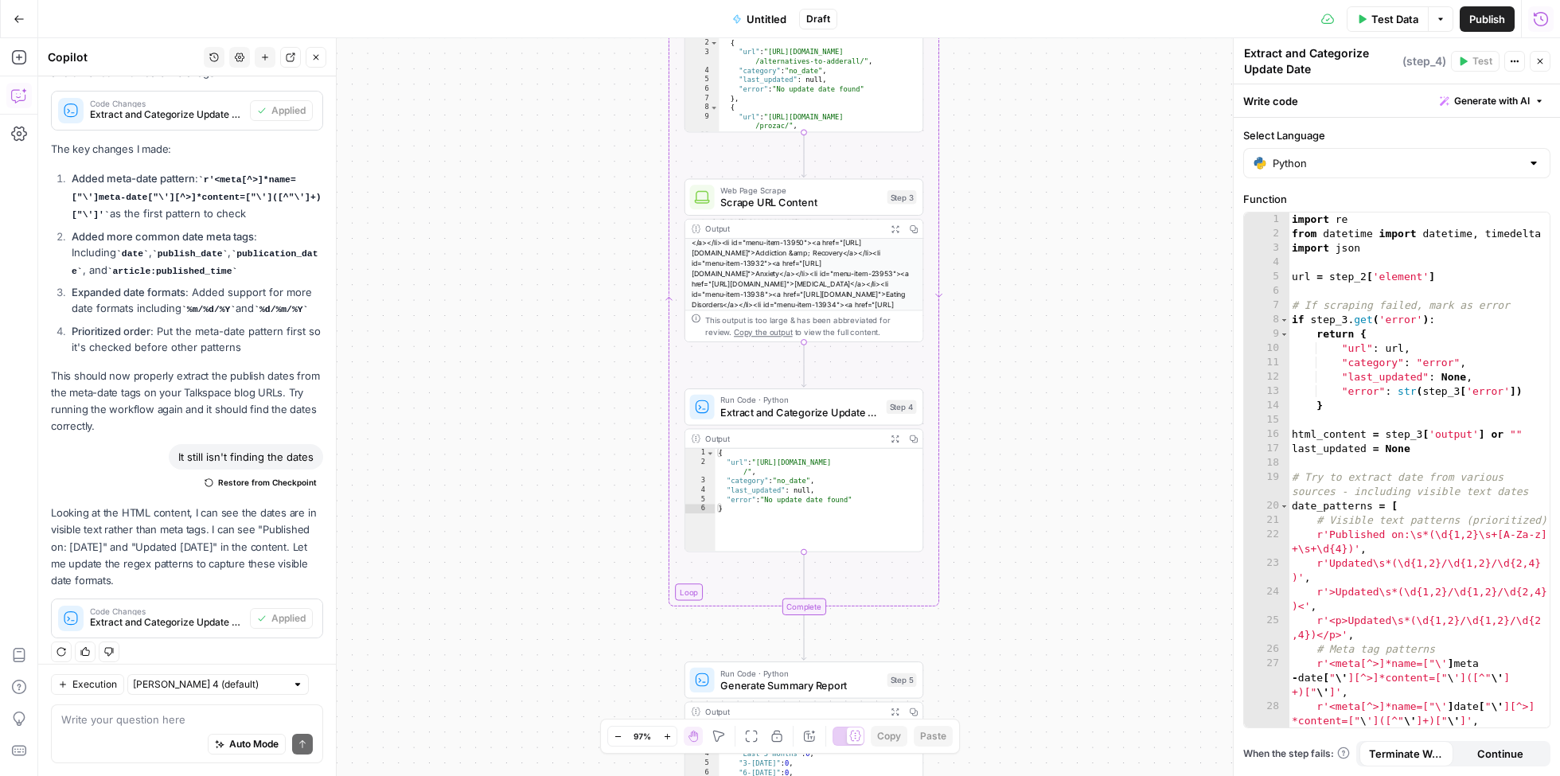
click at [1385, 23] on span "Test Data" at bounding box center [1395, 19] width 47 height 16
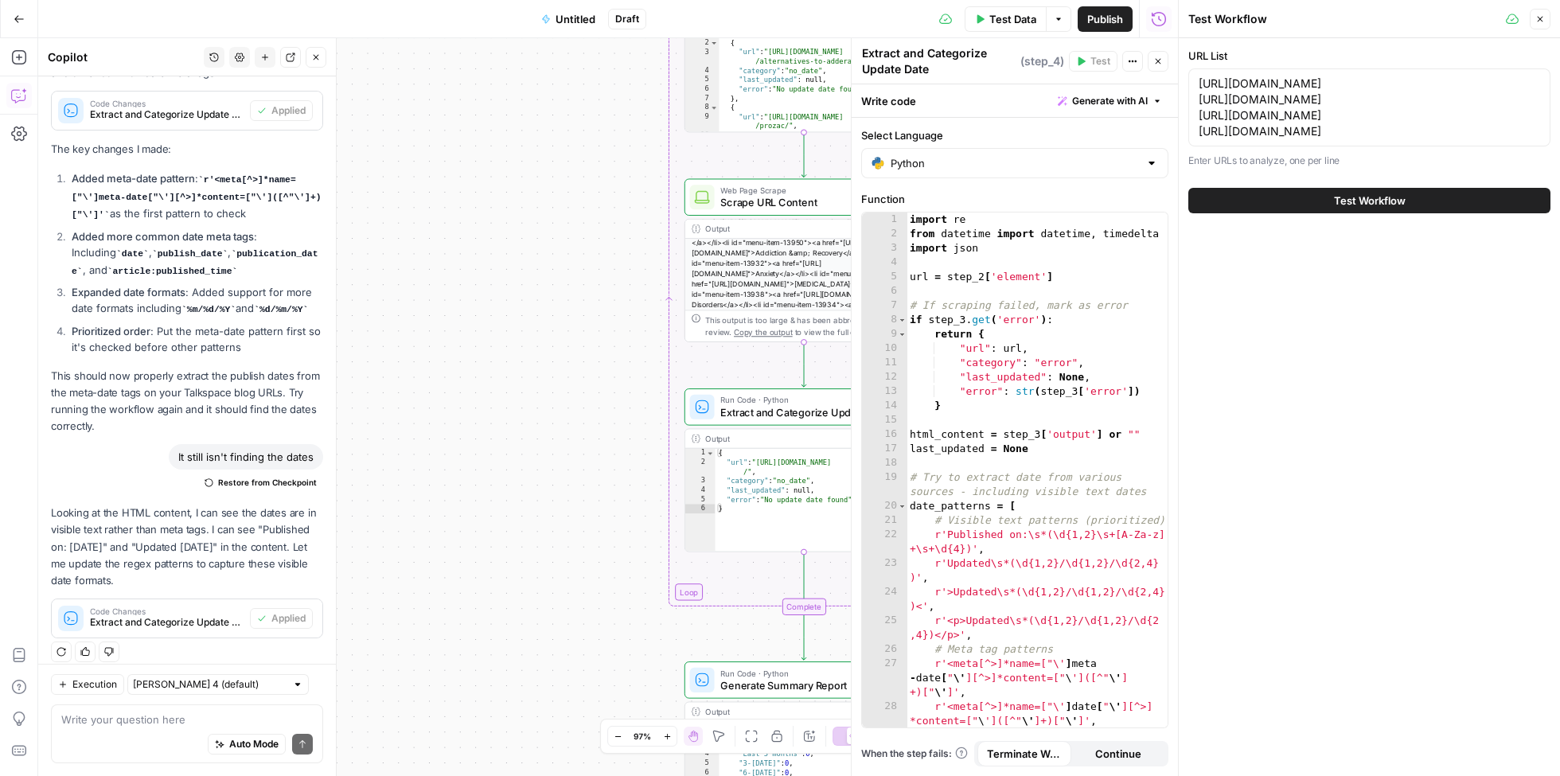
click at [1358, 201] on span "Test Workflow" at bounding box center [1370, 201] width 72 height 16
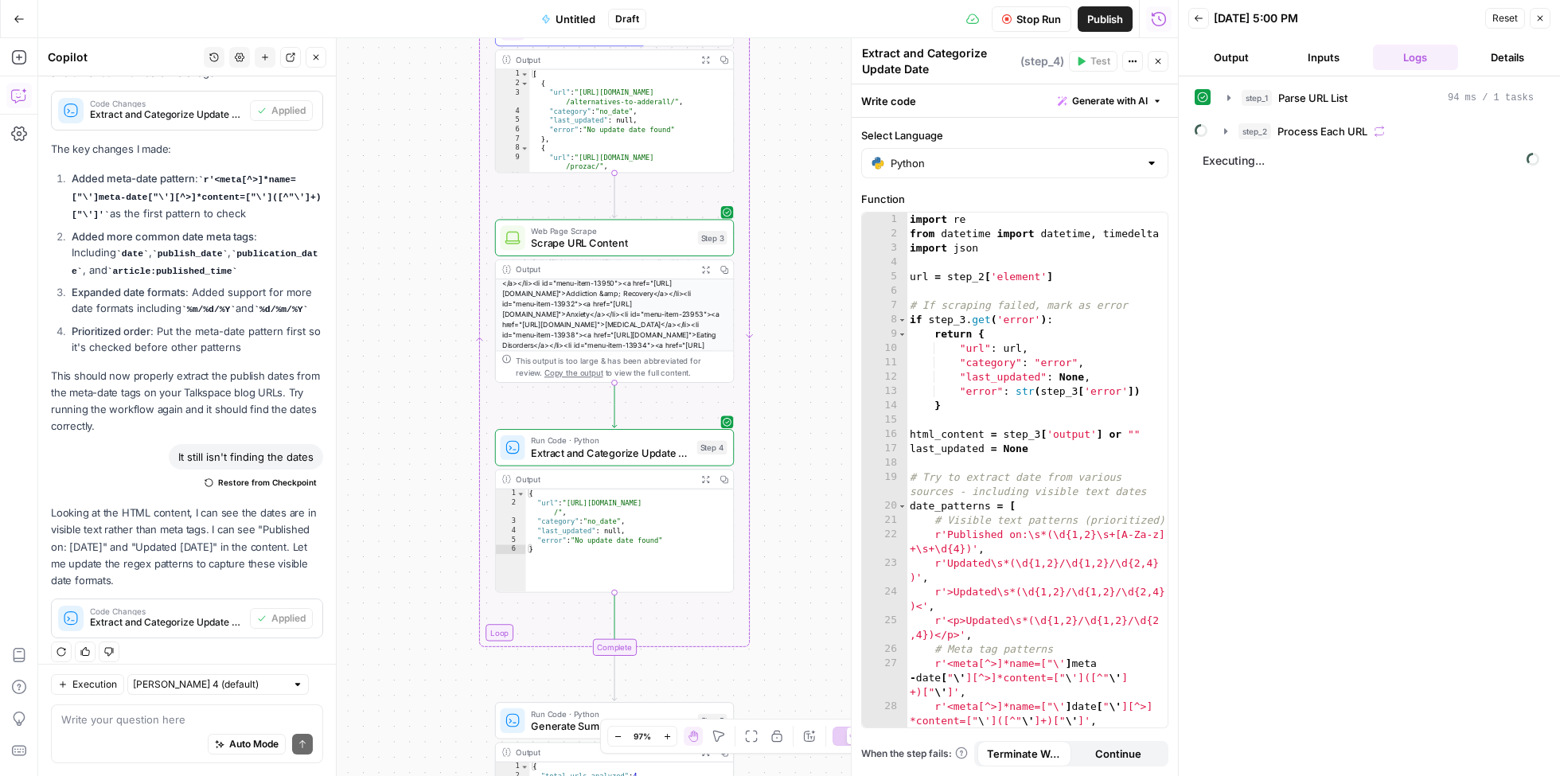
drag, startPoint x: 633, startPoint y: 463, endPoint x: 446, endPoint y: 502, distance: 191.0
click at [444, 503] on div "Workflow Input Settings Inputs Run Code · Python Parse URL List Step 1 Output E…" at bounding box center [608, 407] width 1140 height 738
click at [549, 371] on span "Copy the output" at bounding box center [574, 373] width 59 height 10
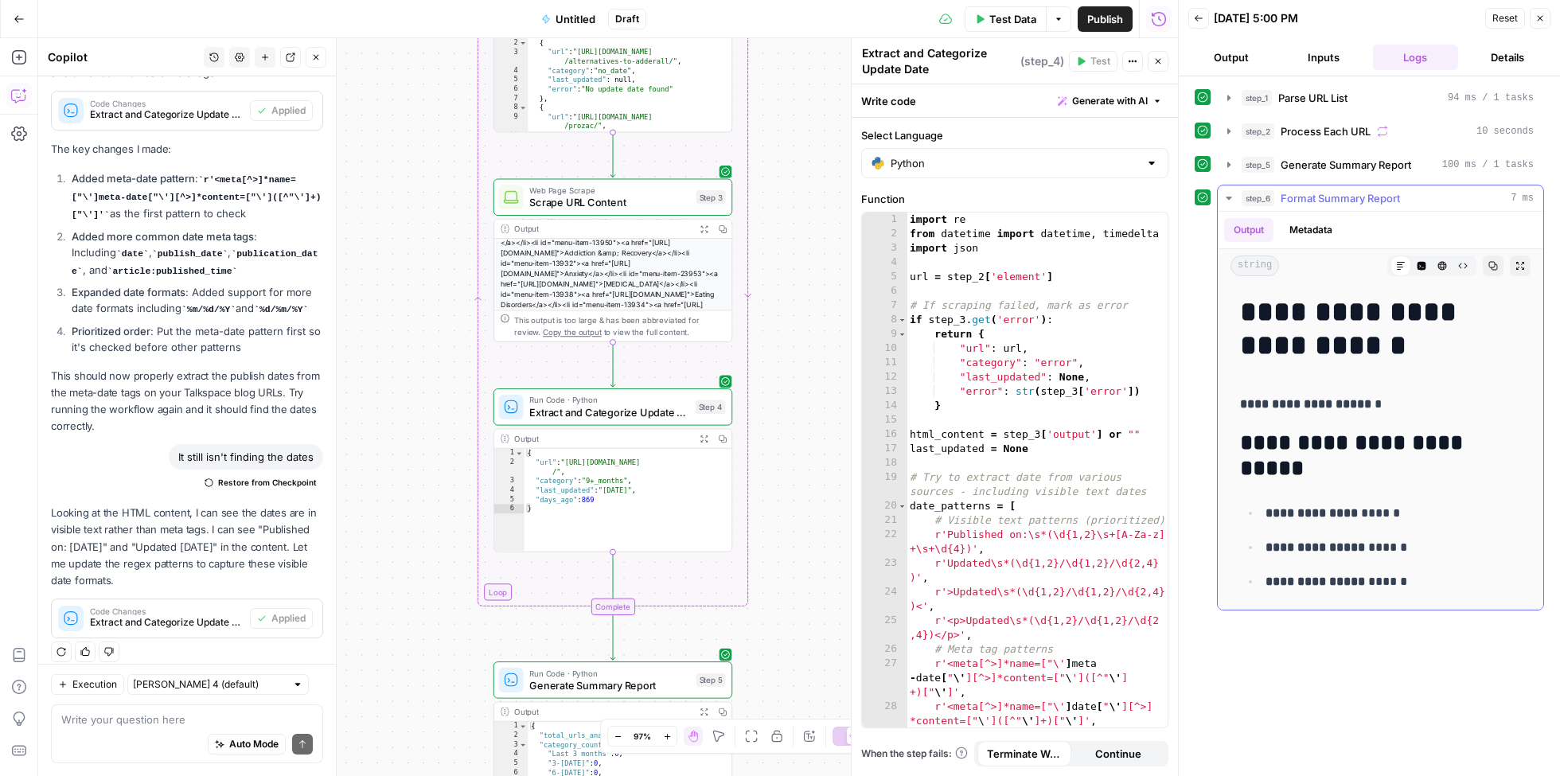
scroll to position [277, 0]
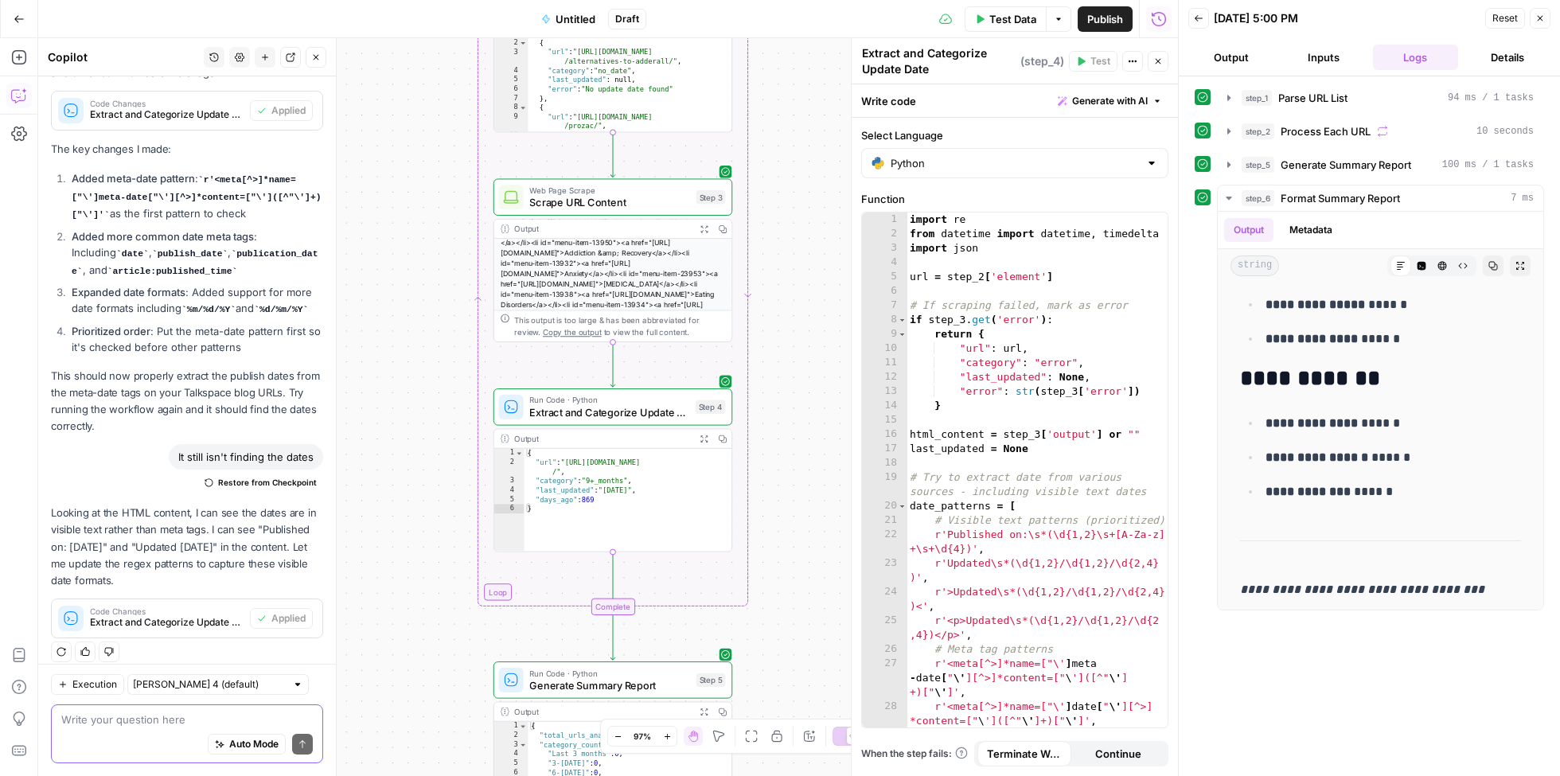
click at [143, 722] on textarea at bounding box center [187, 720] width 252 height 16
drag, startPoint x: 202, startPoint y: 717, endPoint x: 358, endPoint y: 734, distance: 156.9
click at [358, 734] on body "[PERSON_NAME]'s Workspace New Home Browse Insights Opportunities Your Data Flig…" at bounding box center [780, 388] width 1560 height 776
drag, startPoint x: 287, startPoint y: 723, endPoint x: 59, endPoint y: 724, distance: 227.7
click at [59, 724] on div "IT still isn't pulling the dates. Look for the IT still isn't pulling the dates…" at bounding box center [187, 734] width 272 height 59
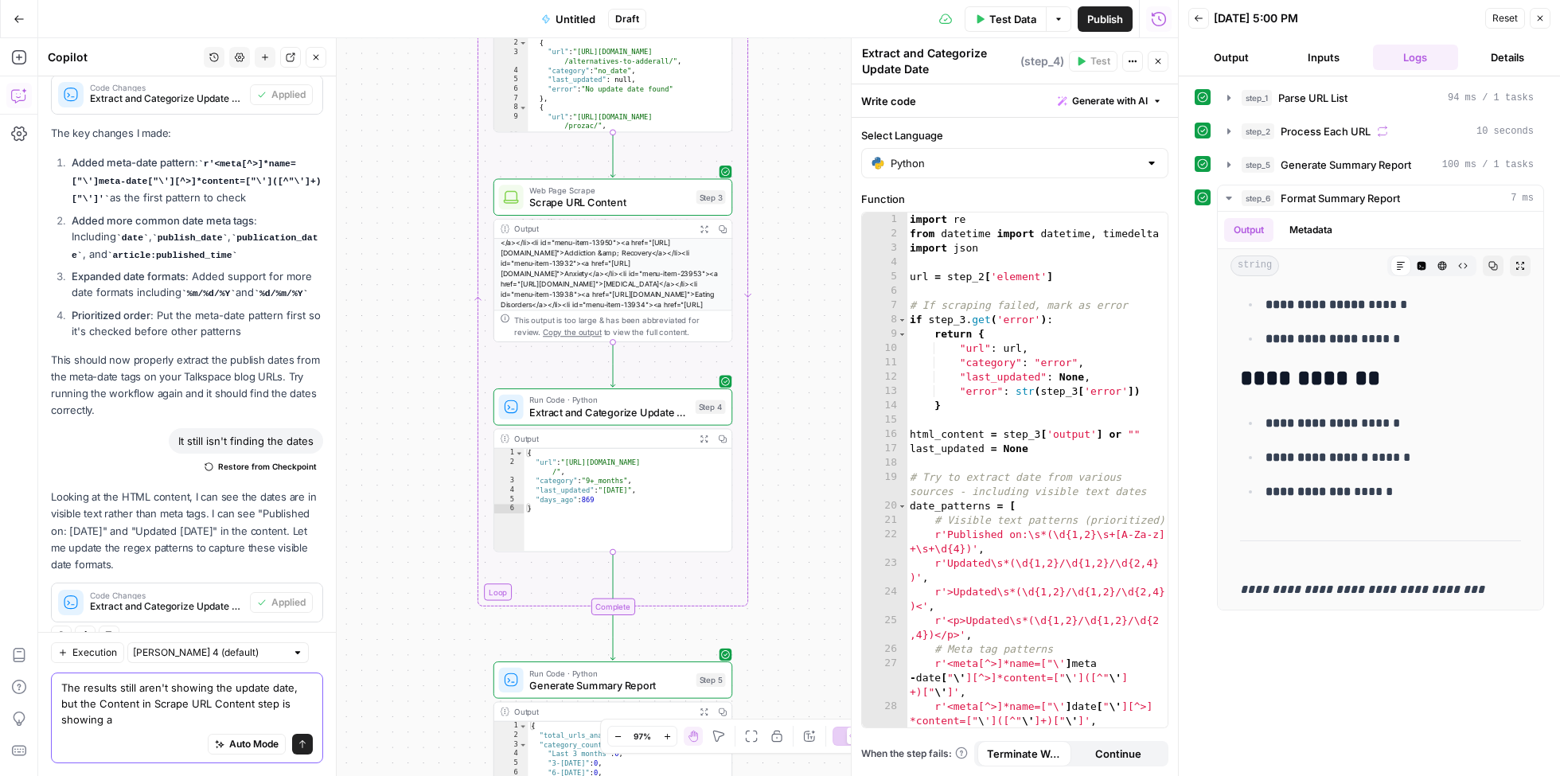
scroll to position [1908, 0]
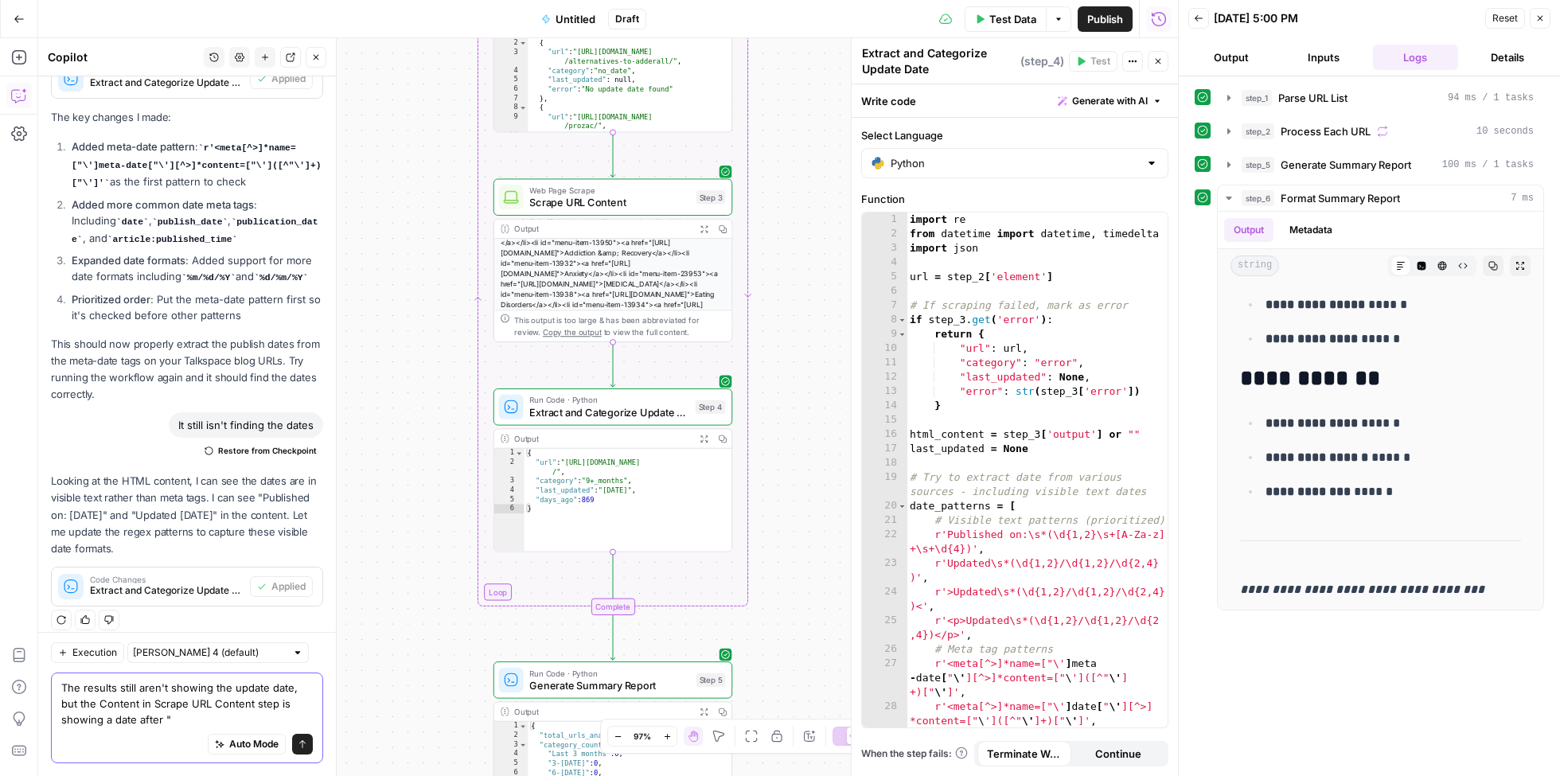
paste textarea "Updated"
type textarea "The results still aren't showing the update date, but the Content in Scrape URL…"
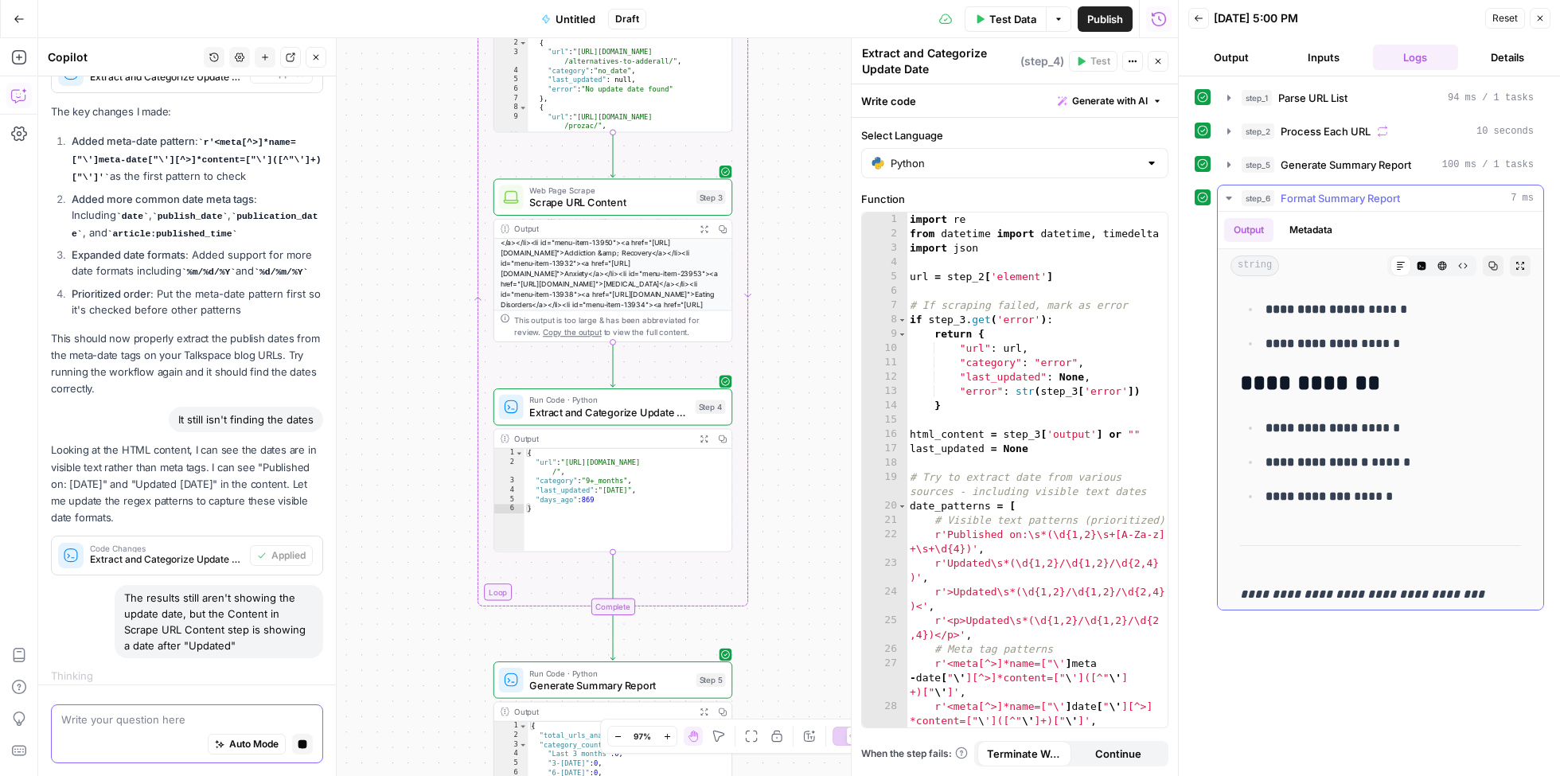
scroll to position [277, 0]
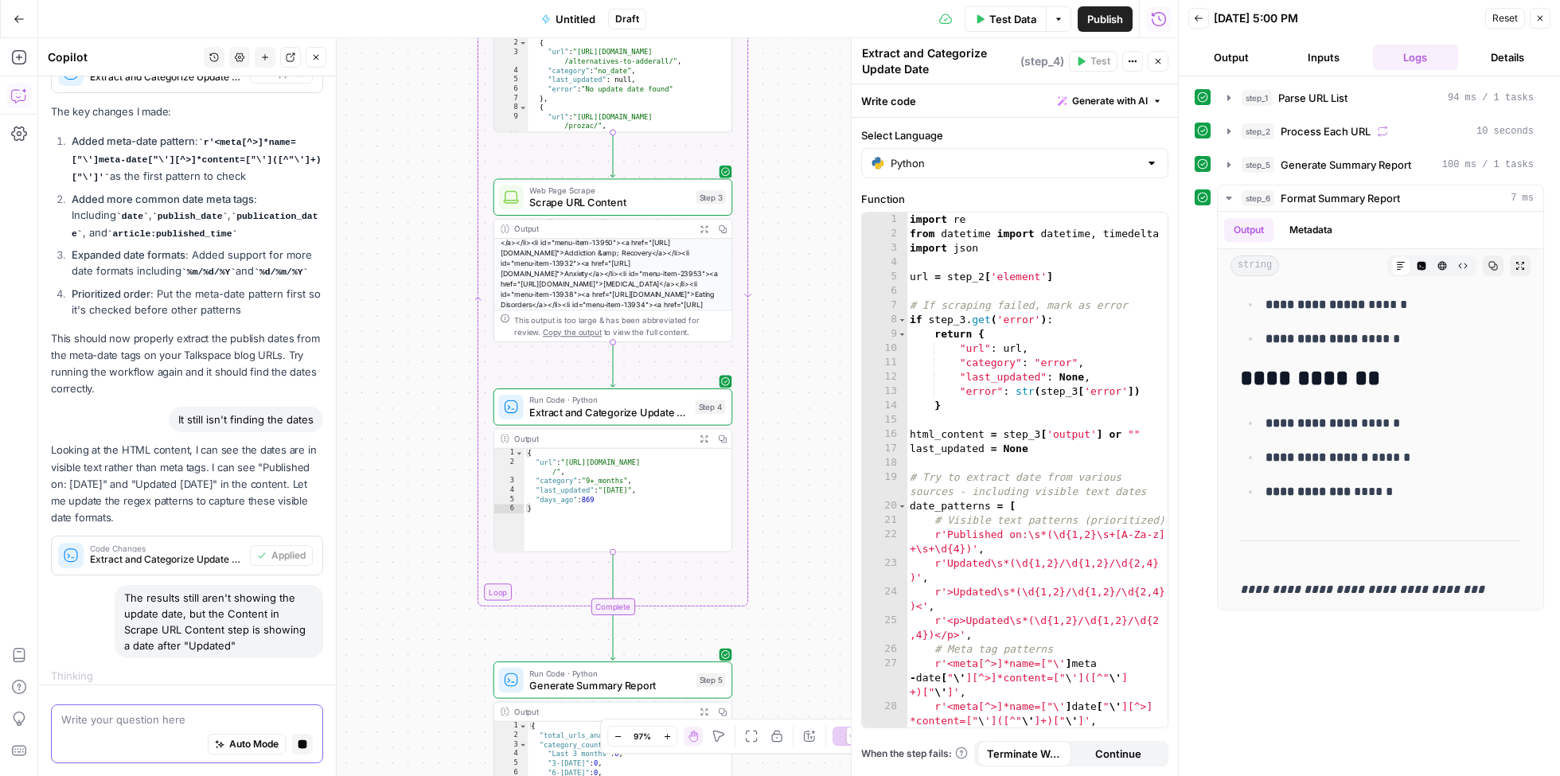
click at [301, 742] on icon "button" at bounding box center [303, 744] width 9 height 9
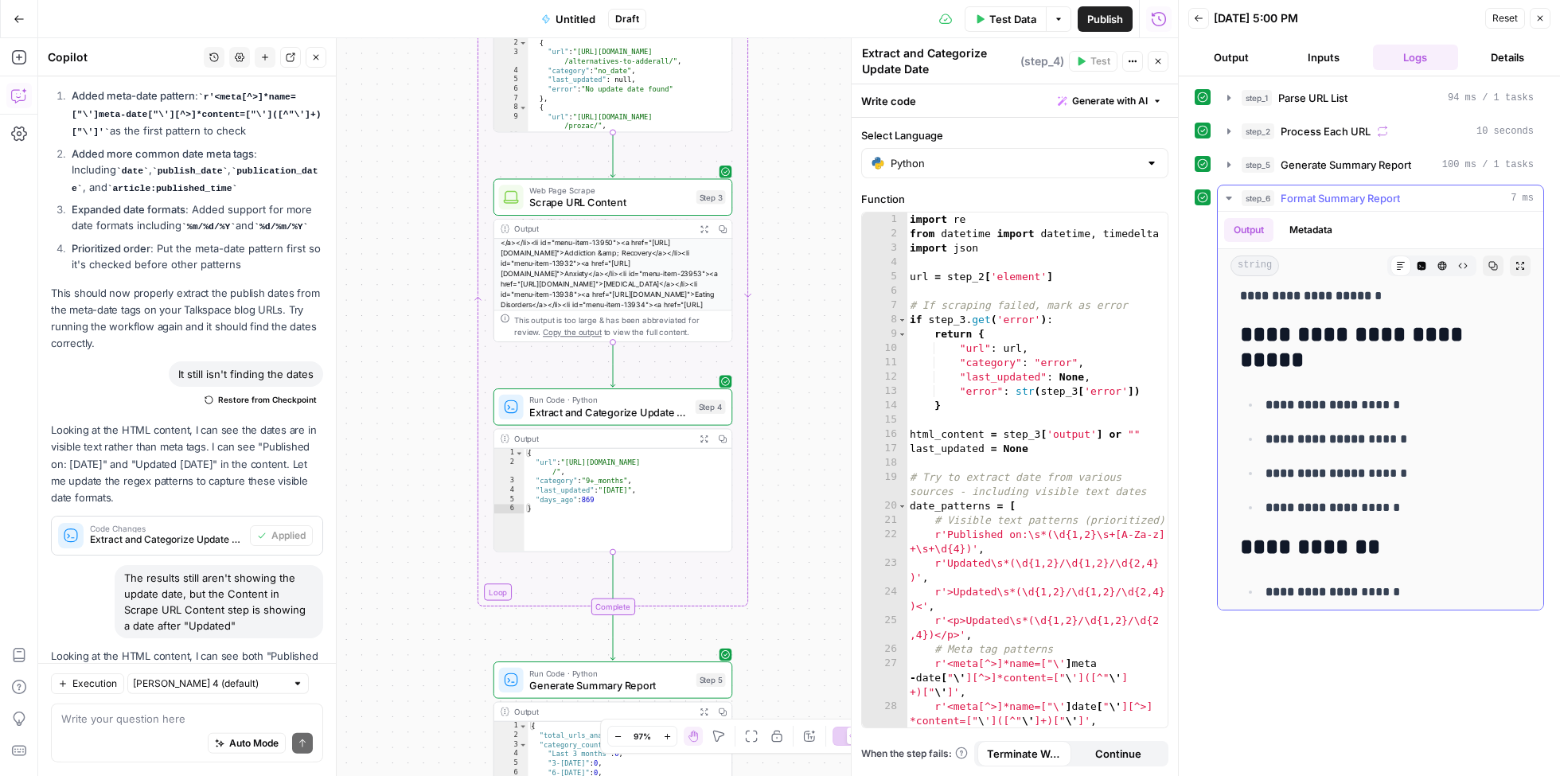
scroll to position [2118, 0]
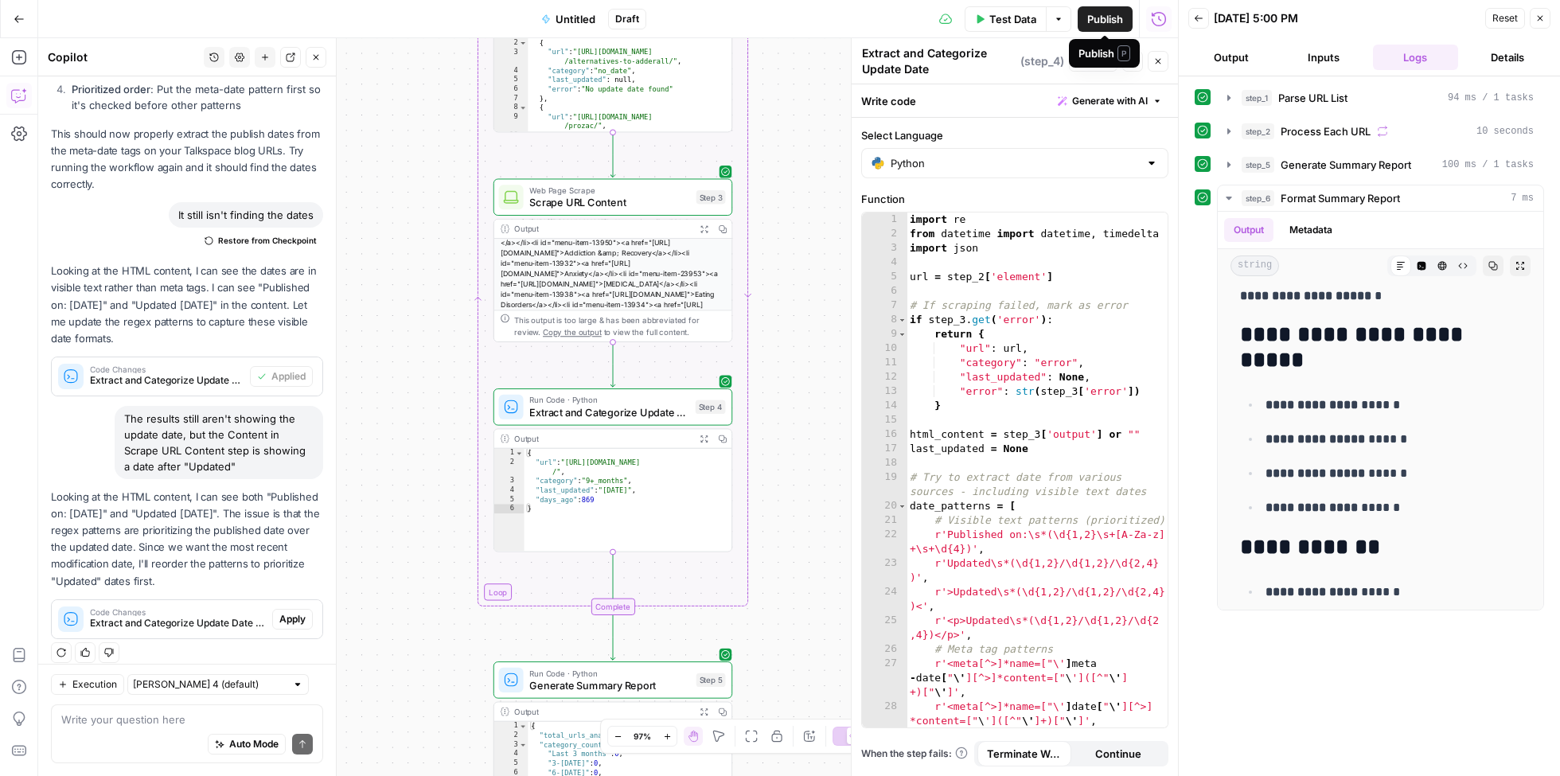
click at [1100, 18] on span "Publish" at bounding box center [1106, 19] width 36 height 16
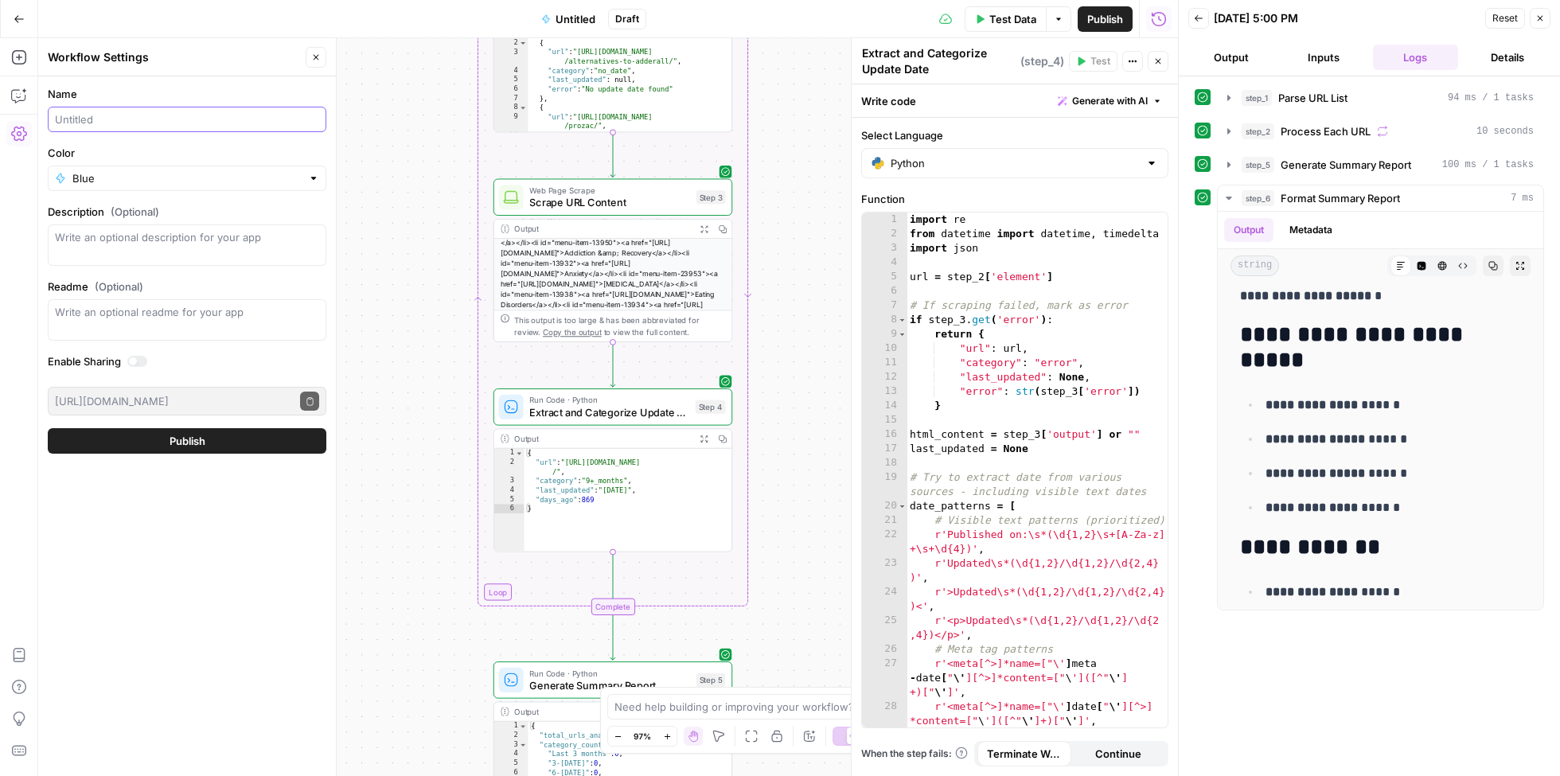
click at [126, 121] on input "Name" at bounding box center [187, 119] width 264 height 16
type input "Last published dates"
click at [144, 428] on button "Publish" at bounding box center [187, 440] width 279 height 25
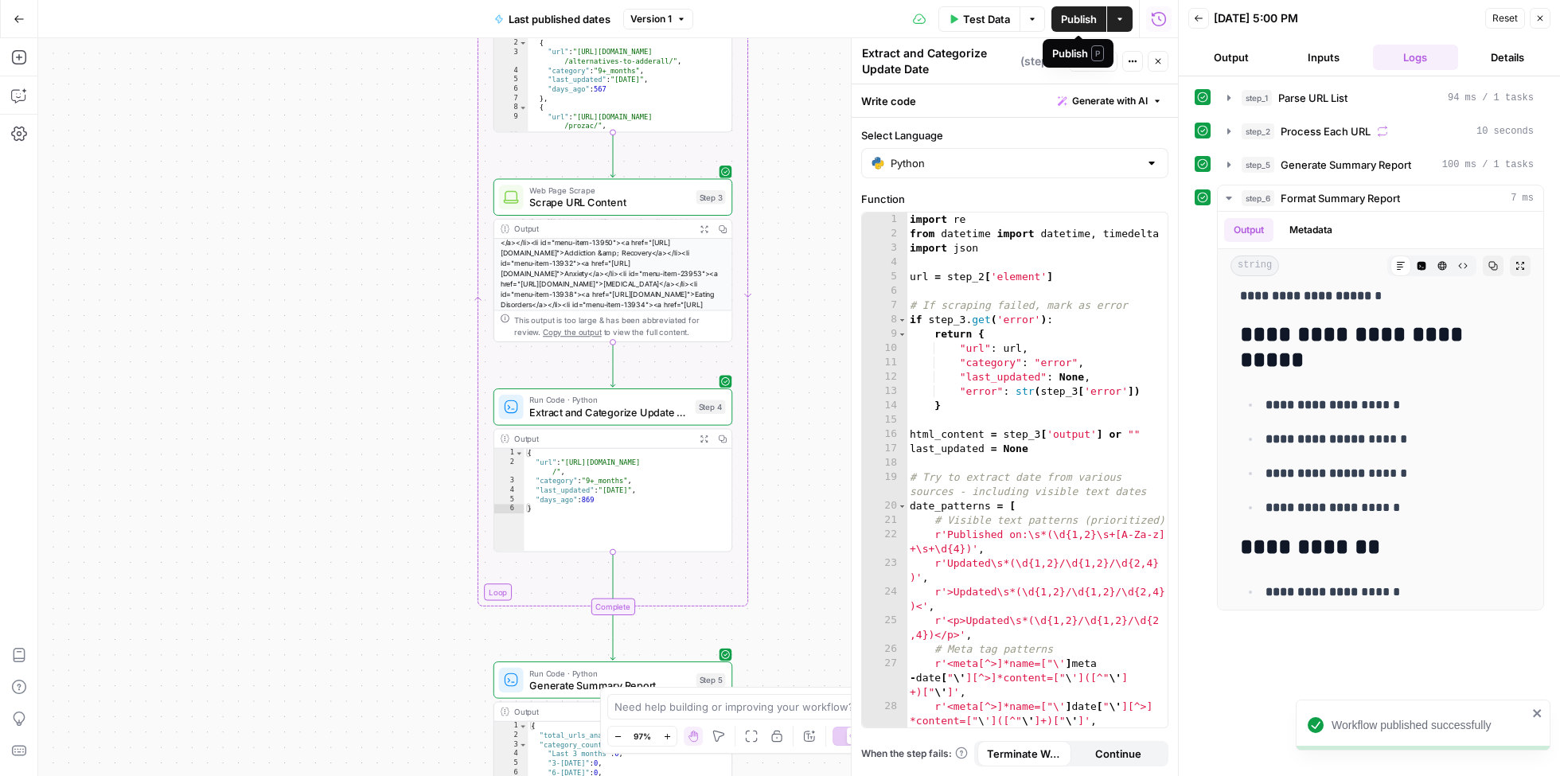
click at [1119, 17] on icon "button" at bounding box center [1120, 19] width 10 height 10
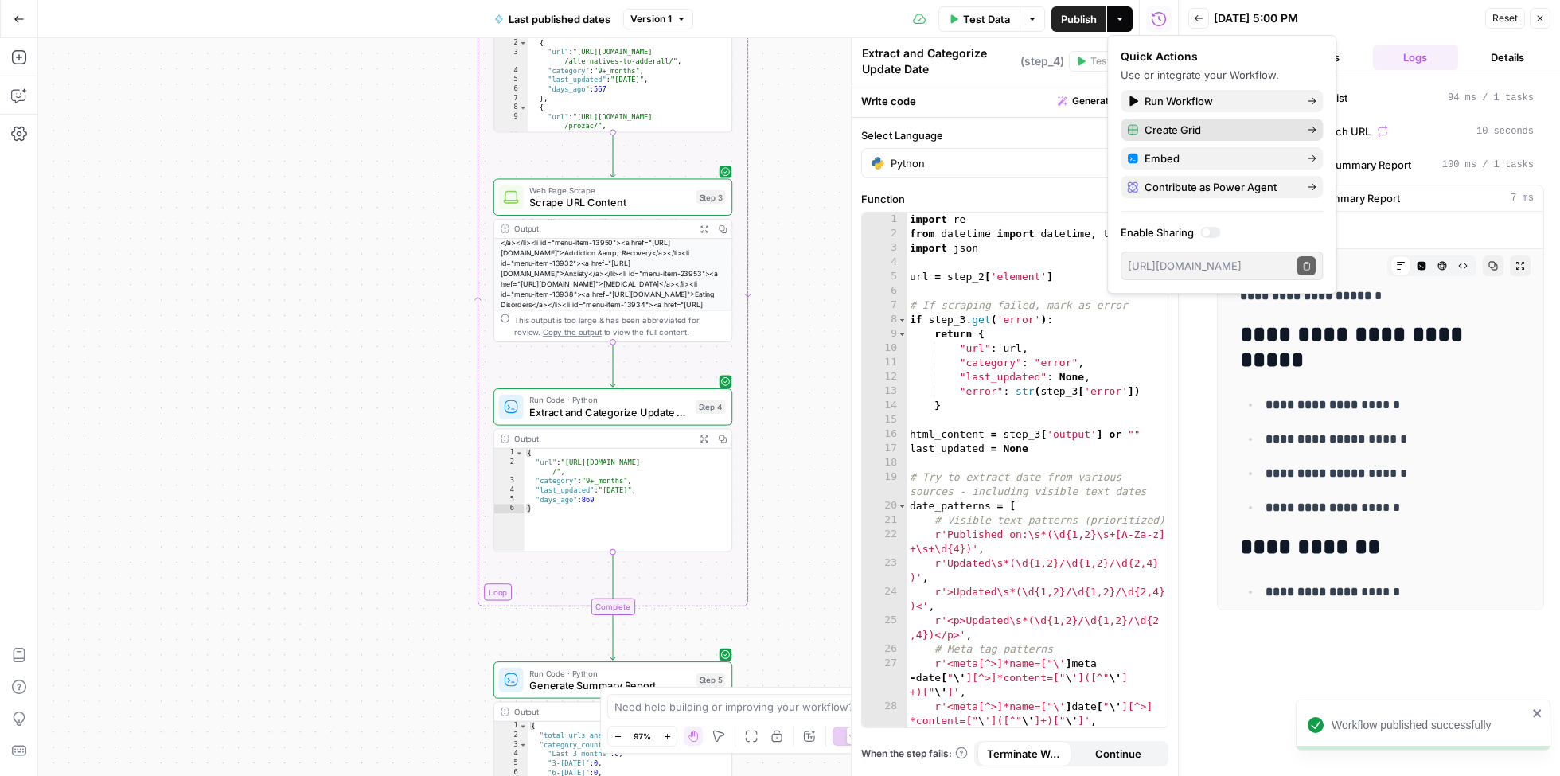
click at [1167, 133] on span "Create Grid" at bounding box center [1220, 130] width 150 height 16
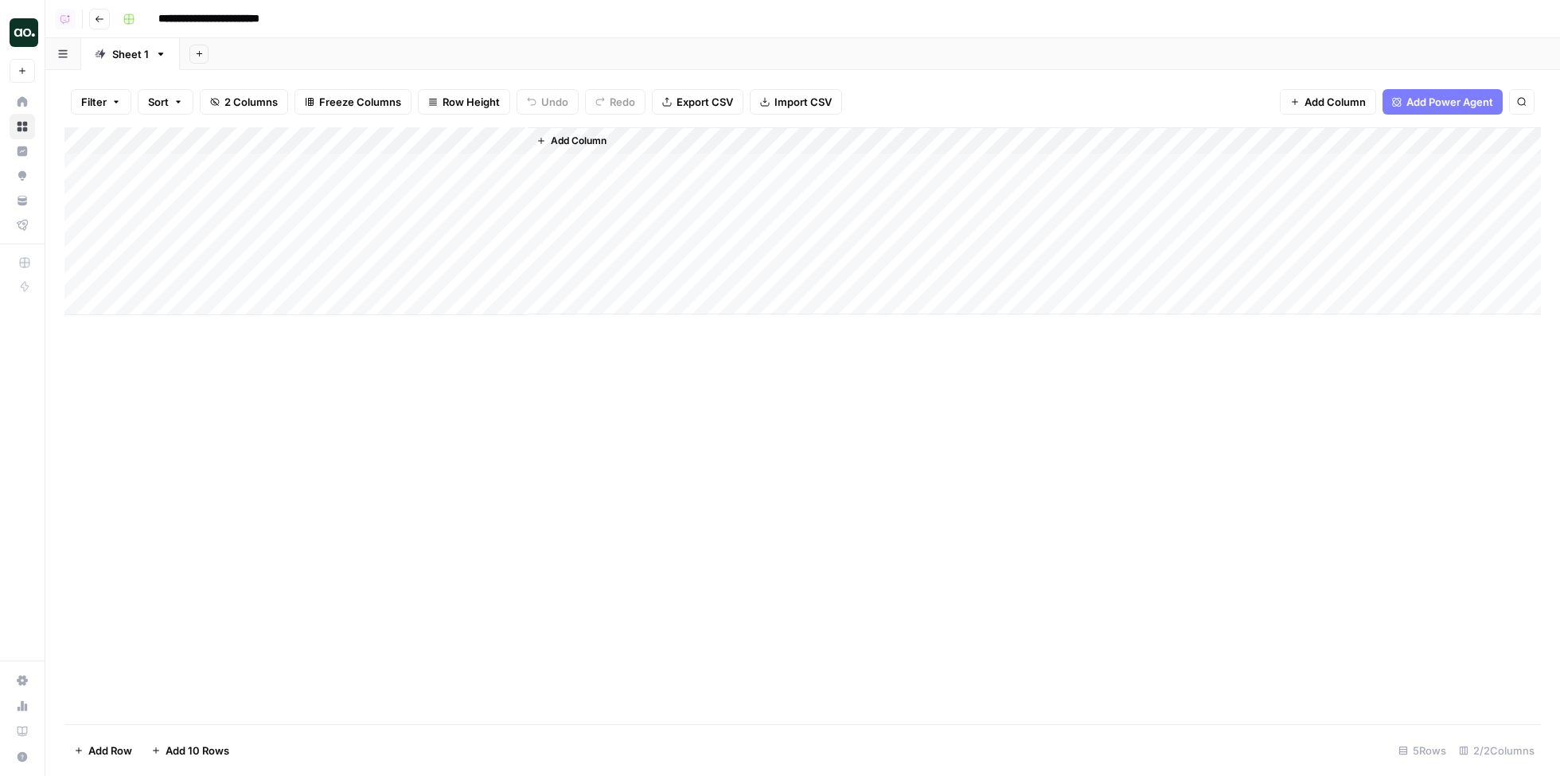
click at [214, 168] on div "Add Column" at bounding box center [802, 221] width 1477 height 188
type textarea "**********"
click at [564, 466] on div "Add Column" at bounding box center [802, 425] width 1477 height 597
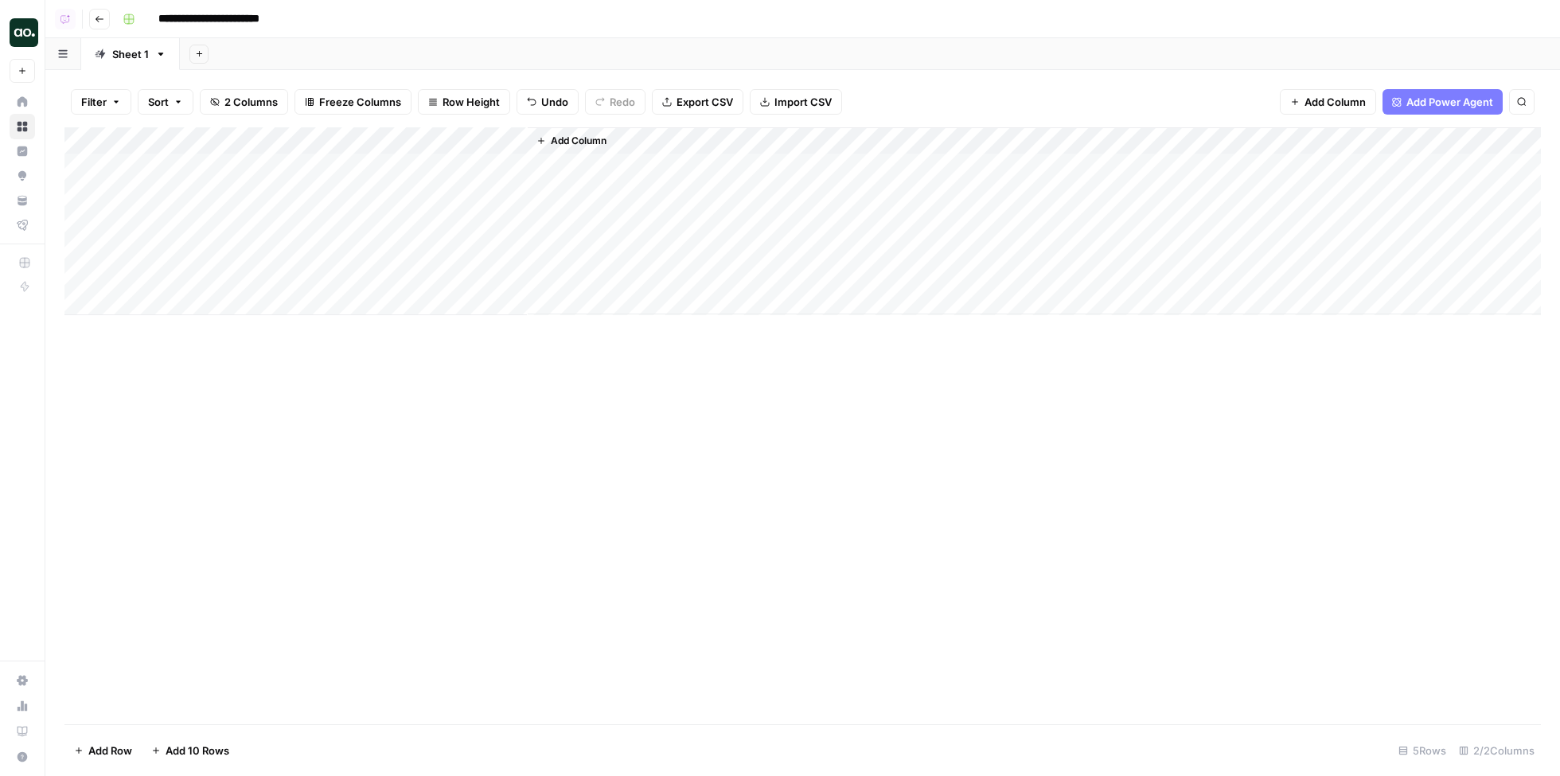
click at [206, 167] on div "Add Column" at bounding box center [802, 221] width 1477 height 188
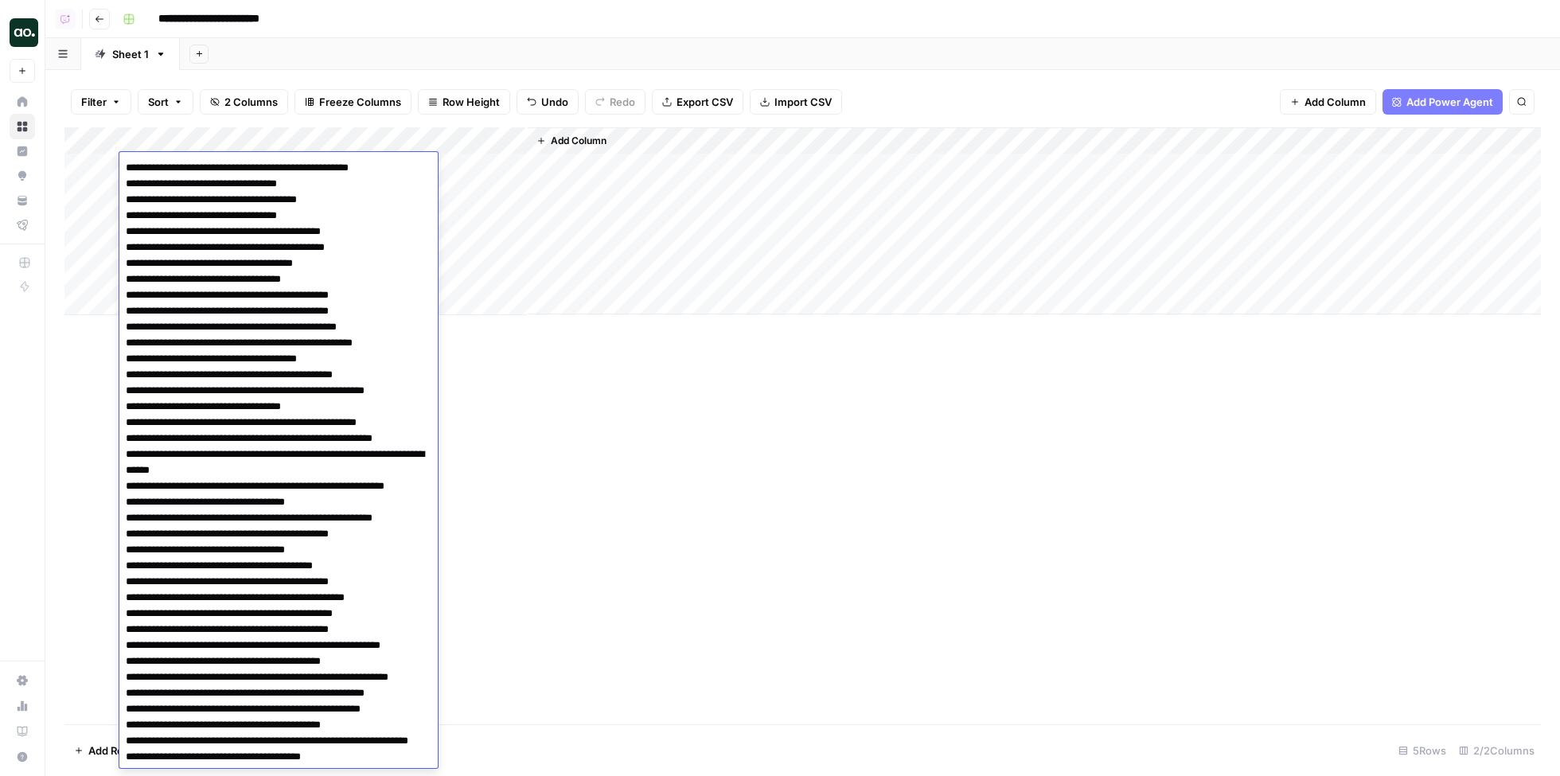
scroll to position [23152, 0]
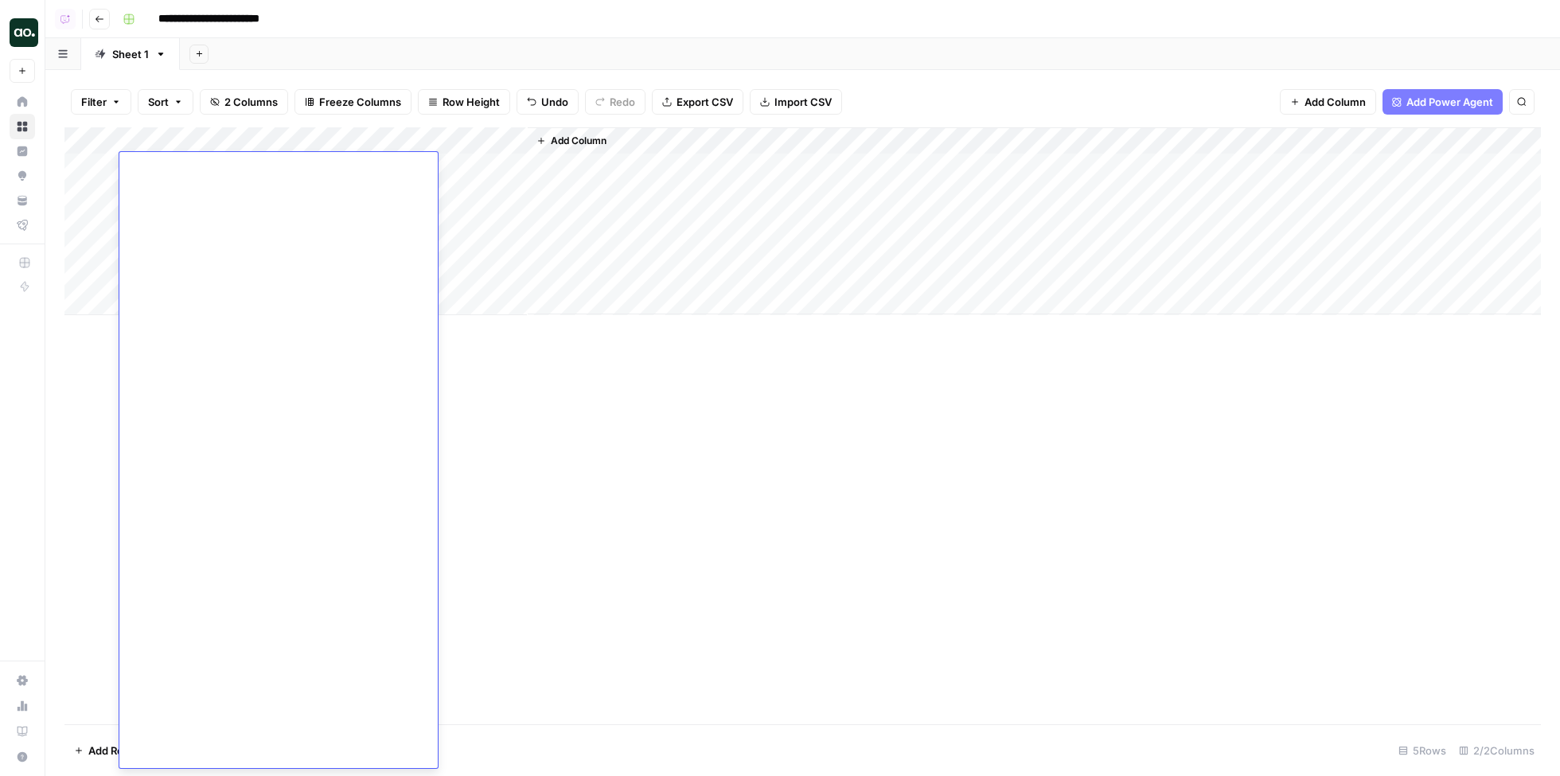
type textarea "**********"
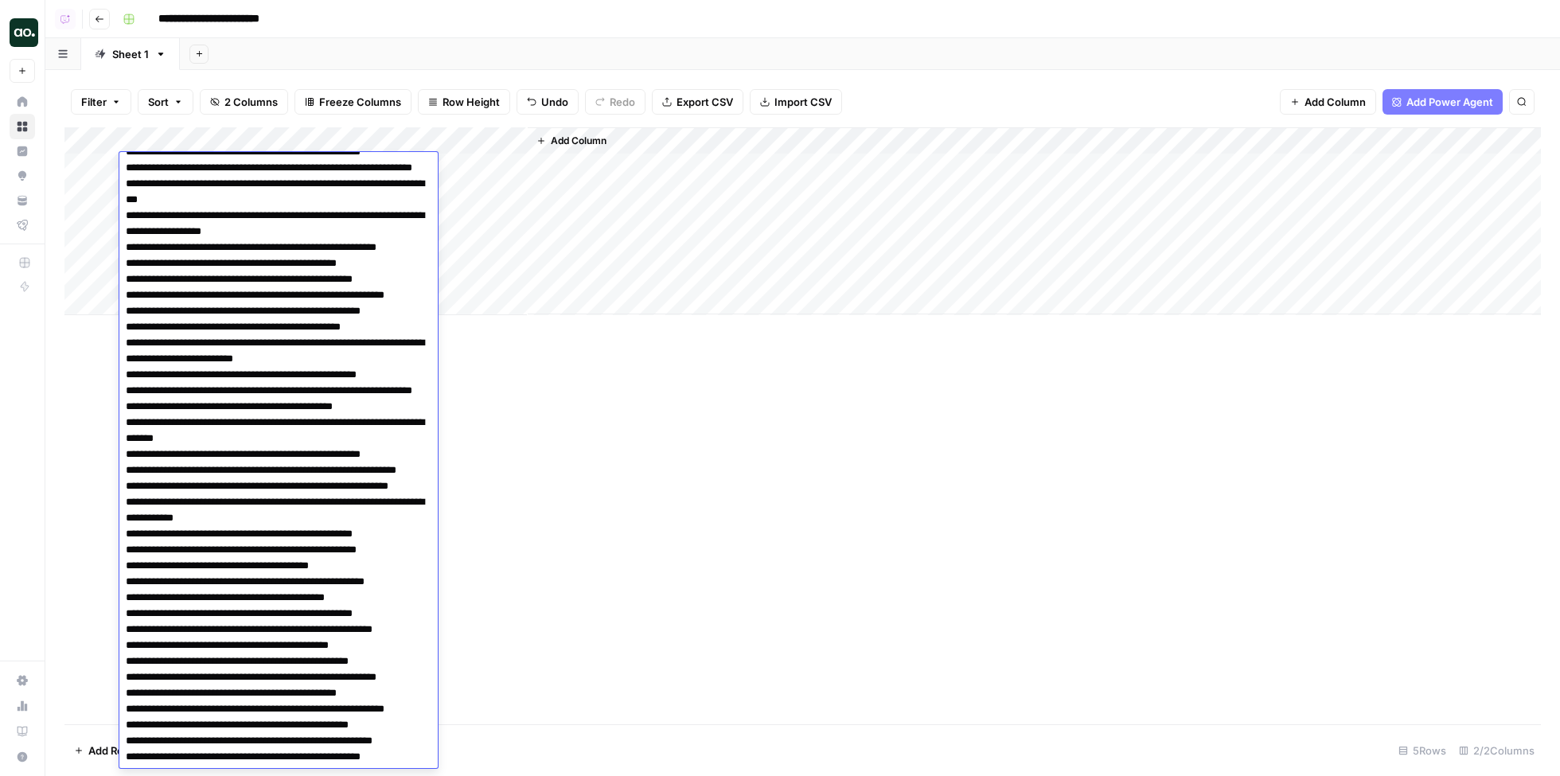
scroll to position [33195, 0]
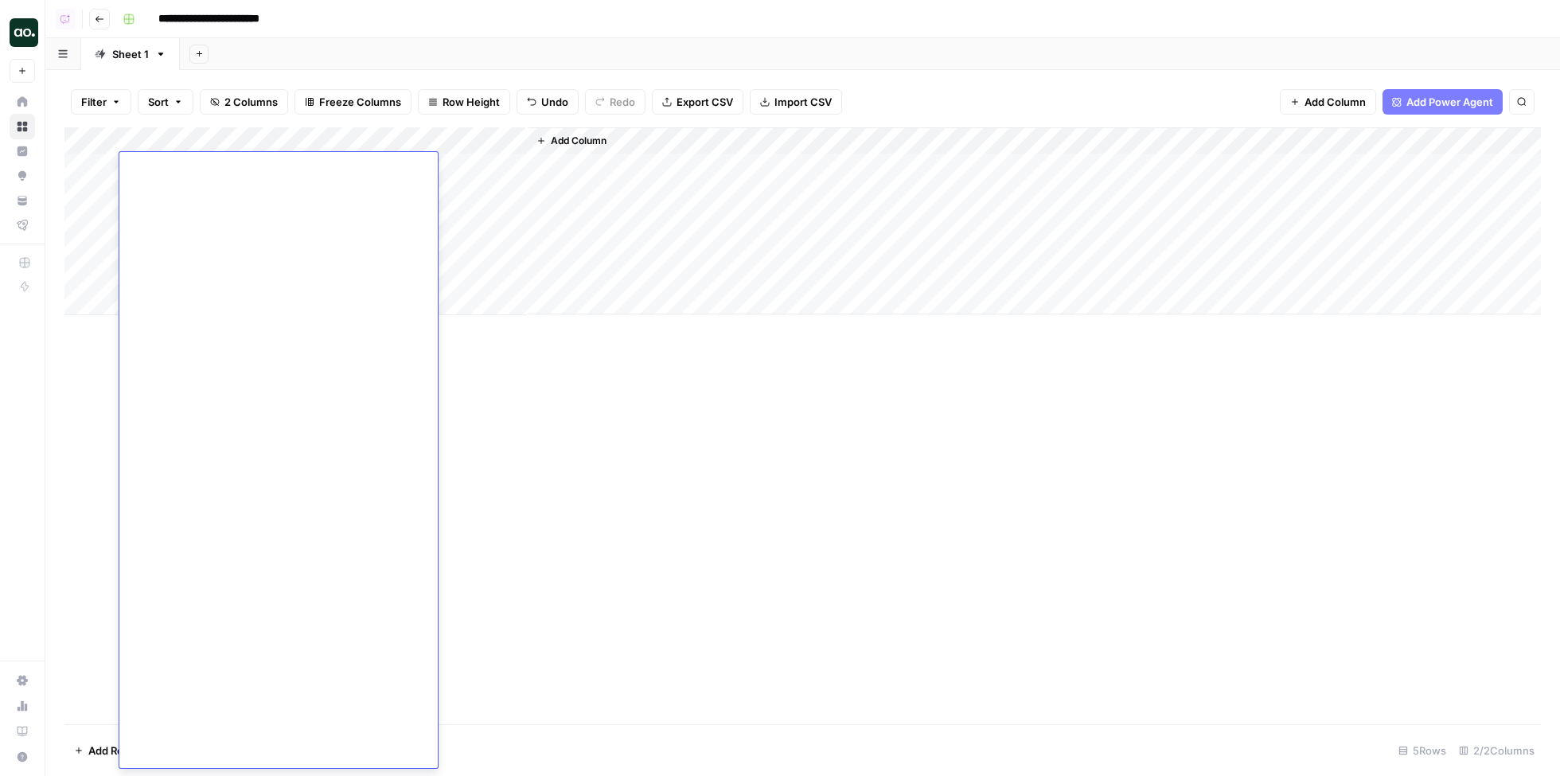
click at [693, 541] on div "Add Column" at bounding box center [802, 425] width 1477 height 597
click at [443, 166] on div "Add Column" at bounding box center [802, 221] width 1477 height 188
click at [25, 37] on img "Workspace: Nick's Workspace" at bounding box center [24, 32] width 29 height 29
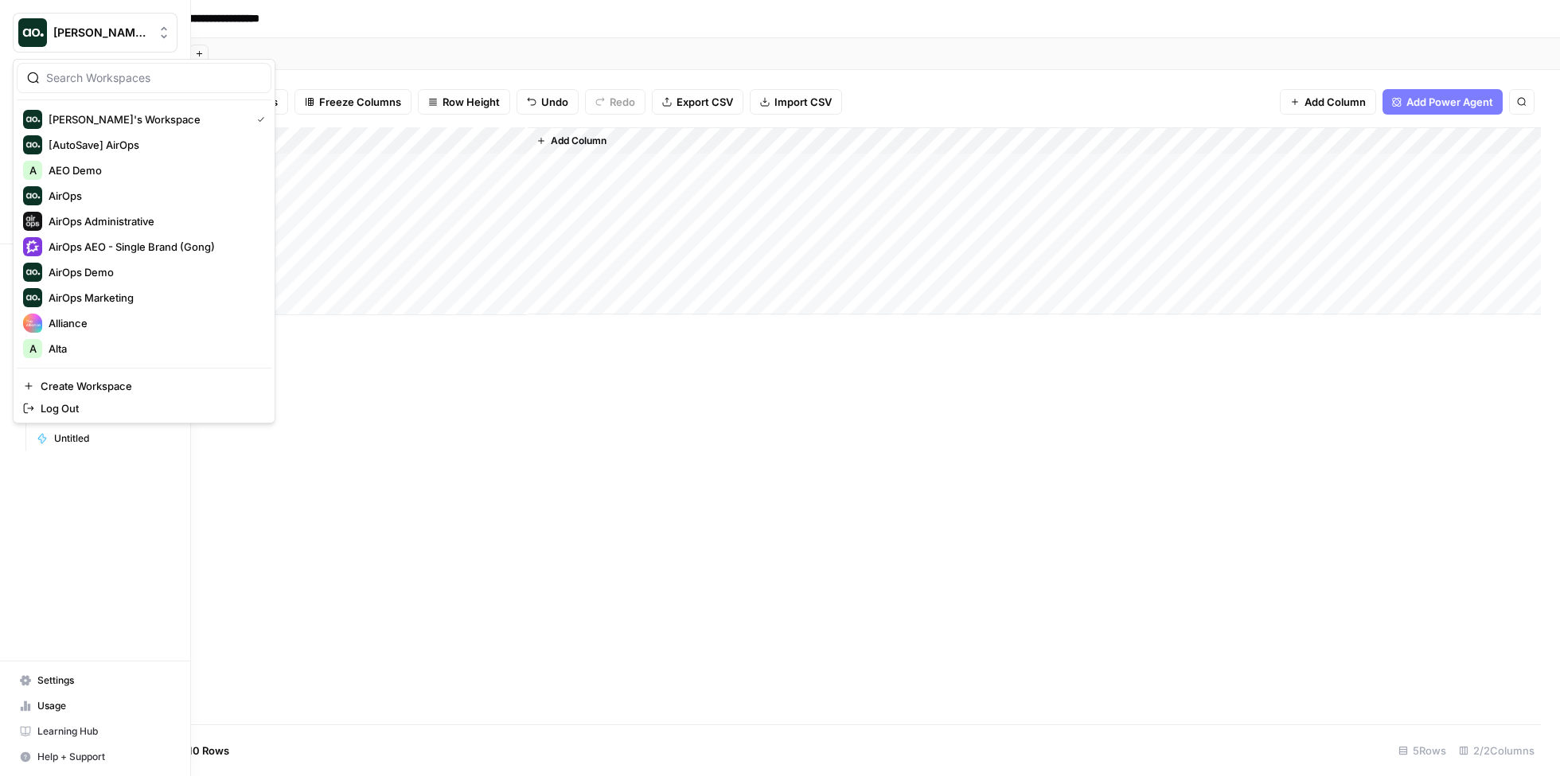
click at [25, 37] on img "Workspace: Nick's Workspace" at bounding box center [32, 32] width 29 height 29
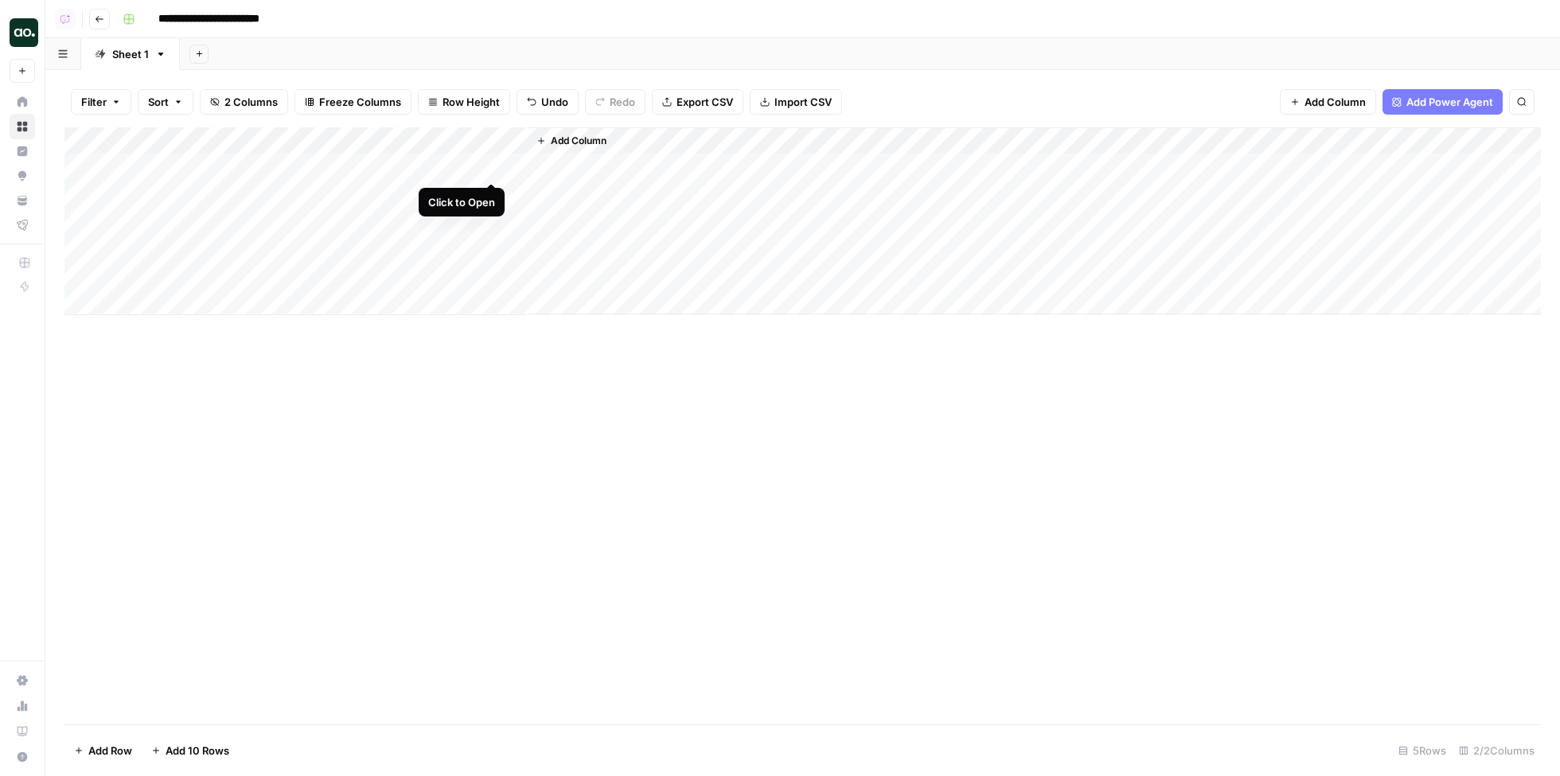
click at [488, 170] on div "Add Column" at bounding box center [802, 221] width 1477 height 188
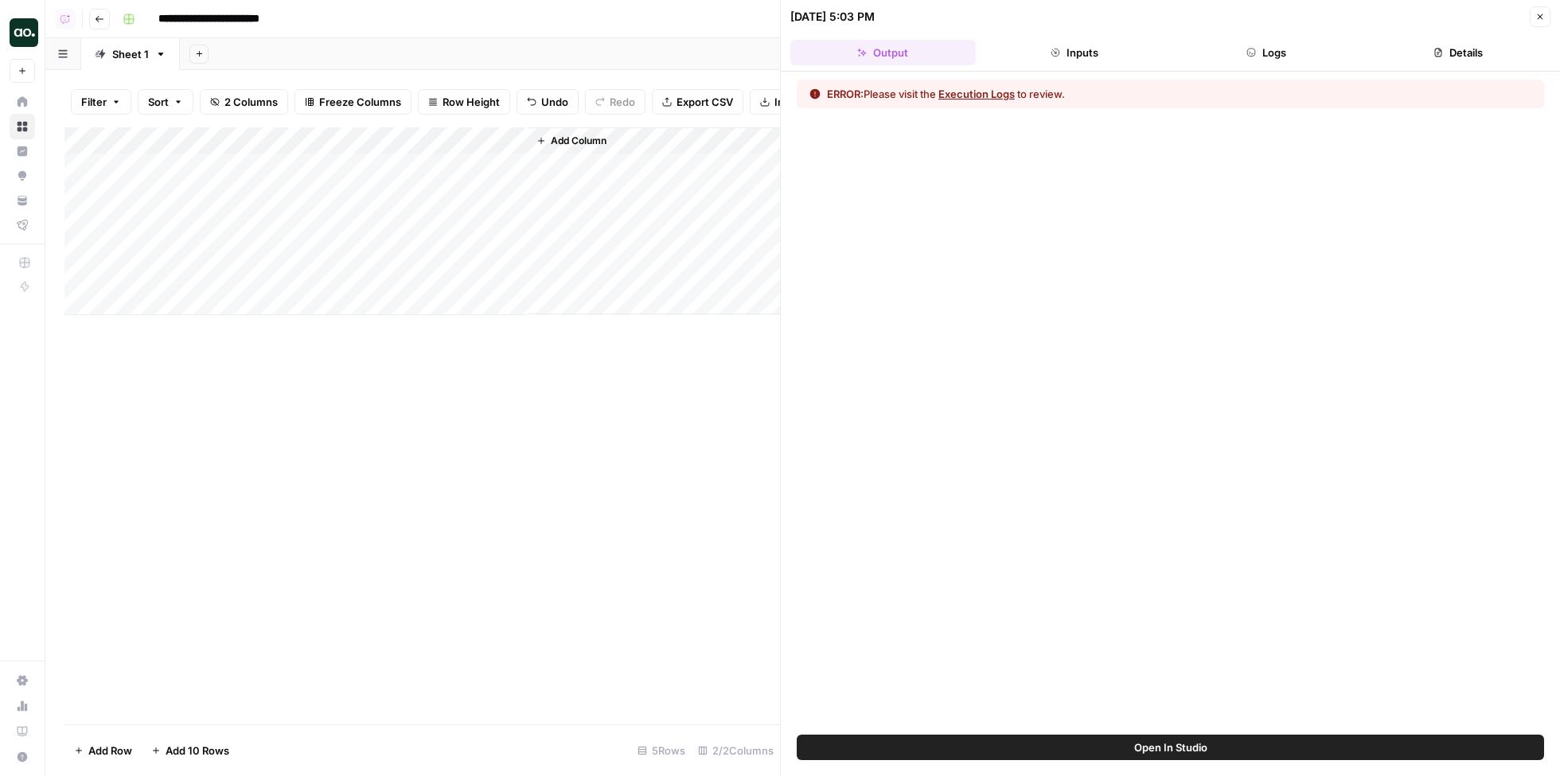
click at [978, 92] on button "Execution Logs" at bounding box center [977, 94] width 76 height 16
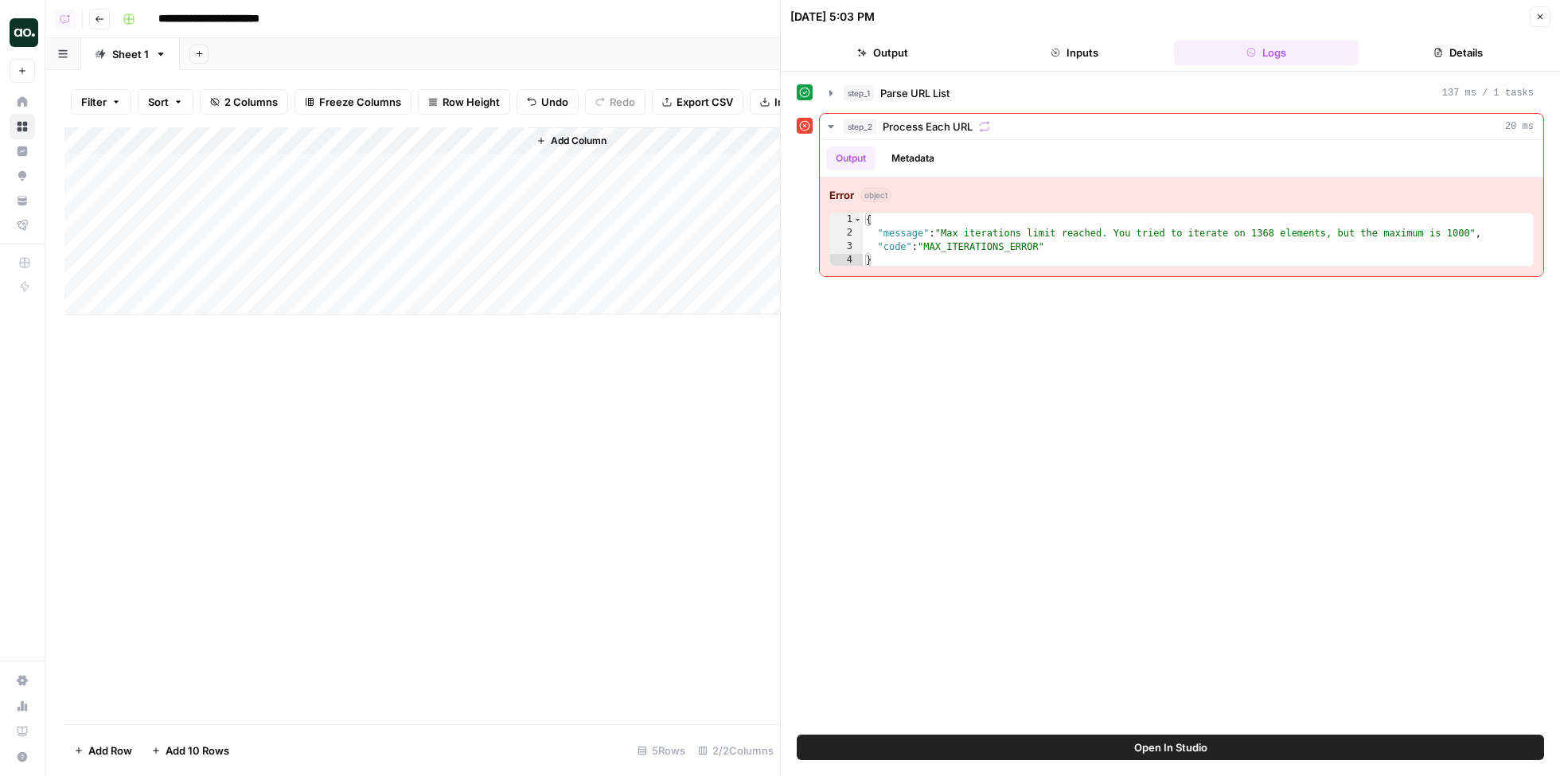
click at [248, 167] on div "Add Column" at bounding box center [422, 221] width 716 height 188
click at [248, 167] on div at bounding box center [235, 166] width 232 height 29
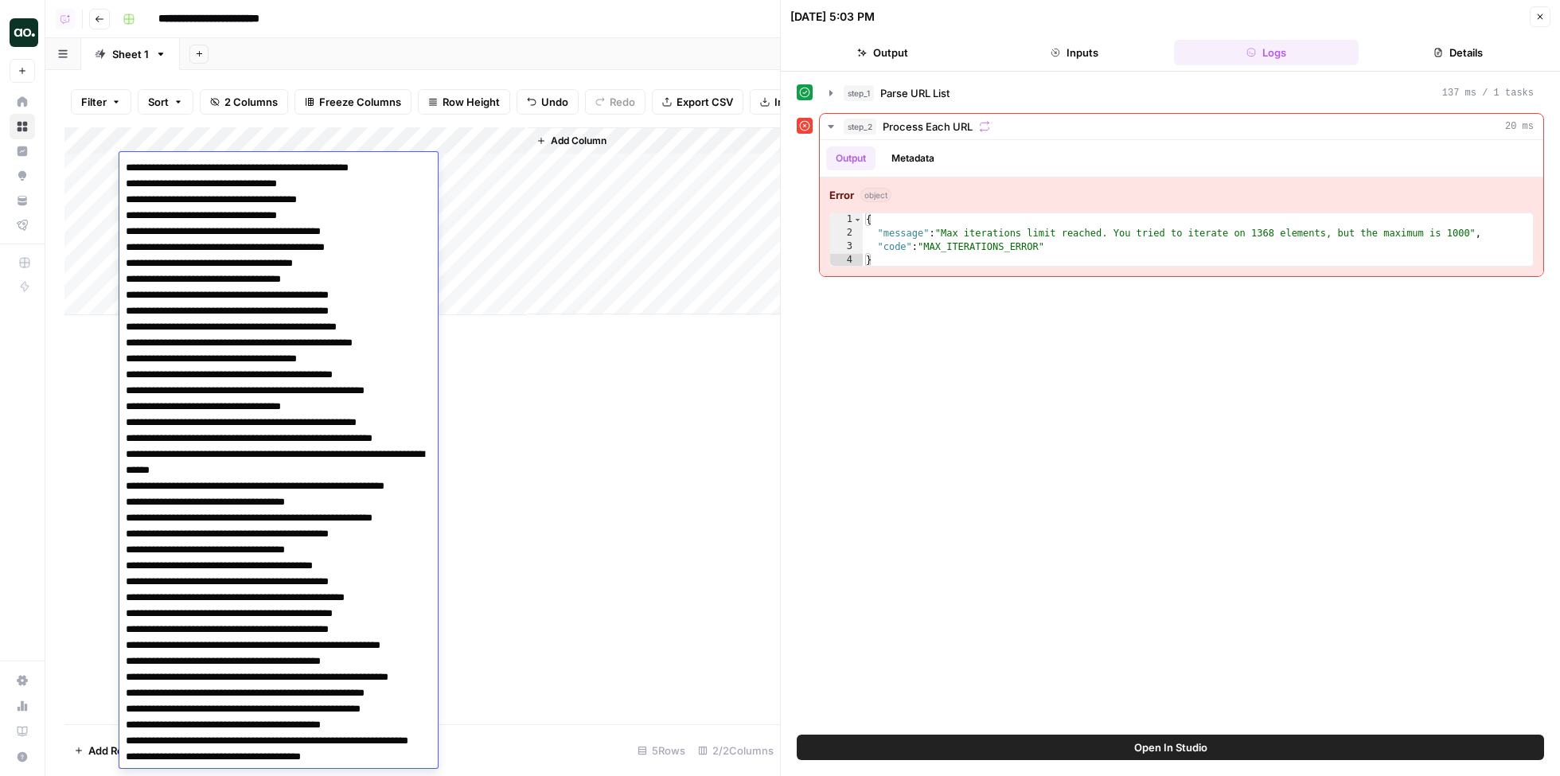
type textarea "**********"
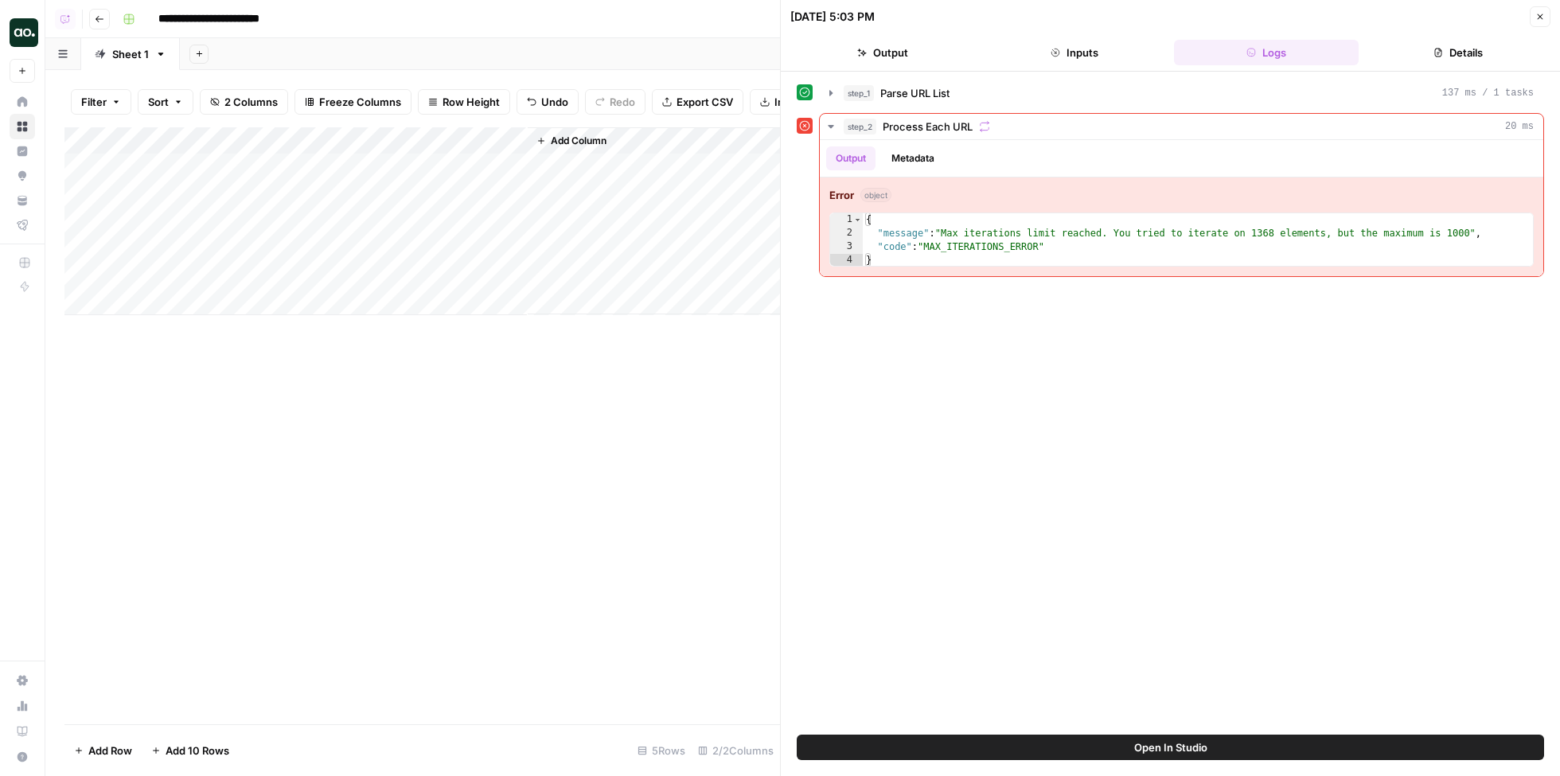
click at [588, 508] on div "Add Column" at bounding box center [422, 425] width 716 height 597
click at [513, 166] on div "Add Column" at bounding box center [422, 221] width 716 height 188
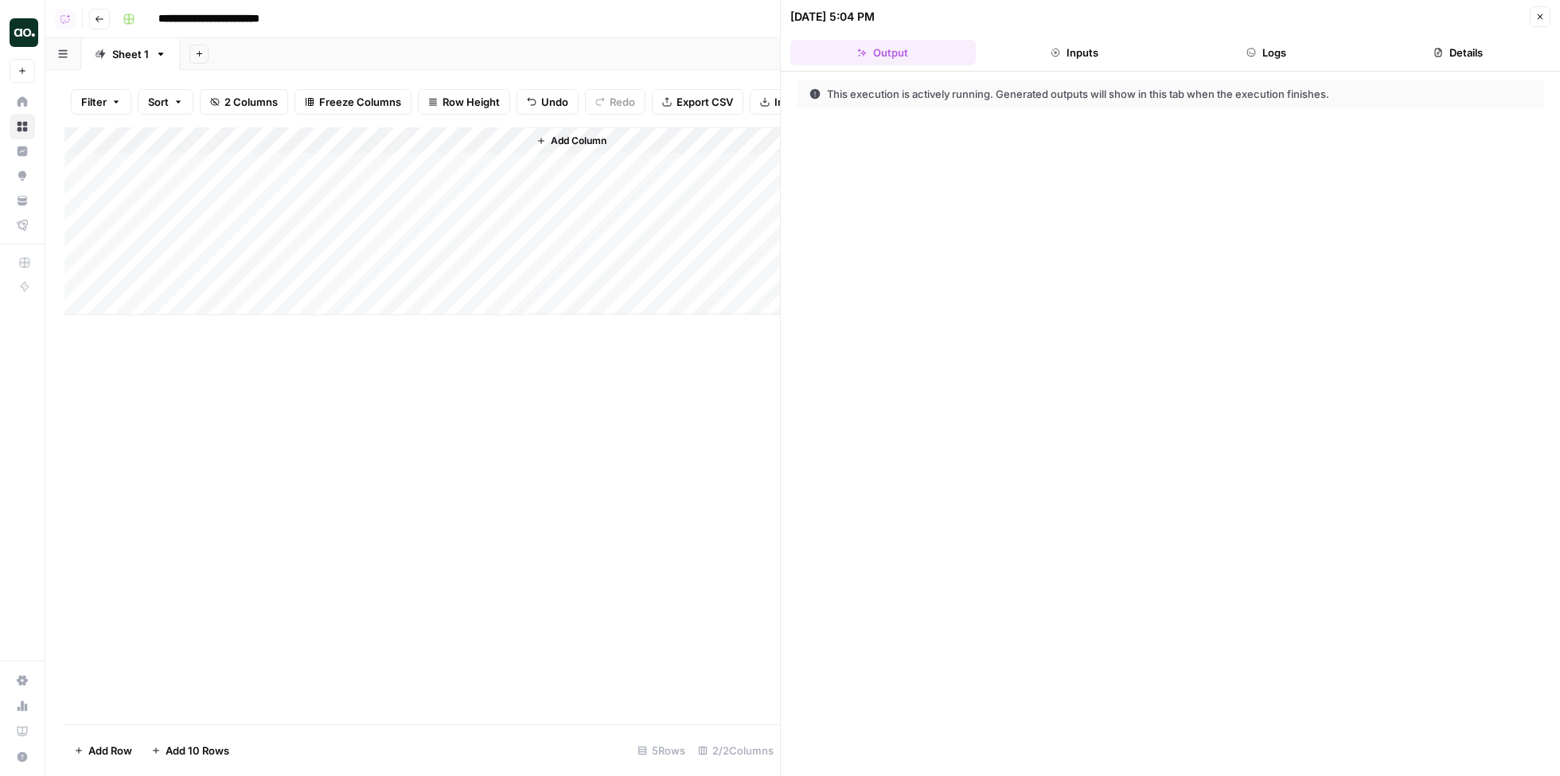
click at [213, 191] on div "Add Column" at bounding box center [422, 221] width 716 height 188
type textarea "**********"
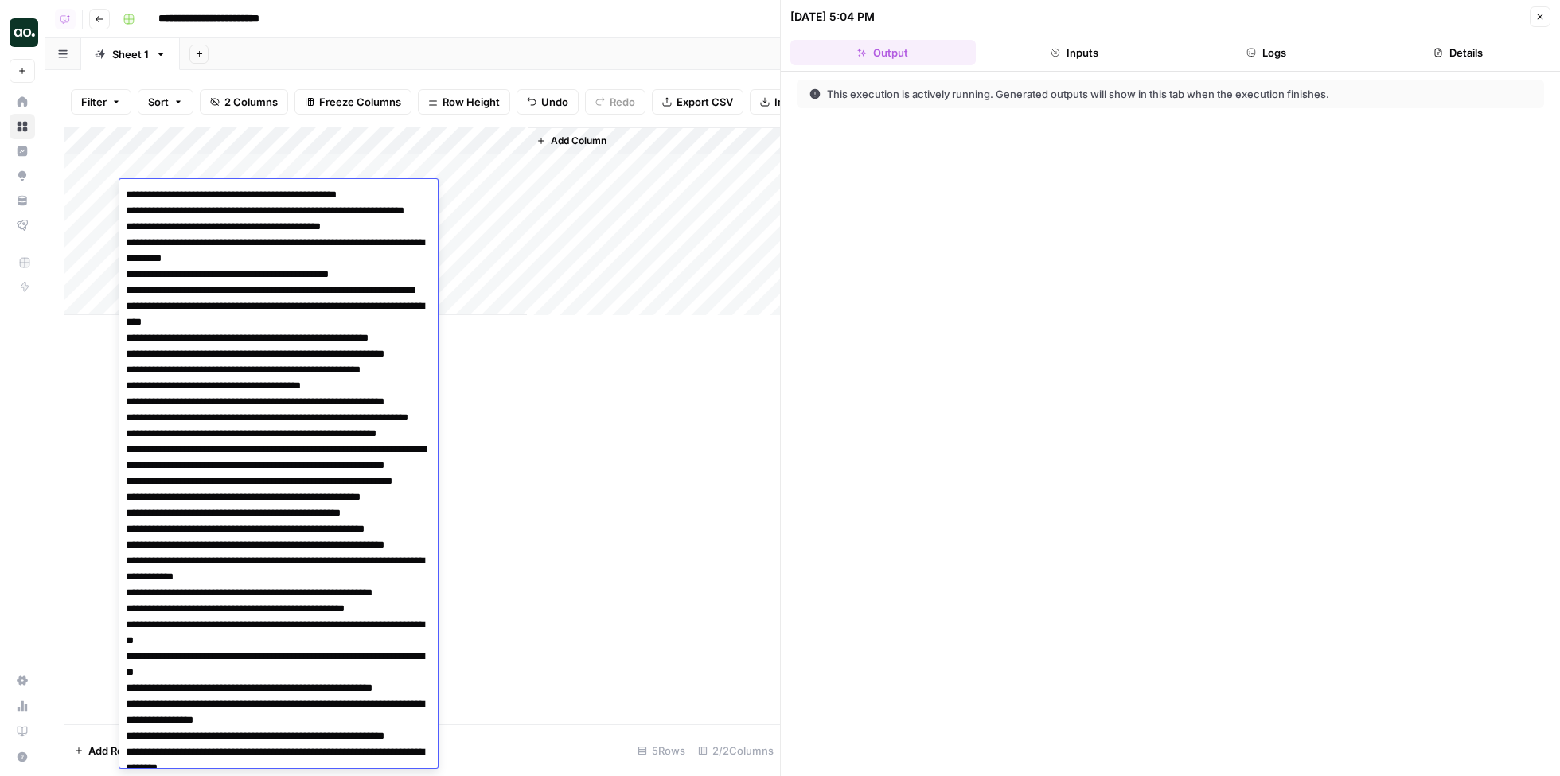
scroll to position [9465, 0]
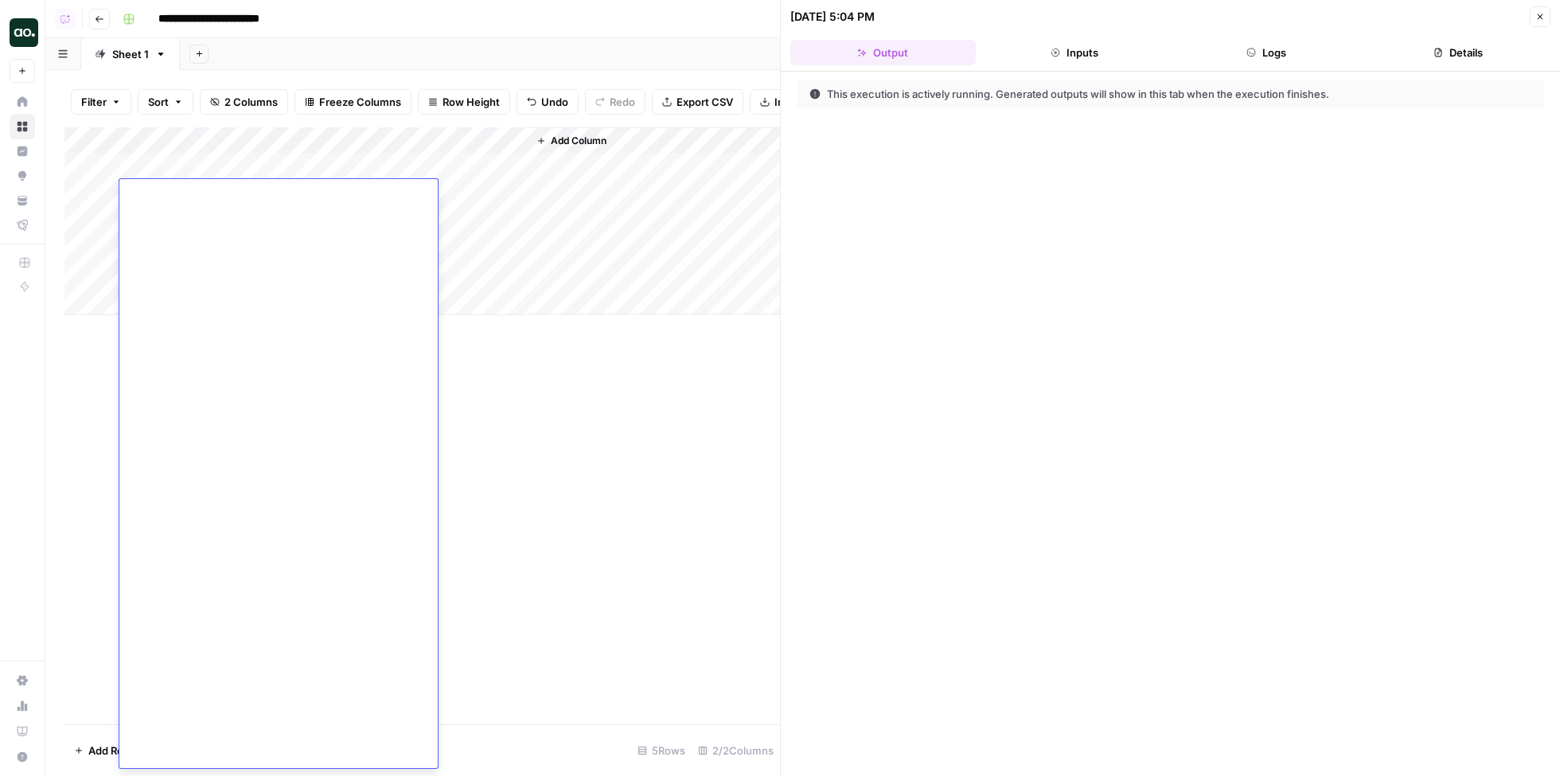
click at [650, 443] on div "Add Column" at bounding box center [422, 425] width 716 height 597
click at [425, 193] on div "Add Column" at bounding box center [422, 221] width 716 height 188
click at [256, 218] on div "Add Column" at bounding box center [422, 221] width 716 height 188
type textarea "**********"
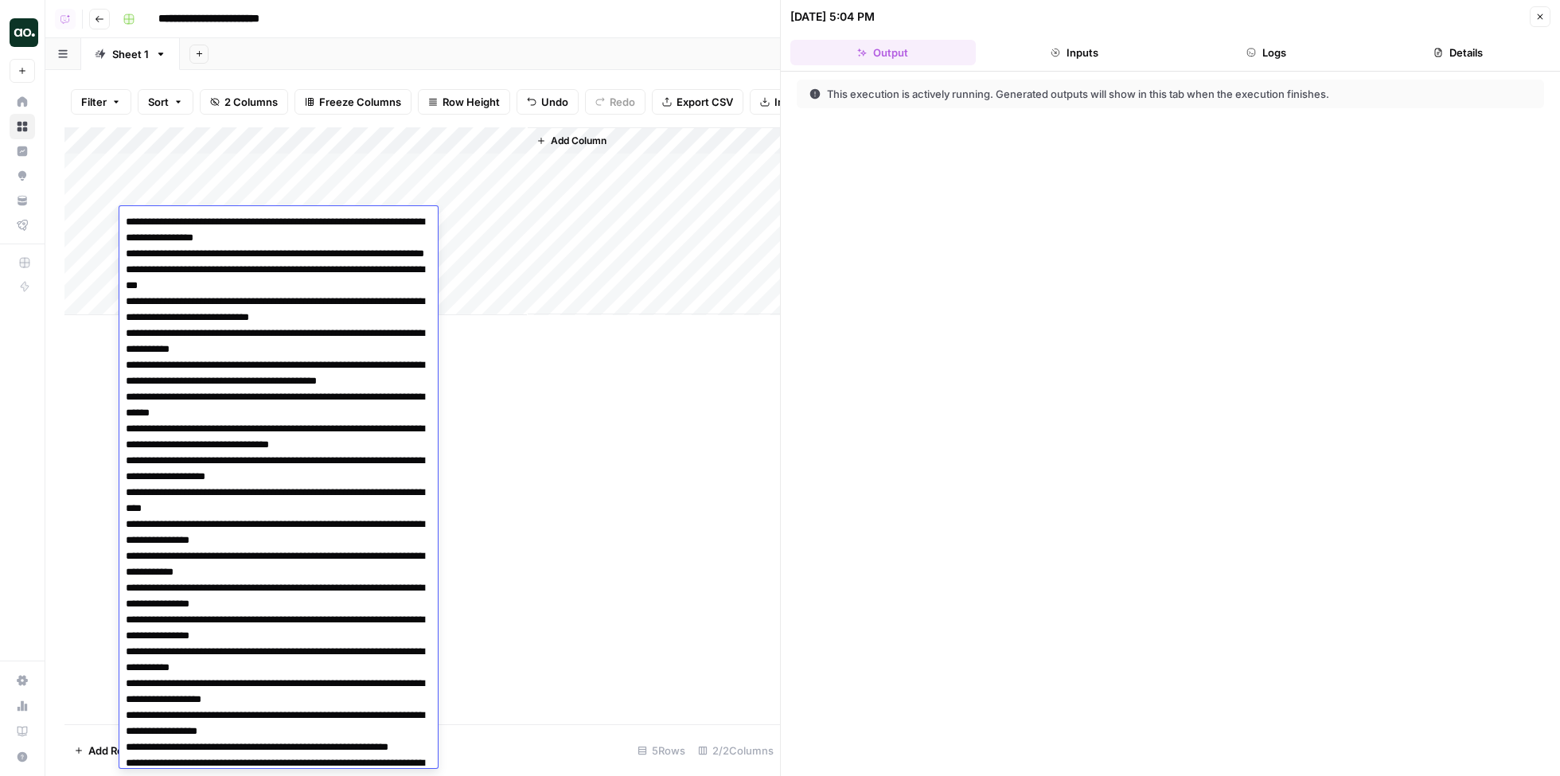
scroll to position [20447, 0]
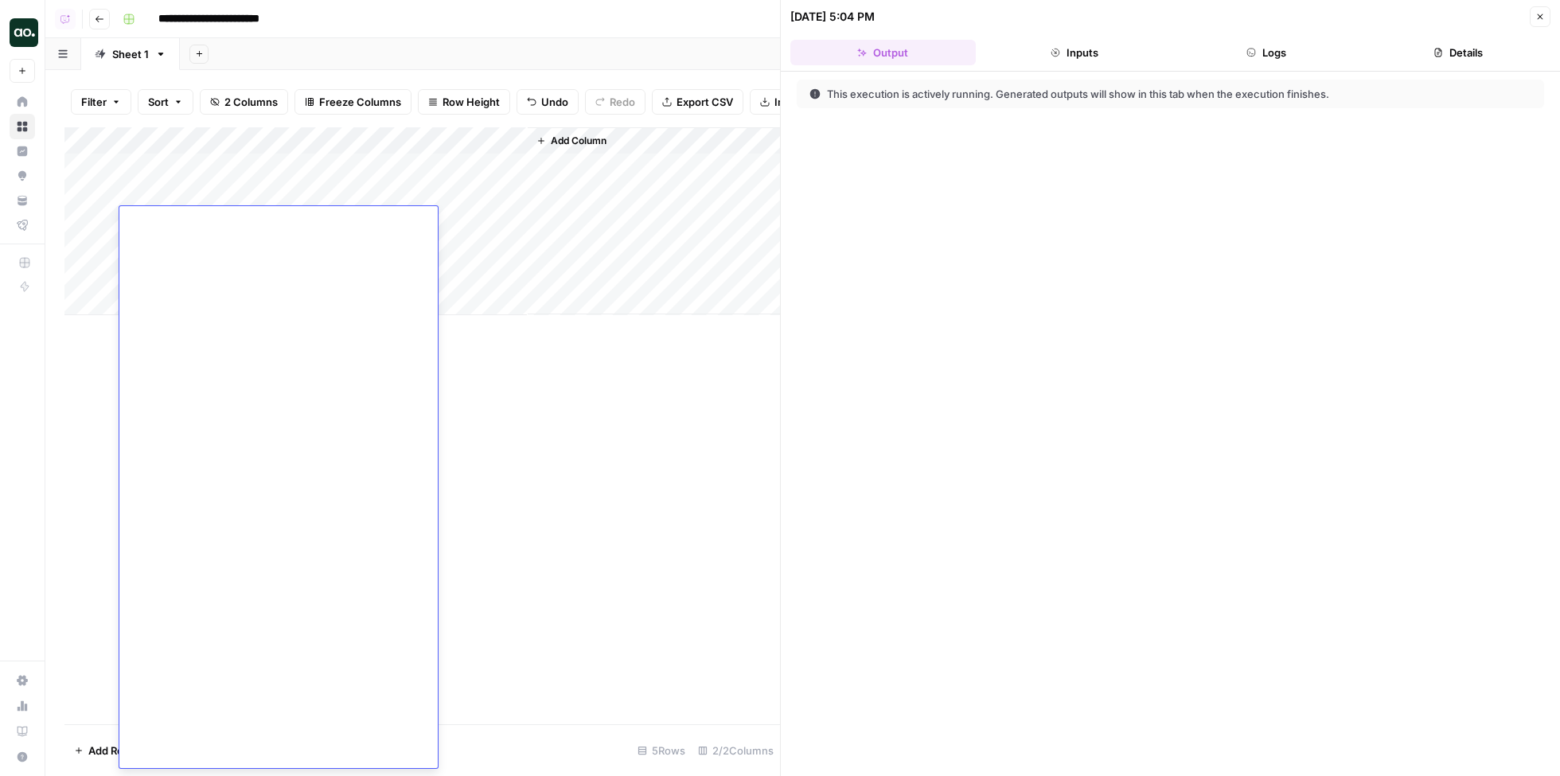
click at [490, 383] on div "Add Column" at bounding box center [422, 425] width 716 height 597
click at [424, 217] on div "Add Column" at bounding box center [422, 221] width 716 height 188
click at [1541, 20] on icon "button" at bounding box center [1541, 17] width 10 height 10
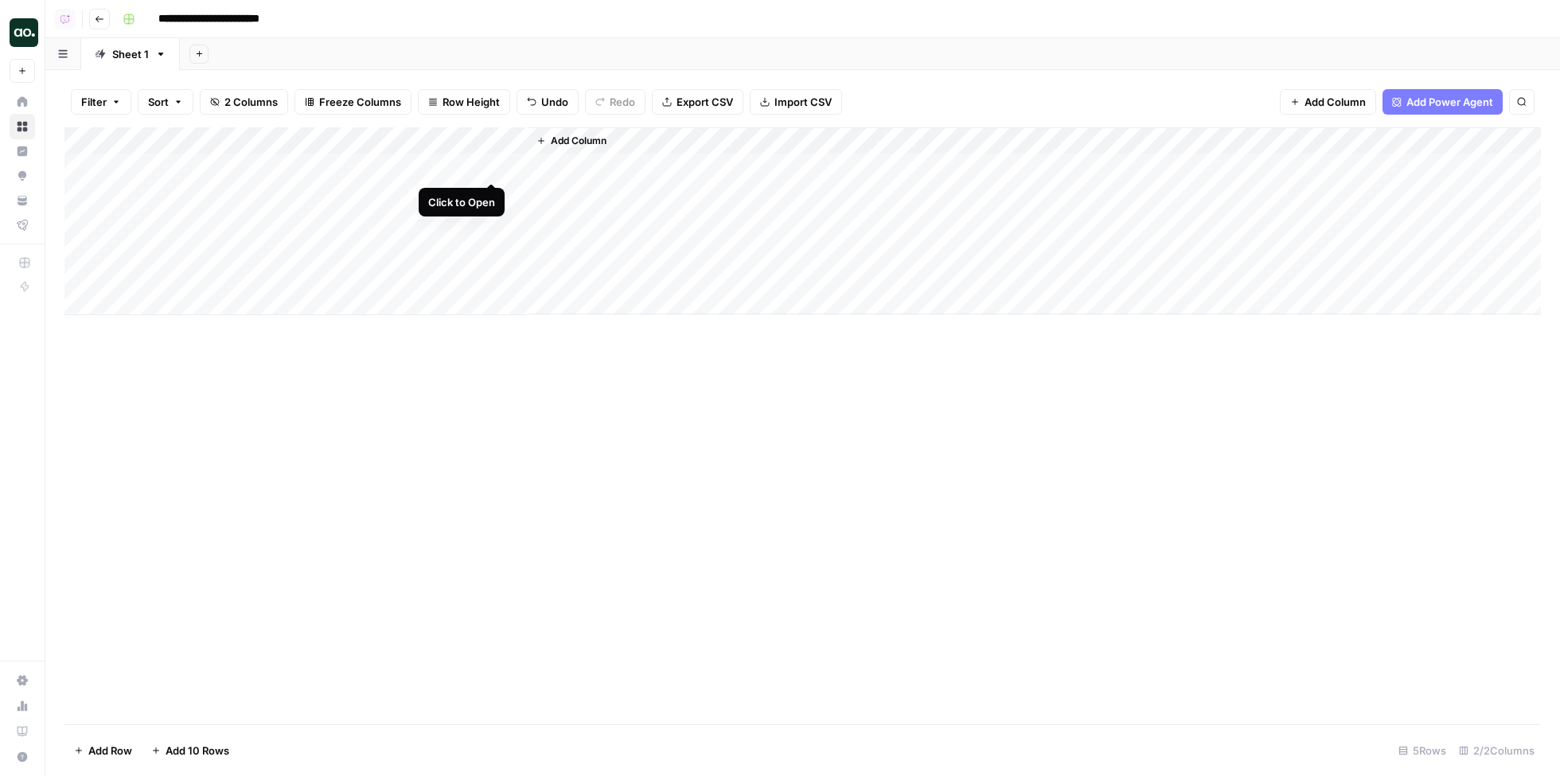
click at [493, 165] on div "Add Column" at bounding box center [802, 221] width 1477 height 188
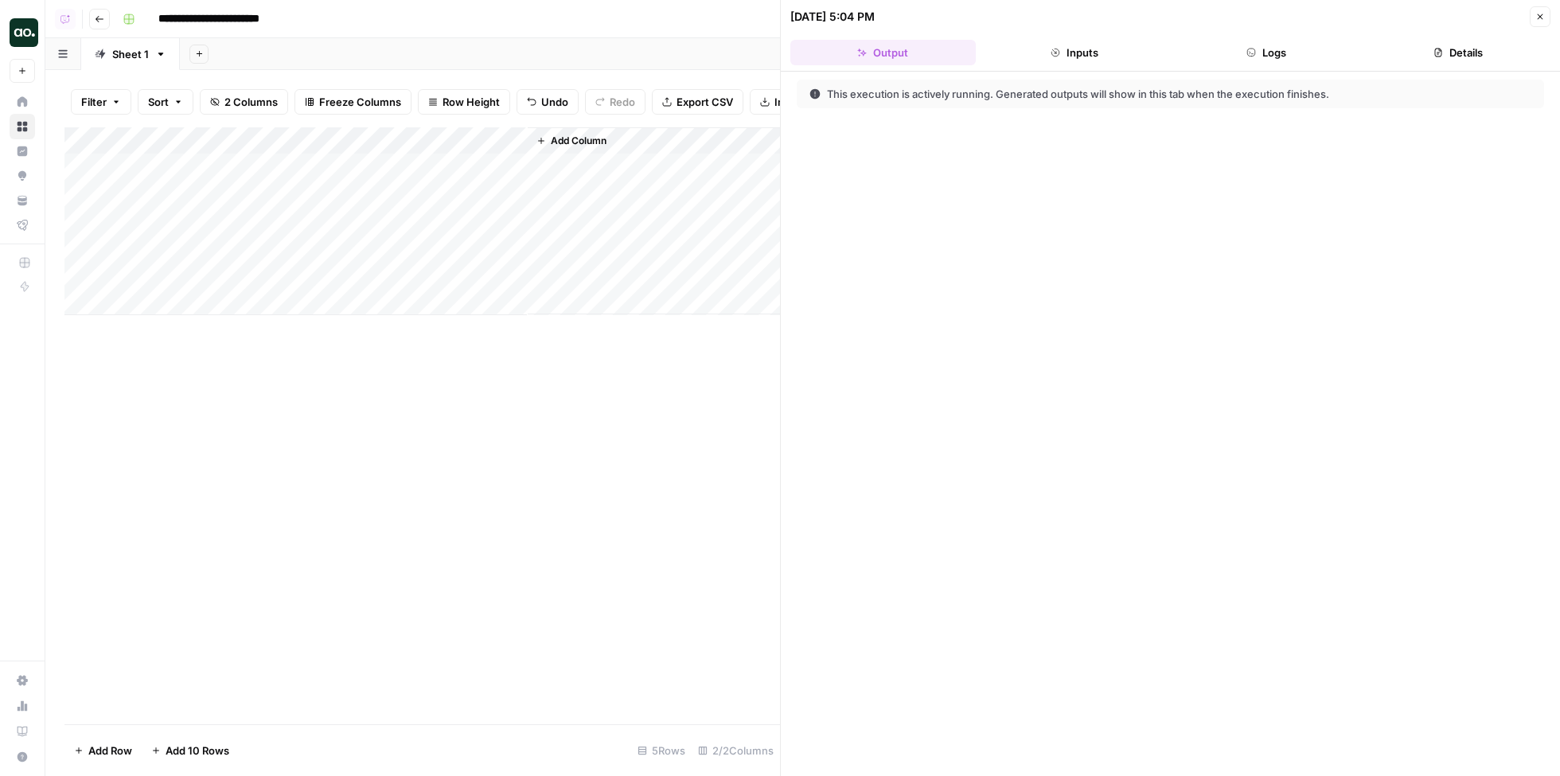
click at [1100, 48] on button "Inputs" at bounding box center [1075, 52] width 186 height 25
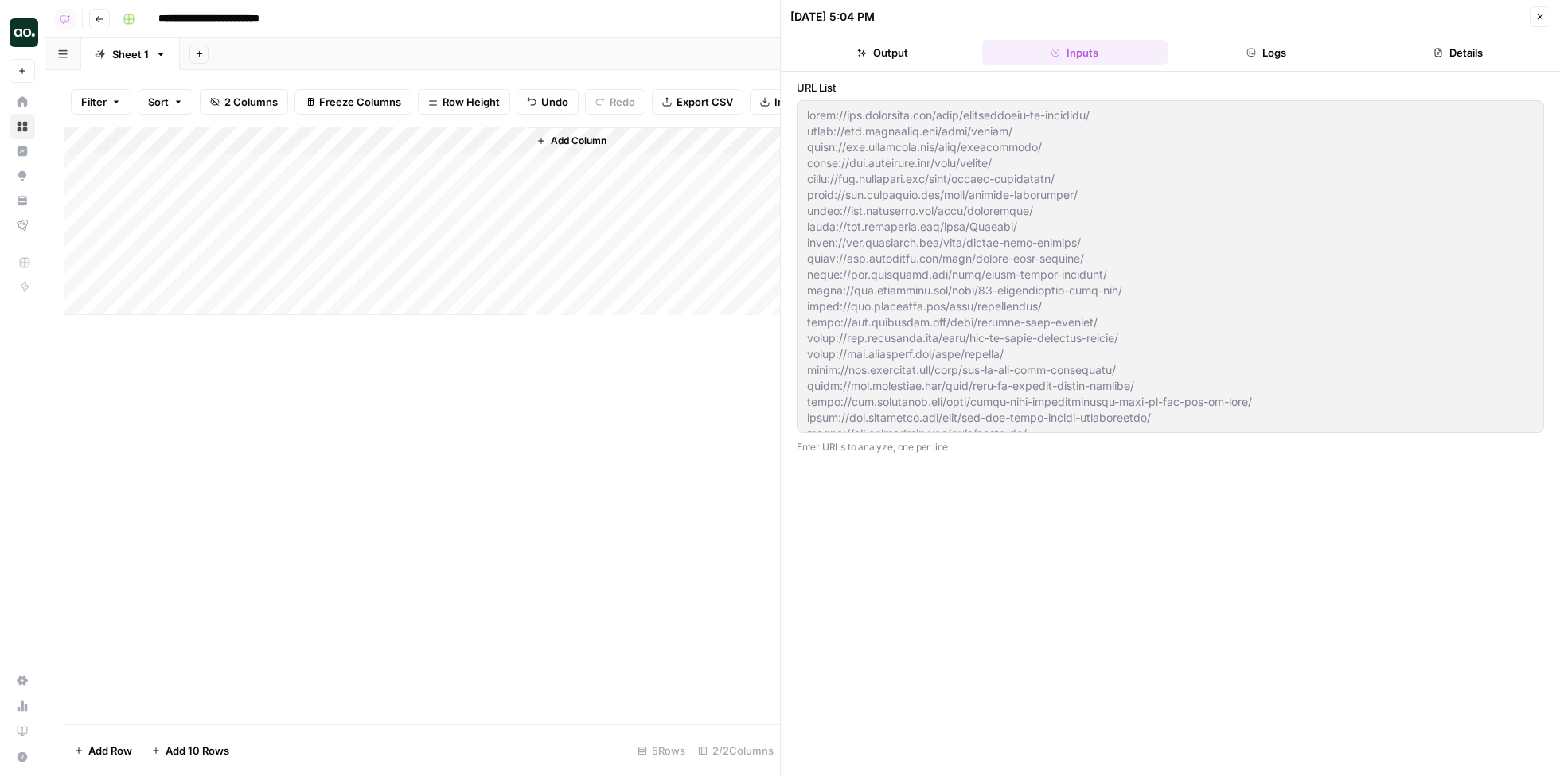
click at [1275, 37] on header "10/07/25 at 5:04 PM Close Output Inputs Logs Details" at bounding box center [1170, 36] width 779 height 72
click at [1267, 53] on button "Logs" at bounding box center [1267, 52] width 186 height 25
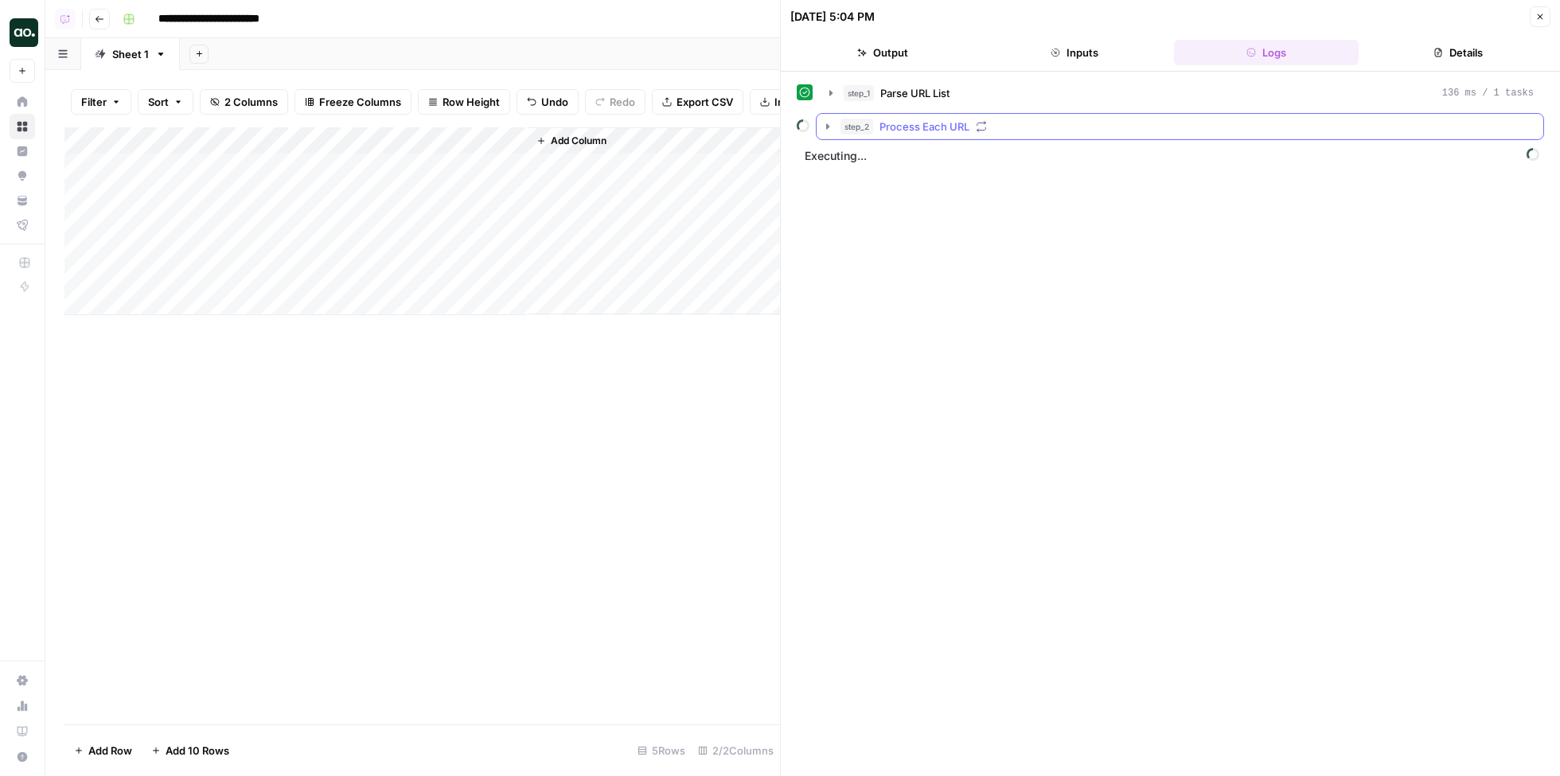
click at [830, 121] on icon "button" at bounding box center [828, 126] width 13 height 13
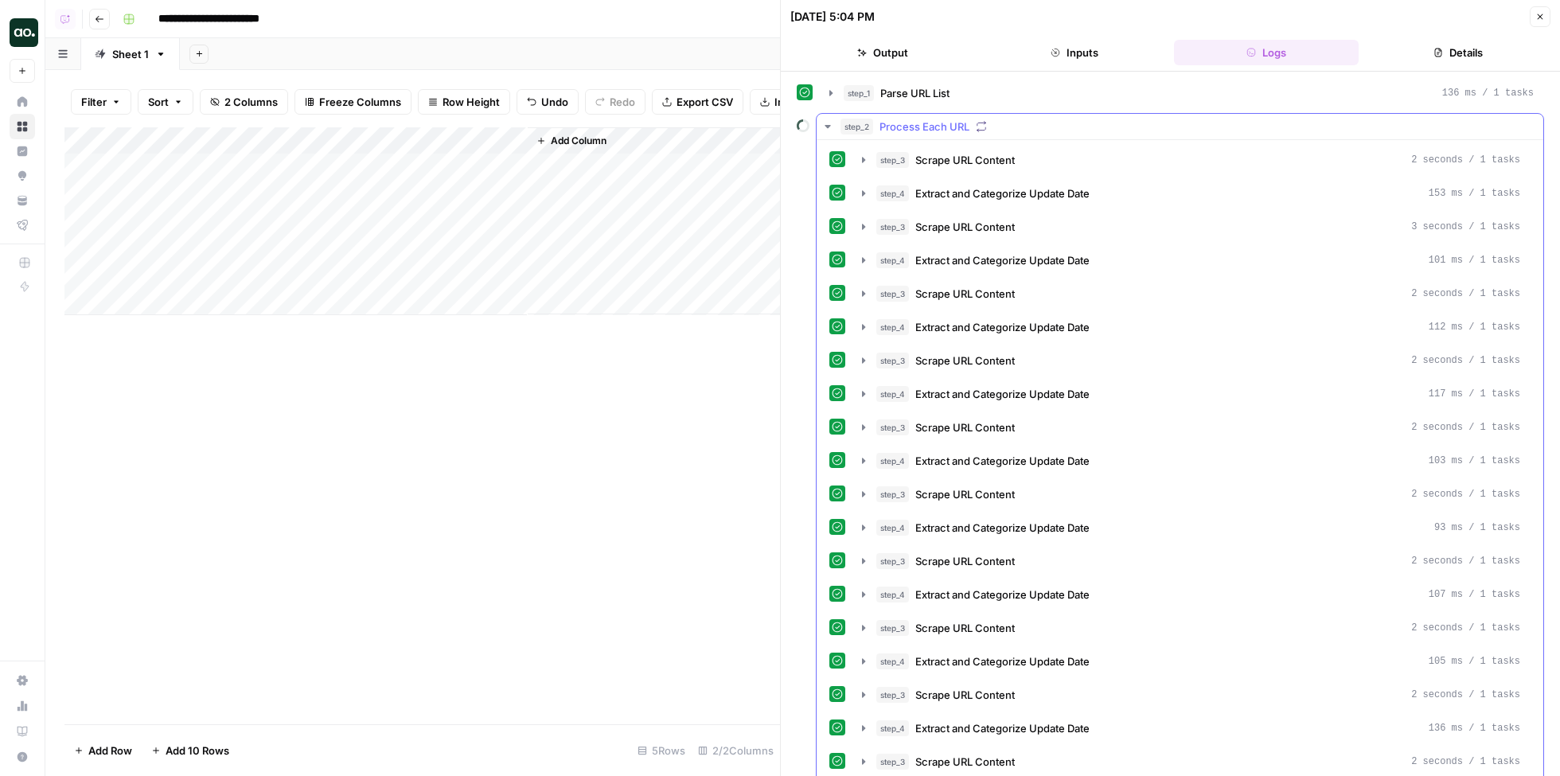
click at [826, 123] on icon "button" at bounding box center [828, 126] width 13 height 13
